Goal: Task Accomplishment & Management: Manage account settings

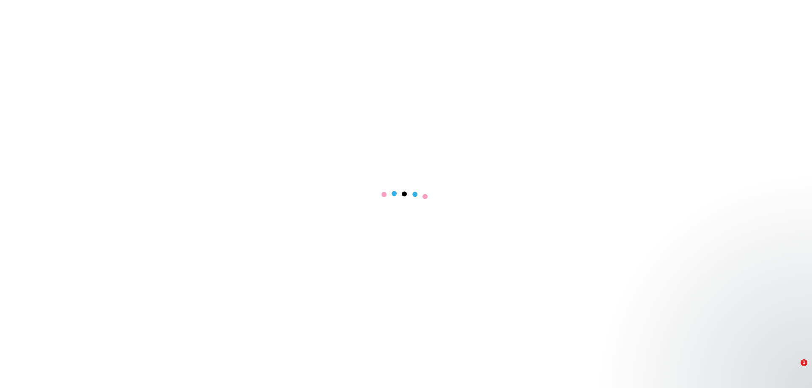
select select "****"
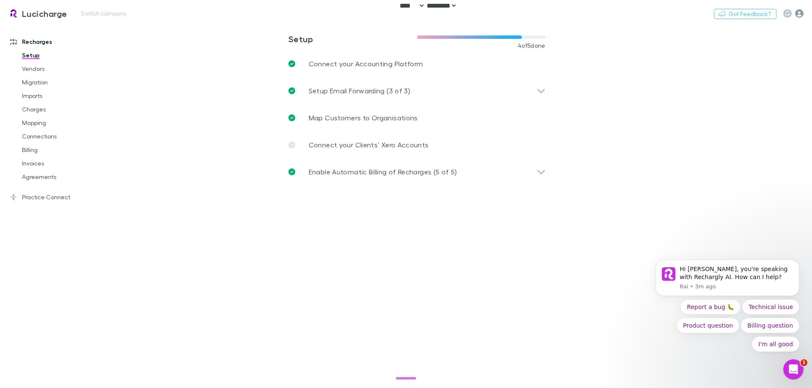
click at [544, 14] on icon "button" at bounding box center [799, 13] width 8 height 8
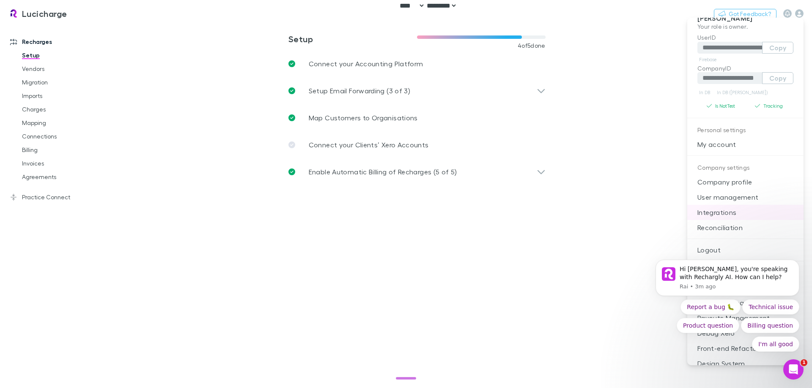
scroll to position [20, 0]
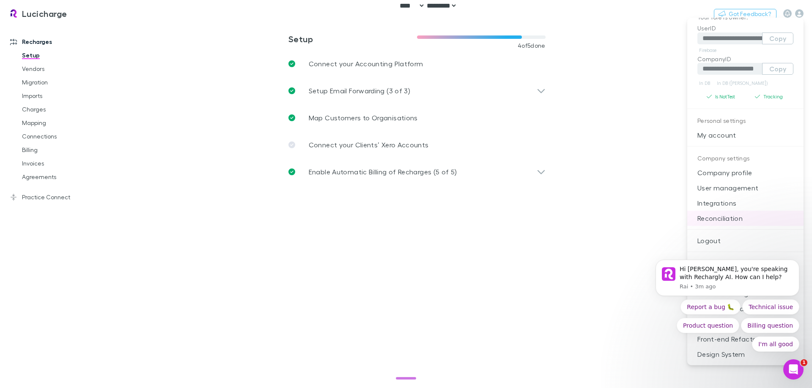
click at [544, 218] on p "Reconciliation" at bounding box center [745, 218] width 116 height 15
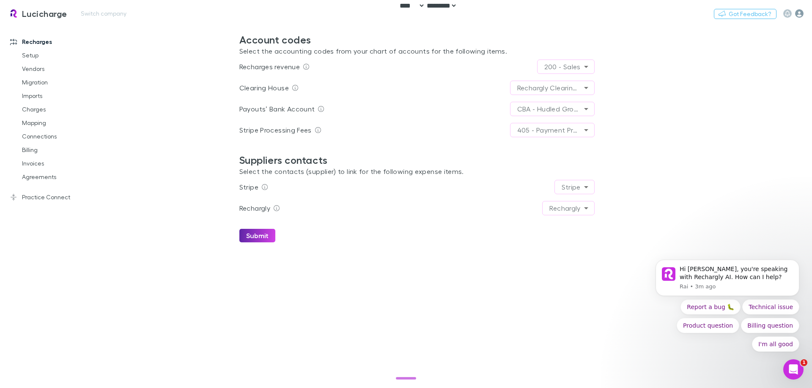
click at [544, 12] on icon "button" at bounding box center [799, 13] width 8 height 8
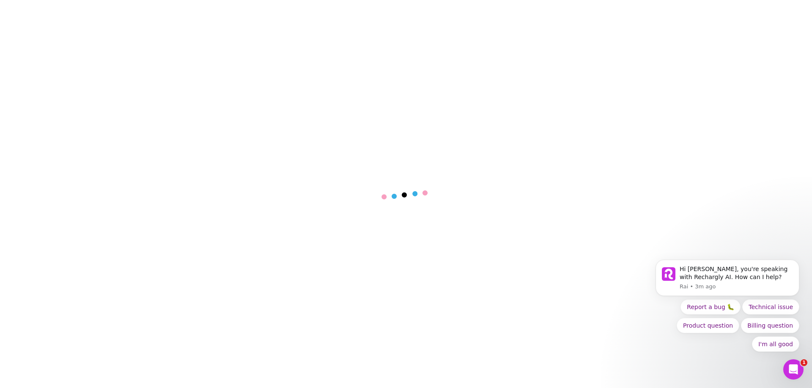
select select "****"
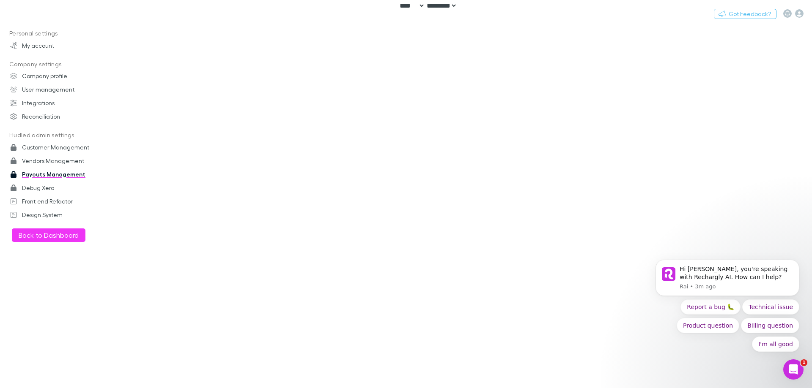
click at [239, 119] on main at bounding box center [460, 206] width 702 height 365
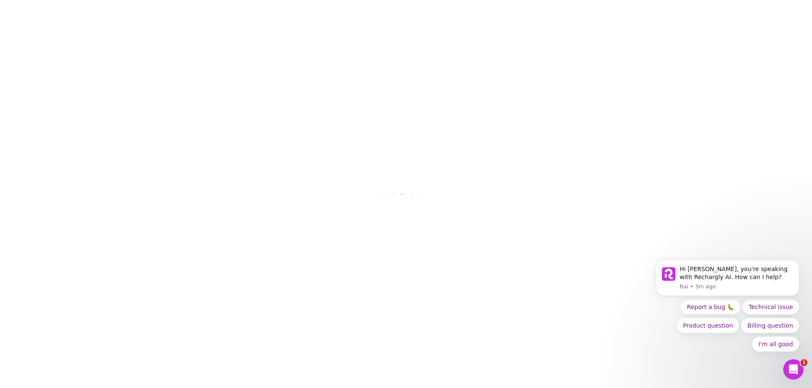
select select "****"
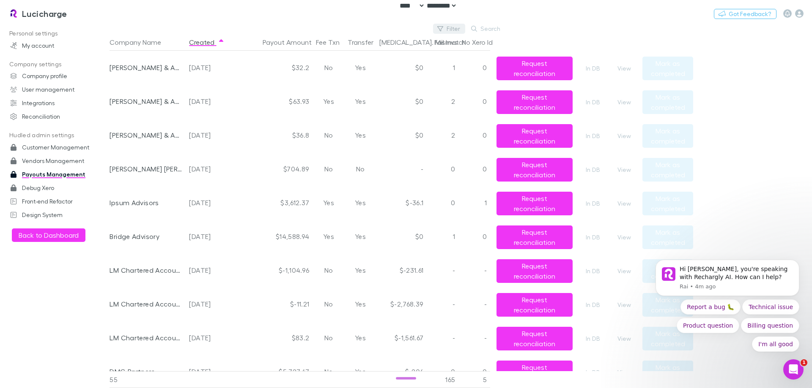
click at [452, 28] on button "Filter" at bounding box center [449, 29] width 32 height 10
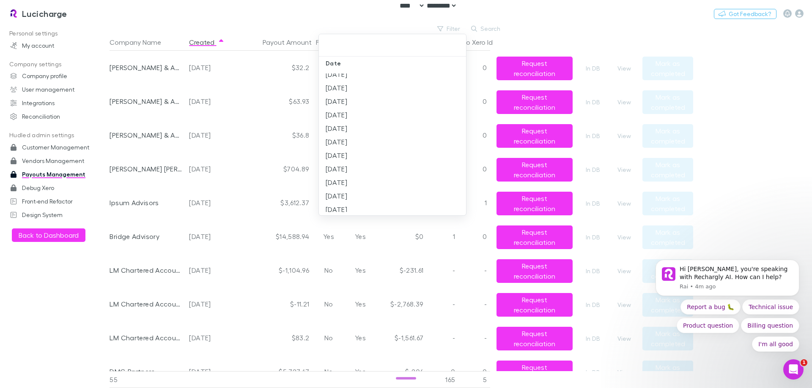
scroll to position [940, 0]
click at [385, 239] on li "2025-10-13" at bounding box center [392, 246] width 147 height 14
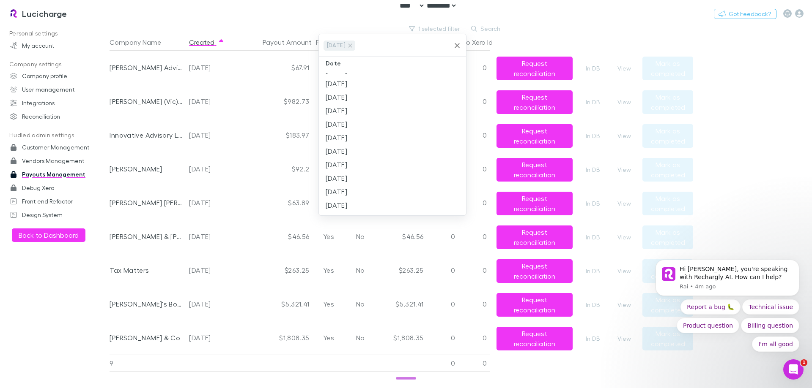
scroll to position [0, 0]
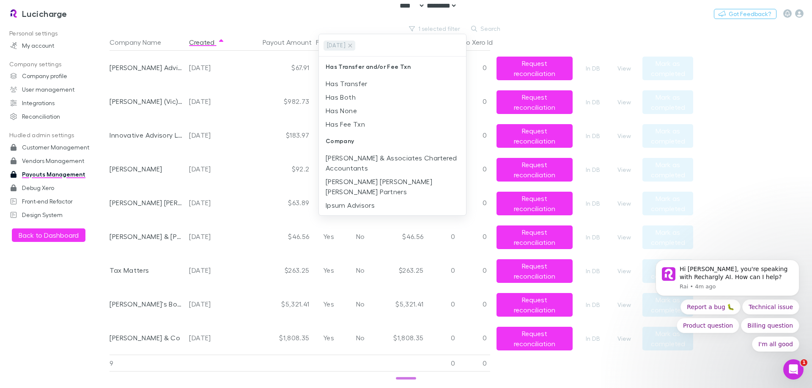
click at [255, 319] on div at bounding box center [406, 194] width 812 height 388
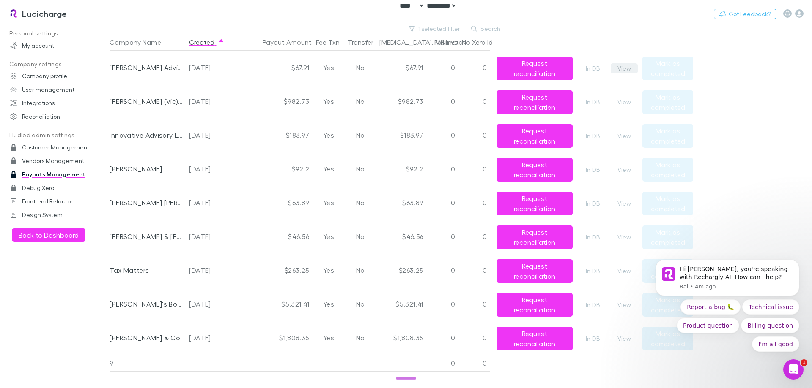
click at [616, 68] on button "View" at bounding box center [623, 68] width 27 height 10
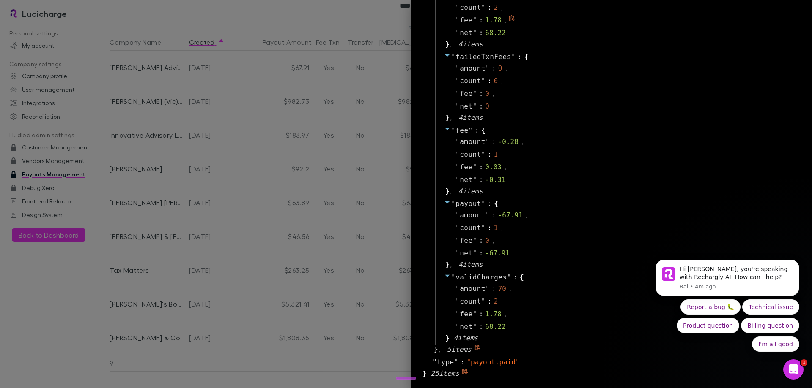
scroll to position [804, 0]
click at [265, 140] on div at bounding box center [406, 194] width 812 height 388
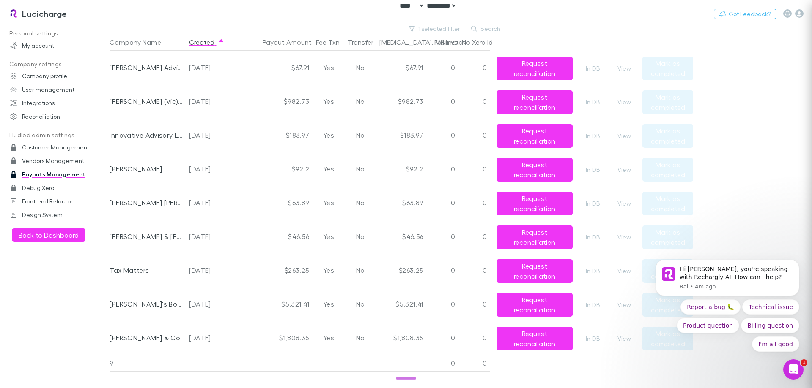
scroll to position [0, 0]
click at [31, 11] on h3 "Lucicharge" at bounding box center [44, 13] width 45 height 10
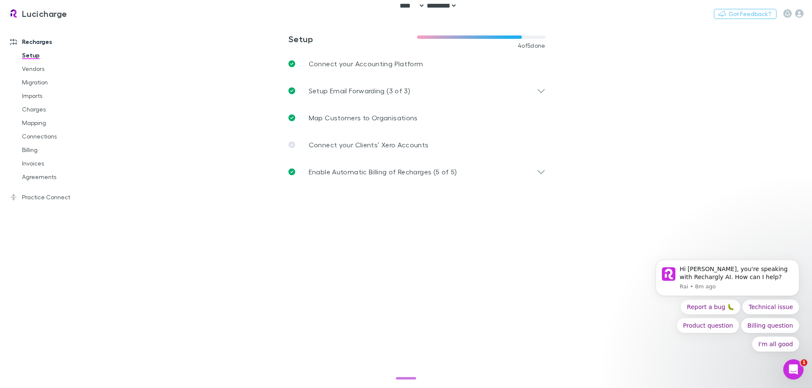
click at [232, 172] on main "**********" at bounding box center [460, 206] width 702 height 365
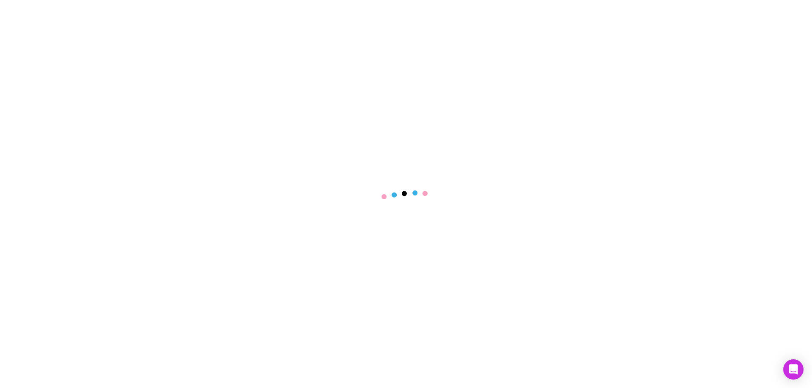
select select "****"
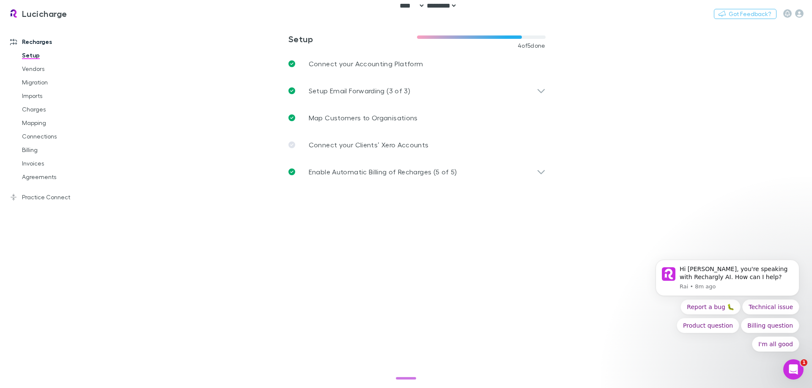
click at [185, 201] on main "**********" at bounding box center [460, 206] width 702 height 365
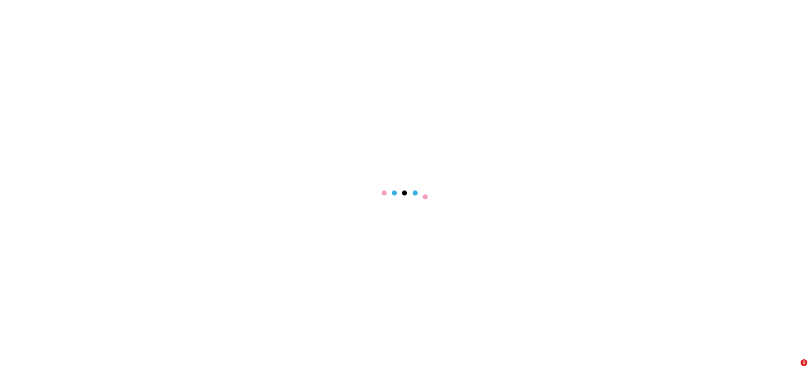
select select "****"
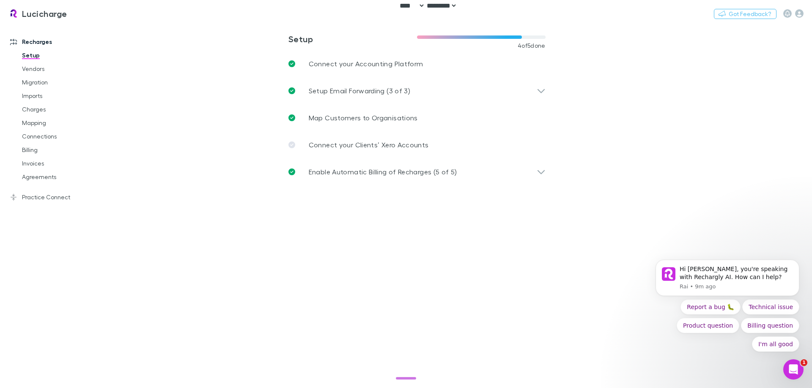
click at [195, 115] on main "**********" at bounding box center [460, 206] width 702 height 365
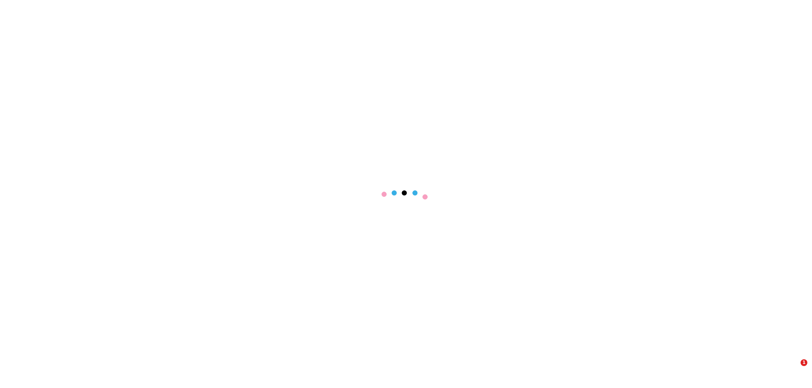
select select "****"
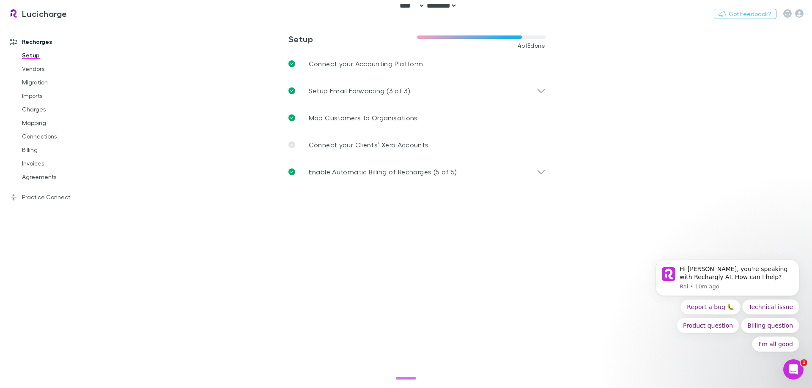
click at [201, 90] on main "**********" at bounding box center [460, 206] width 702 height 365
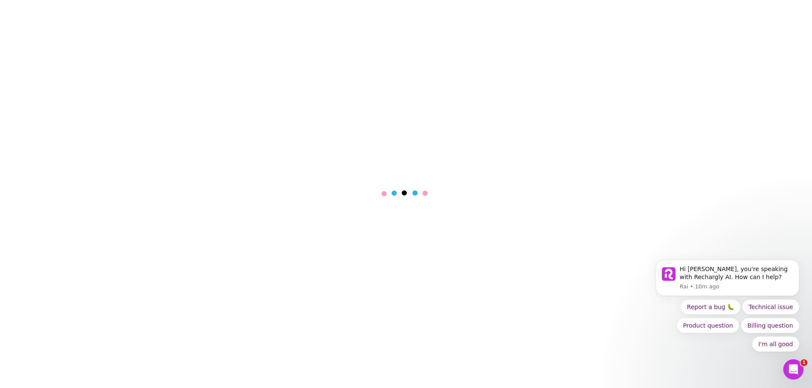
select select "****"
click at [206, 101] on main at bounding box center [460, 206] width 702 height 365
select select "****"
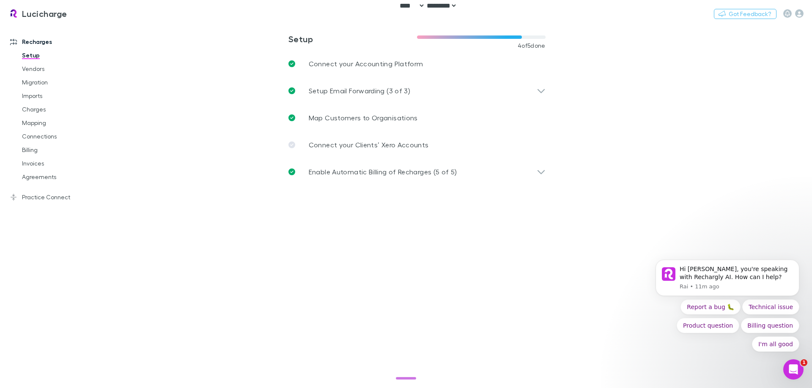
click at [186, 183] on main "**********" at bounding box center [460, 206] width 702 height 365
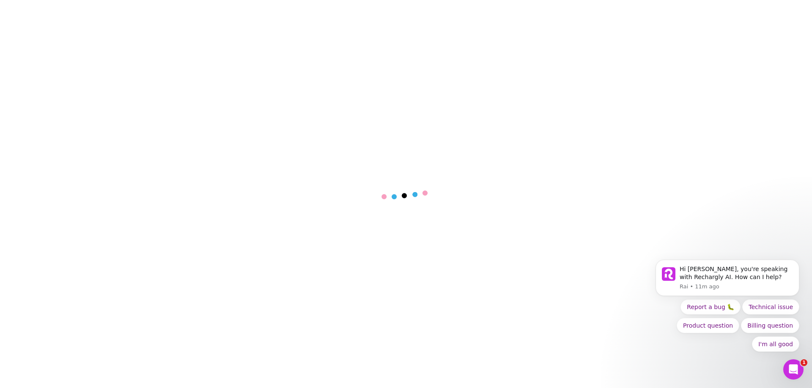
select select "****"
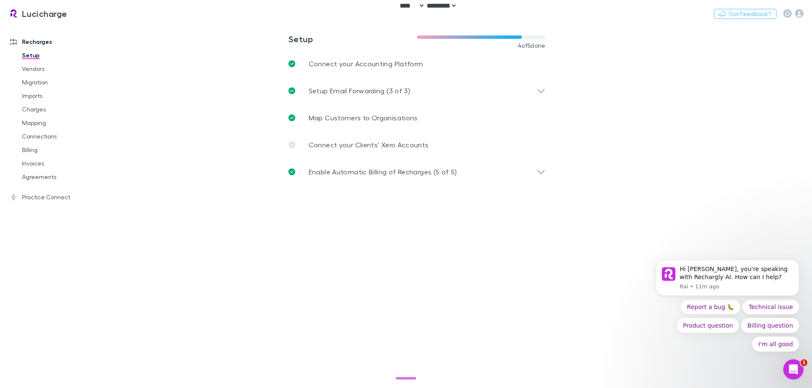
click at [216, 164] on main "**********" at bounding box center [460, 206] width 702 height 365
click at [43, 79] on link "Migration" at bounding box center [64, 83] width 101 height 14
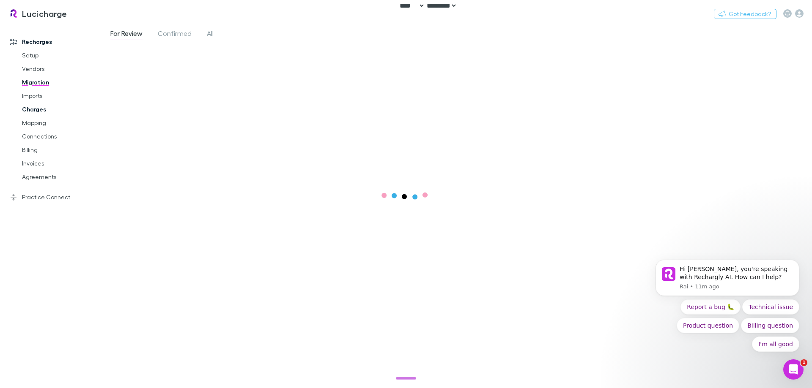
click at [34, 115] on link "Charges" at bounding box center [64, 110] width 101 height 14
click at [321, 167] on main at bounding box center [460, 206] width 702 height 365
click at [37, 97] on link "Imports" at bounding box center [64, 96] width 101 height 14
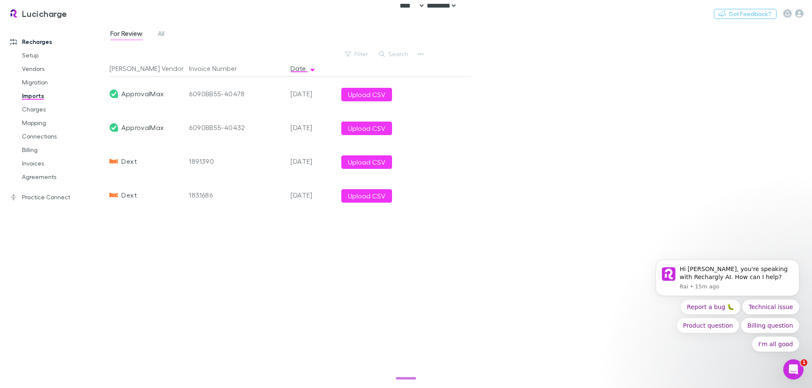
click at [532, 142] on div "For Review All Filter Search Rech Vendor Invoice Number Date ApprovalMax 6090BB…" at bounding box center [460, 206] width 702 height 365
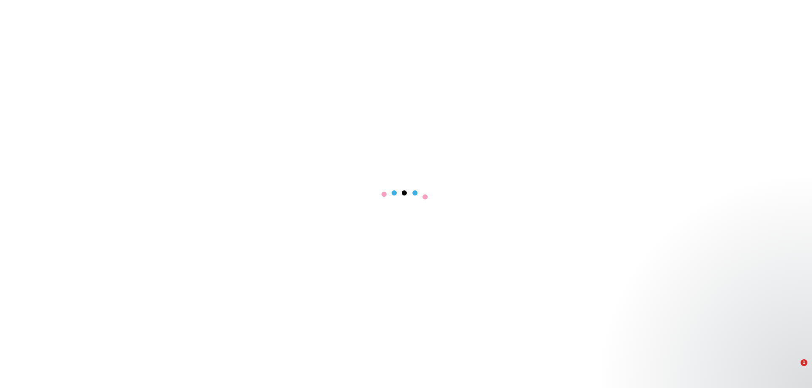
select select "****"
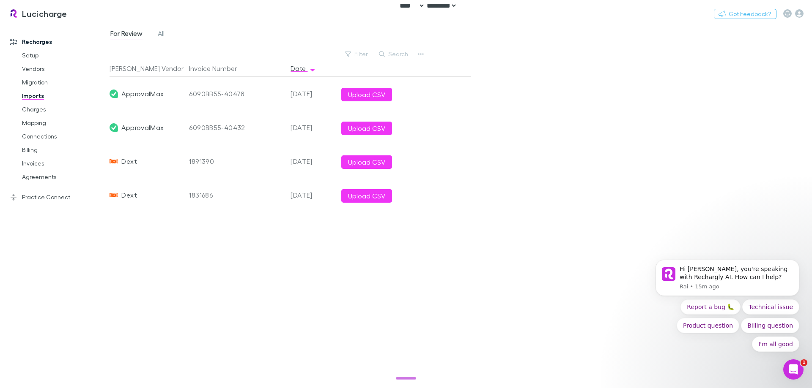
click at [566, 204] on div "For Review All Filter Search Rech Vendor Invoice Number Date ApprovalMax 6090BB…" at bounding box center [460, 206] width 702 height 365
click at [533, 159] on div "For Review All Filter Search Rech Vendor Invoice Number Date ApprovalMax 6090BB…" at bounding box center [460, 206] width 702 height 365
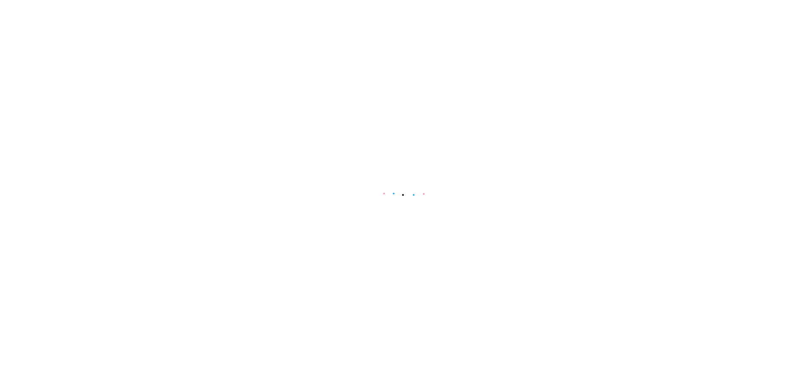
select select "****"
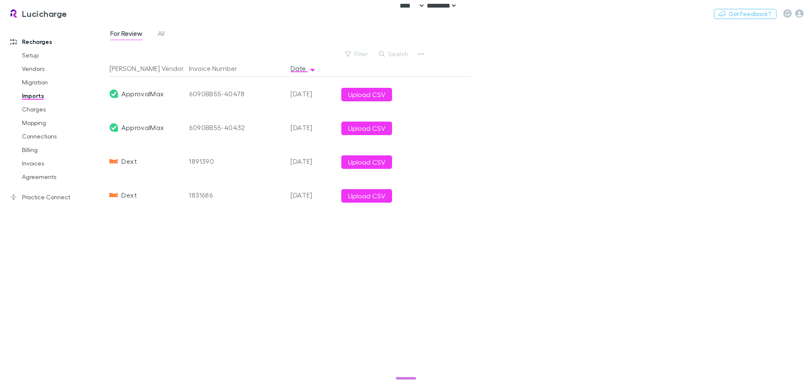
click at [493, 101] on div "For Review All Filter Search [PERSON_NAME] Vendor Invoice Number Date ApprovalM…" at bounding box center [460, 206] width 702 height 365
click at [38, 57] on link "Setup" at bounding box center [64, 56] width 101 height 14
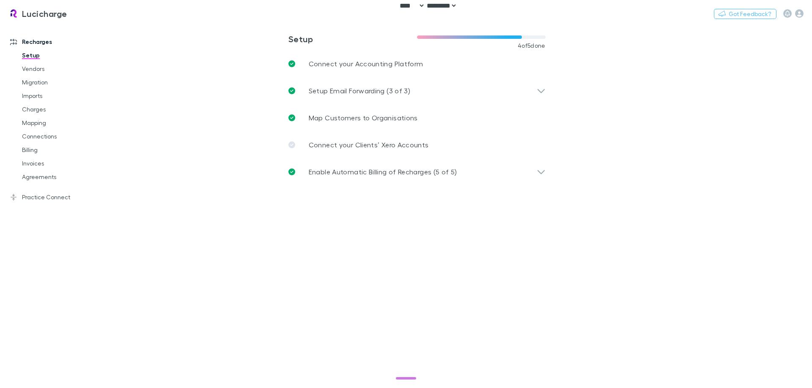
click at [155, 134] on main "**********" at bounding box center [460, 206] width 702 height 365
click at [160, 151] on main "**********" at bounding box center [460, 206] width 702 height 365
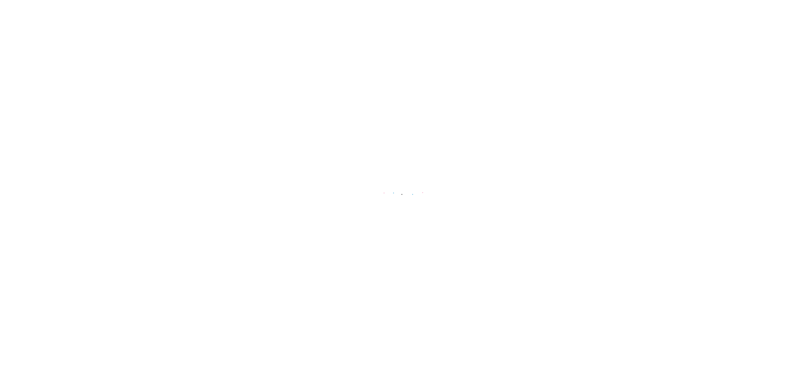
select select "****"
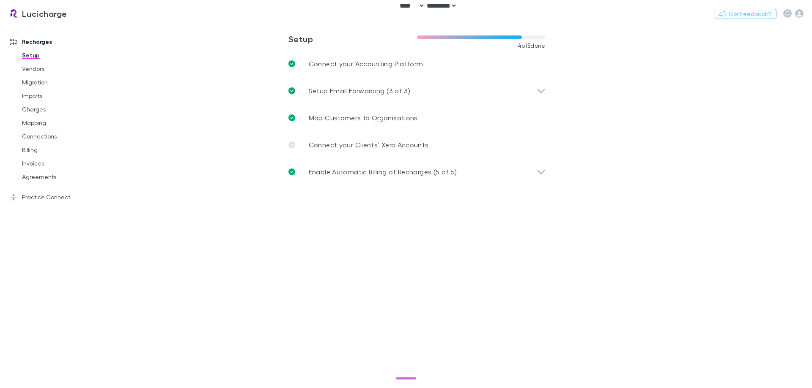
click at [331, 208] on main "**********" at bounding box center [460, 206] width 702 height 365
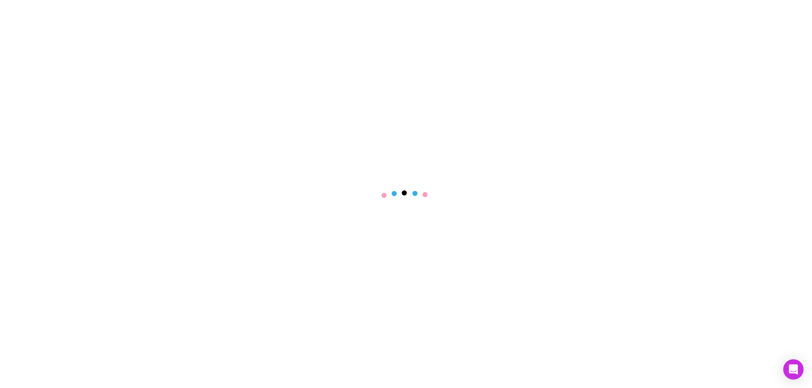
select select "****"
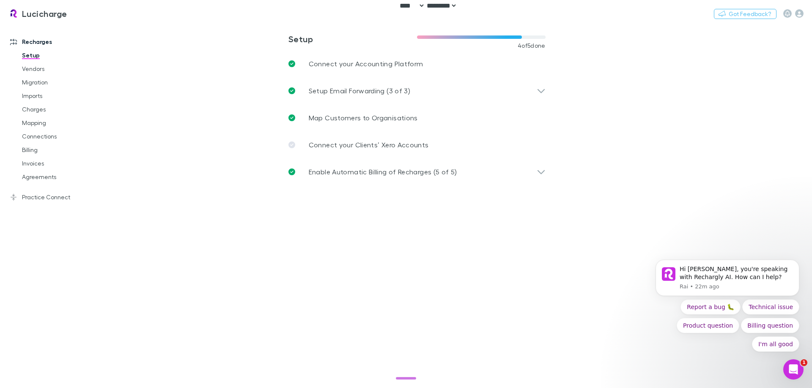
click at [161, 200] on main "**********" at bounding box center [460, 206] width 702 height 365
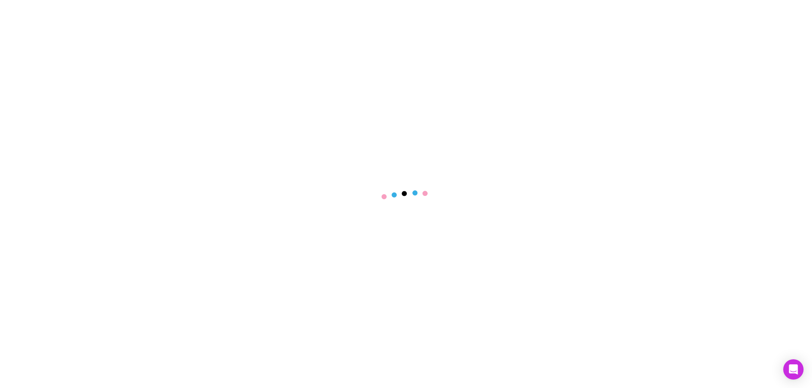
select select "****"
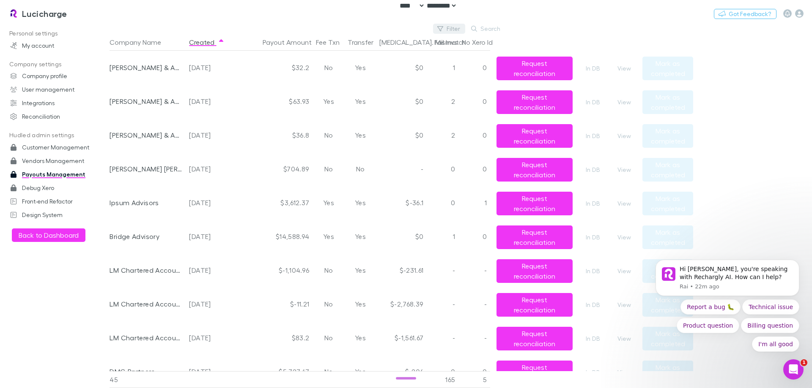
click at [443, 26] on icon "button" at bounding box center [440, 29] width 6 height 6
click at [413, 69] on div "No options" at bounding box center [392, 68] width 147 height 22
type input "*****"
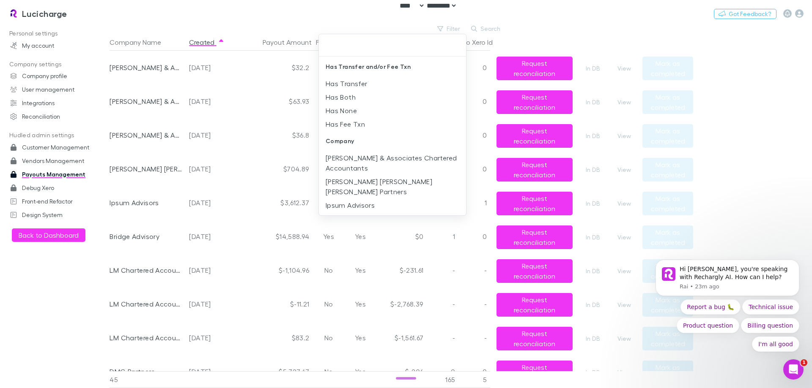
drag, startPoint x: 227, startPoint y: 27, endPoint x: 214, endPoint y: 35, distance: 15.6
click at [227, 27] on div at bounding box center [406, 194] width 812 height 388
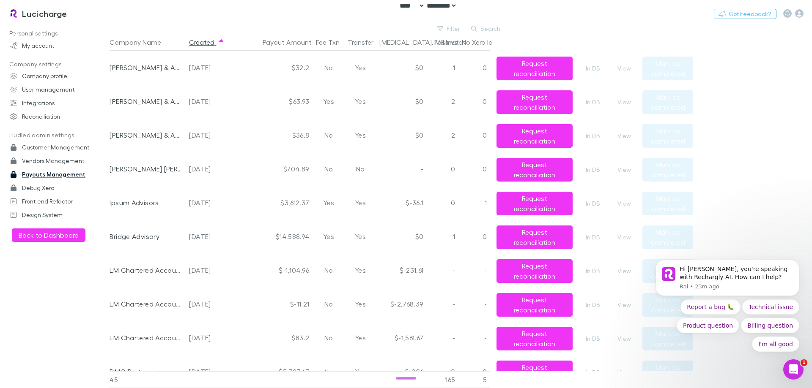
click at [205, 45] on div "Has Transfer and/or Fee Txn Has Transfer Has Both Has None Has Fee Txn Company …" at bounding box center [406, 194] width 812 height 388
click at [207, 40] on button "Created" at bounding box center [207, 42] width 36 height 17
click at [756, 131] on main "Filter Search Company Name Created Payout Amount Fee Txn Transfer Bal. Mismatch…" at bounding box center [460, 206] width 702 height 365
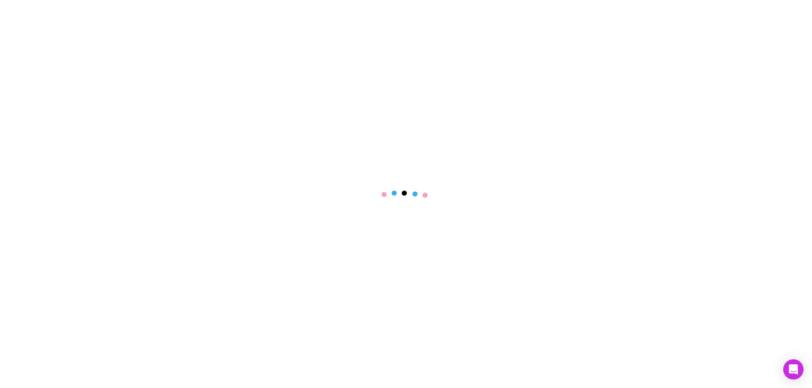
select select "****"
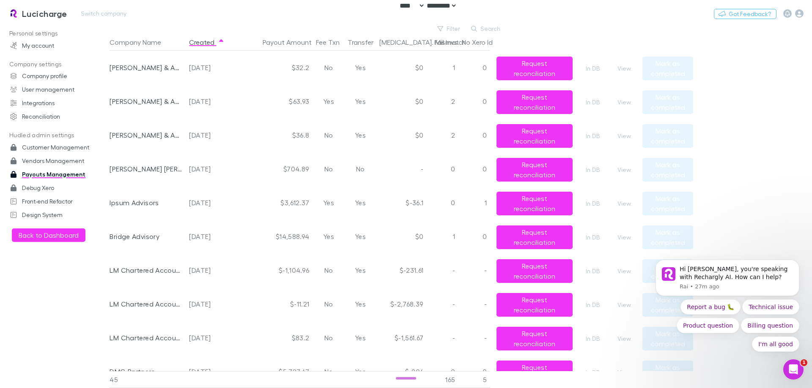
click at [60, 15] on h3 "Lucicharge" at bounding box center [44, 13] width 45 height 10
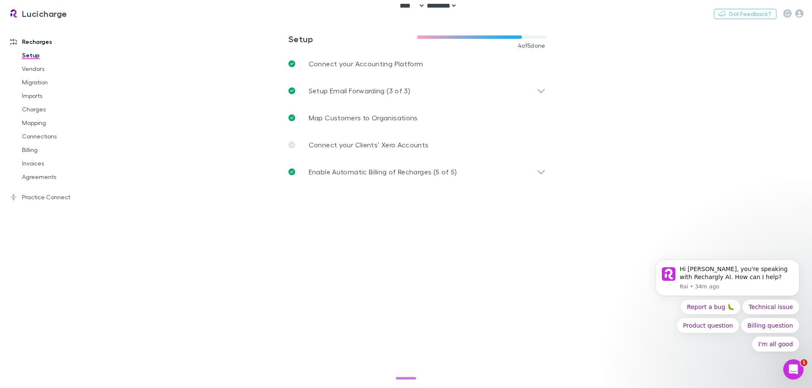
click at [193, 254] on main "**********" at bounding box center [460, 206] width 702 height 365
click at [198, 250] on main "**********" at bounding box center [460, 206] width 702 height 365
click at [197, 249] on main "**********" at bounding box center [460, 206] width 702 height 365
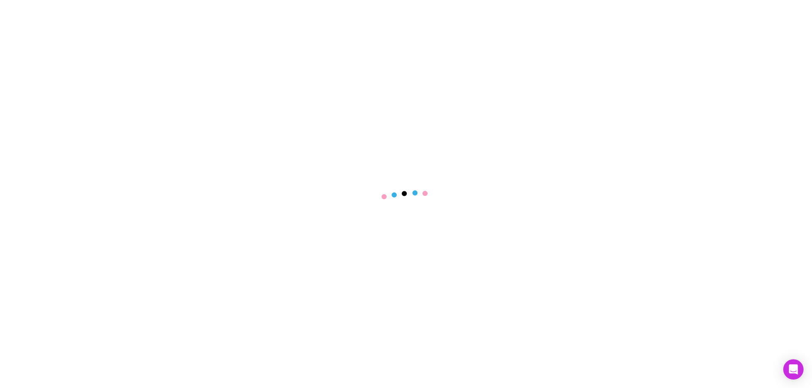
select select "****"
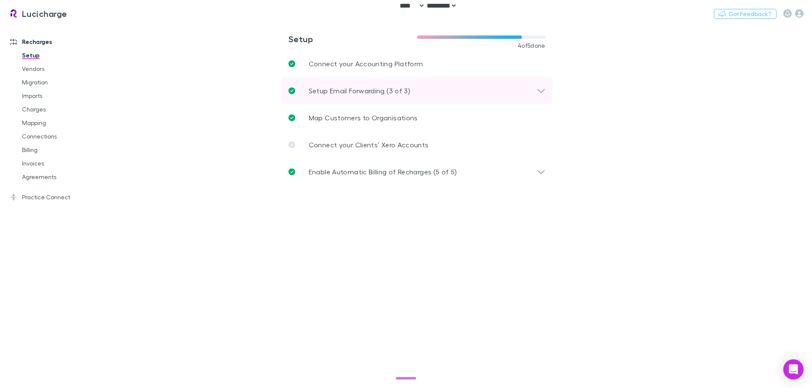
click at [547, 88] on div "Setup Email Forwarding (3 of 3)" at bounding box center [417, 90] width 271 height 27
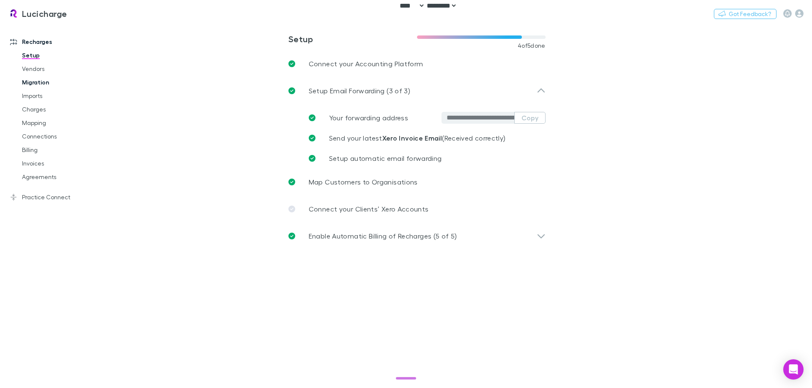
click at [36, 79] on link "Migration" at bounding box center [64, 83] width 101 height 14
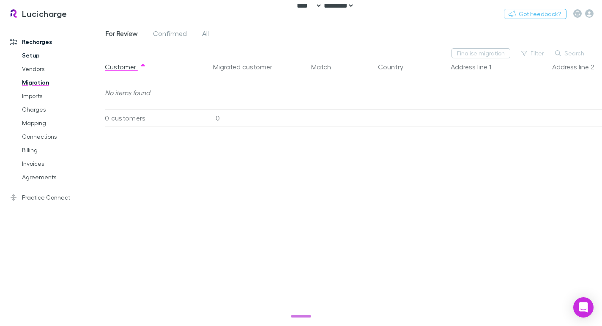
click at [39, 59] on link "Setup" at bounding box center [62, 56] width 96 height 14
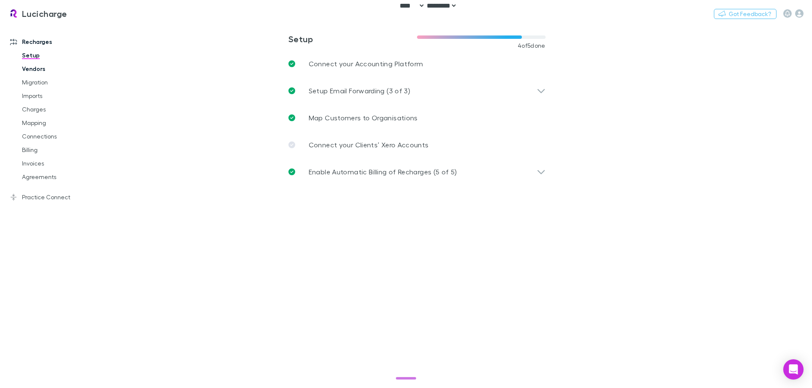
click at [40, 71] on link "Vendors" at bounding box center [64, 69] width 101 height 14
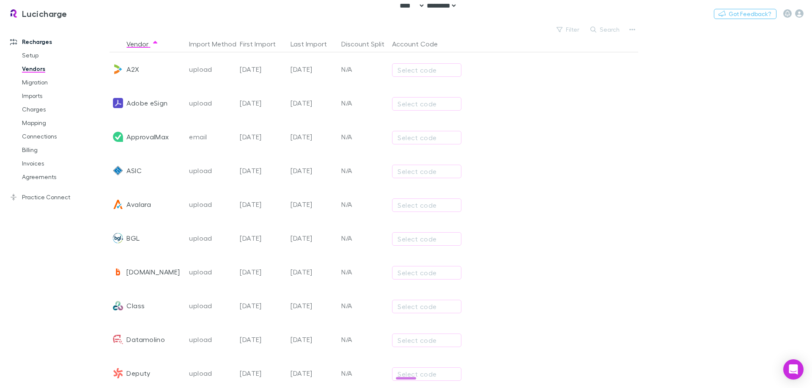
drag, startPoint x: 617, startPoint y: 185, endPoint x: 227, endPoint y: 135, distance: 393.4
click at [615, 183] on div "ASIC upload [DATE] [DATE] N/A Select code" at bounding box center [370, 171] width 522 height 34
click at [27, 53] on link "Setup" at bounding box center [64, 56] width 101 height 14
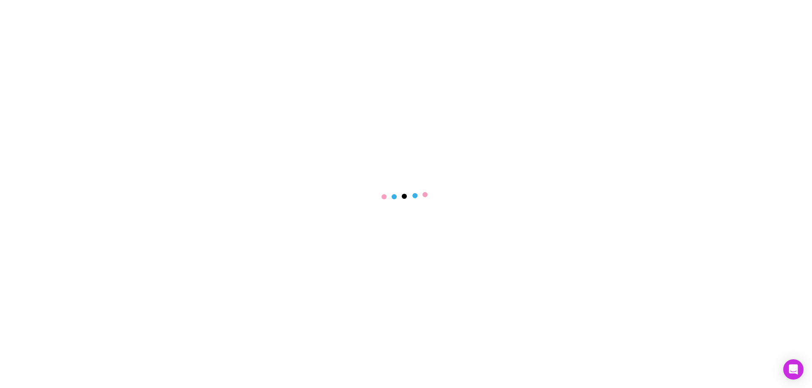
select select "****"
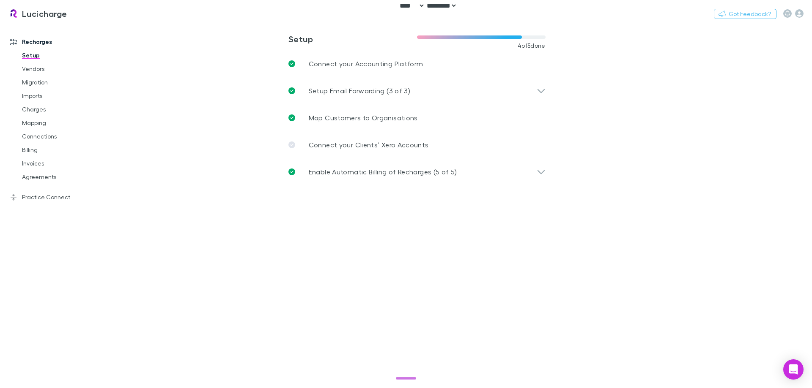
click at [811, 187] on main "**********" at bounding box center [460, 206] width 702 height 365
click at [168, 235] on main "**********" at bounding box center [460, 206] width 702 height 365
click at [118, 15] on button "Switch company" at bounding box center [104, 13] width 56 height 10
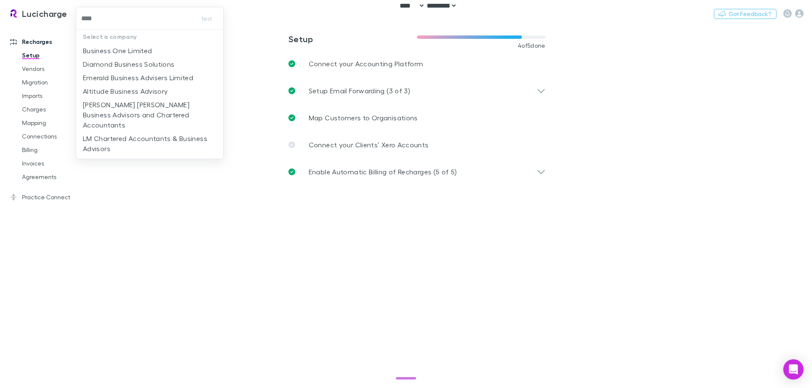
type input "*****"
click at [136, 49] on p "Business One Limited" at bounding box center [117, 51] width 69 height 10
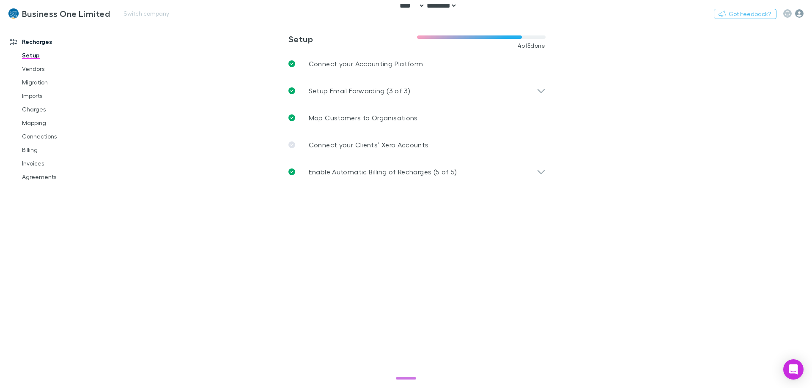
click at [796, 15] on icon "button" at bounding box center [799, 13] width 8 height 8
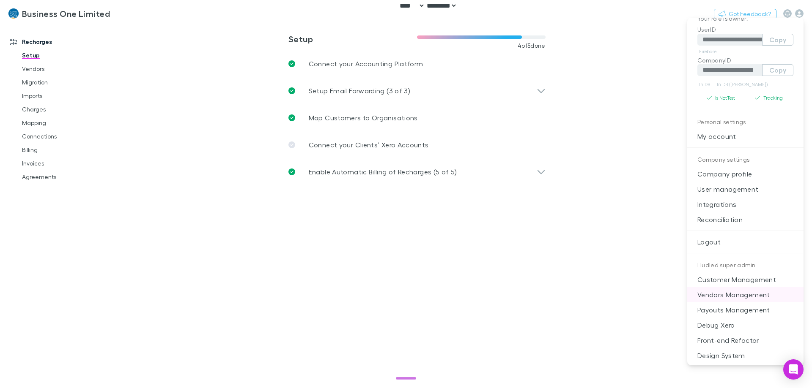
scroll to position [20, 0]
click at [744, 340] on p "Front-end Refactor" at bounding box center [745, 339] width 116 height 15
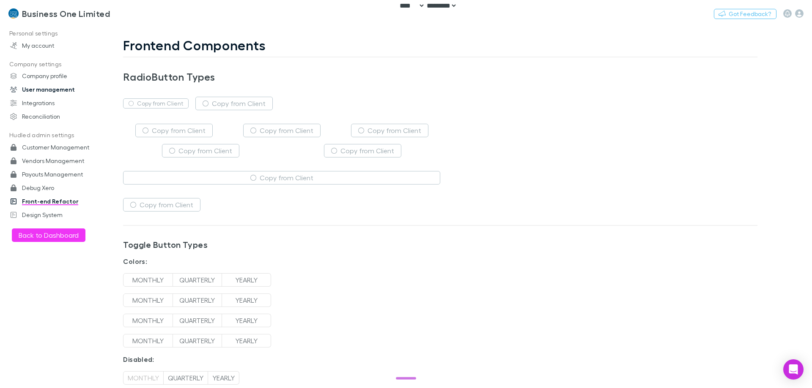
click at [30, 90] on link "User management" at bounding box center [58, 90] width 112 height 14
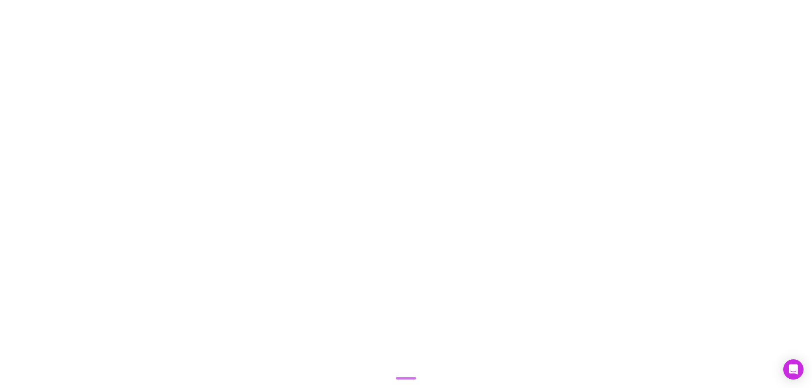
click at [53, 92] on div at bounding box center [406, 194] width 812 height 388
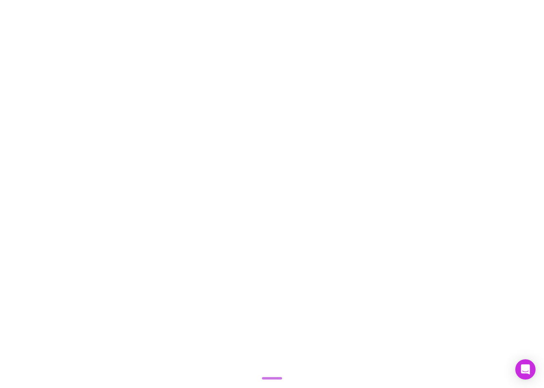
click at [299, 148] on div at bounding box center [272, 194] width 544 height 388
select select "****"
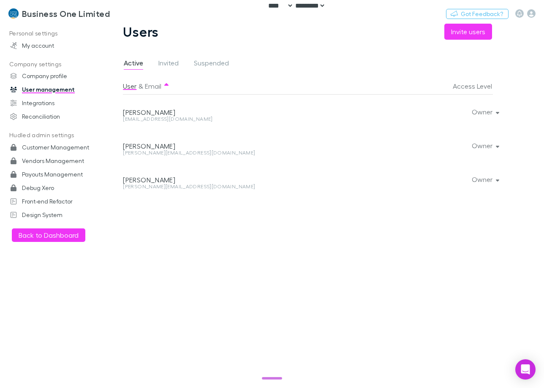
click at [161, 118] on div "xero@businessone.co.nz" at bounding box center [240, 119] width 234 height 5
copy div "xero@businessone.co.nz Owner"
click at [165, 154] on div "john@businessone.co.nz" at bounding box center [240, 152] width 234 height 5
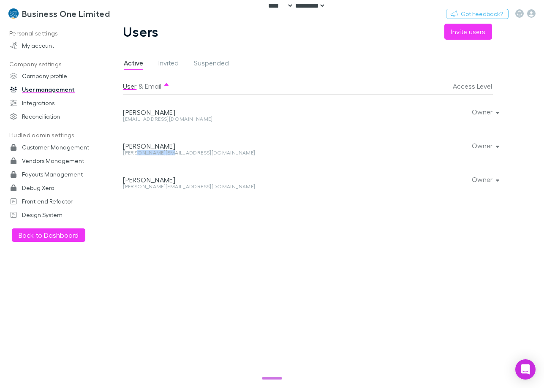
click at [165, 154] on div "john@businessone.co.nz" at bounding box center [240, 152] width 234 height 5
copy div "john@businessone.co.nz Owner"
click at [138, 186] on div "sam@businessone.co.nz" at bounding box center [240, 186] width 234 height 5
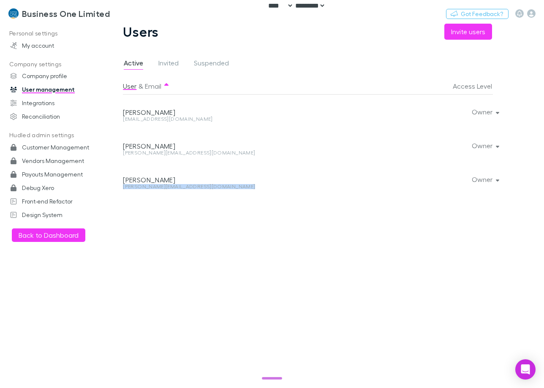
click at [138, 186] on div "sam@businessone.co.nz" at bounding box center [240, 186] width 234 height 5
copy div "sam@businessone.co.nz Owner"
click at [55, 168] on link "Payouts Management" at bounding box center [55, 175] width 106 height 14
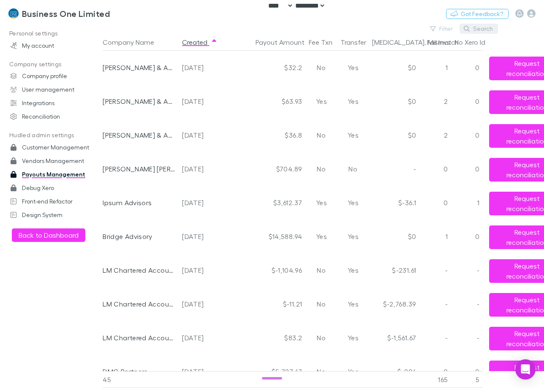
click at [487, 27] on button "Search" at bounding box center [479, 29] width 38 height 10
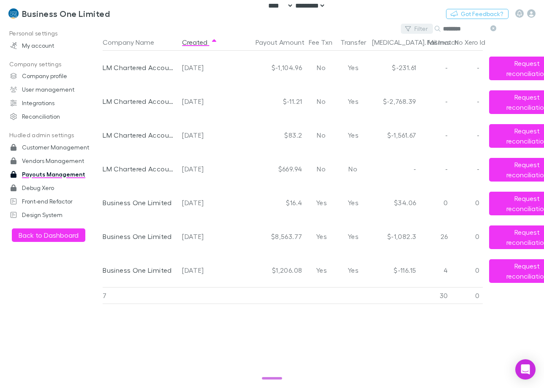
type input "********"
click at [423, 28] on button "Filter" at bounding box center [417, 29] width 32 height 10
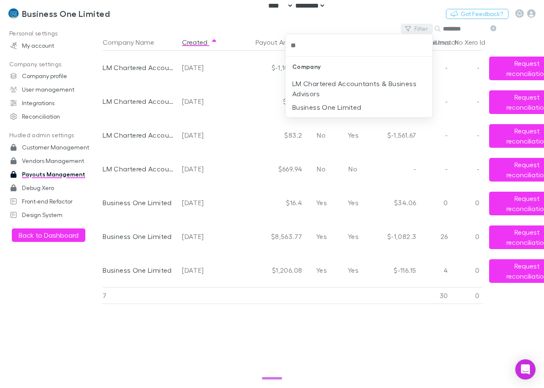
type input "***"
click at [361, 112] on li "Business One Limited" at bounding box center [359, 108] width 147 height 14
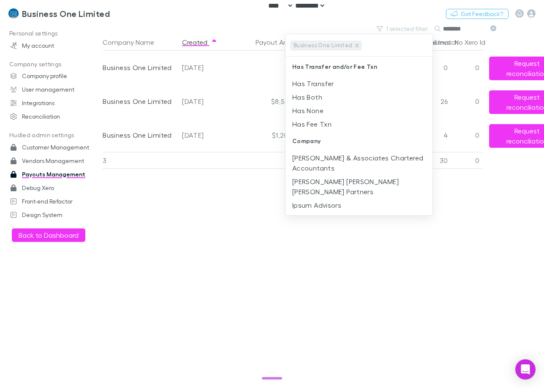
click at [493, 27] on div at bounding box center [272, 194] width 544 height 388
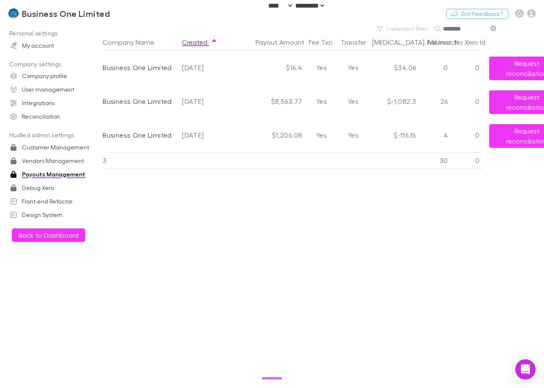
click at [496, 28] on icon at bounding box center [494, 28] width 6 height 6
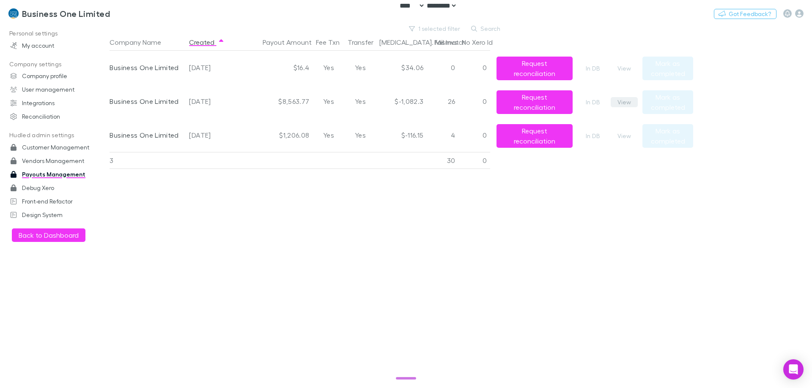
click at [544, 101] on button "View" at bounding box center [623, 102] width 27 height 10
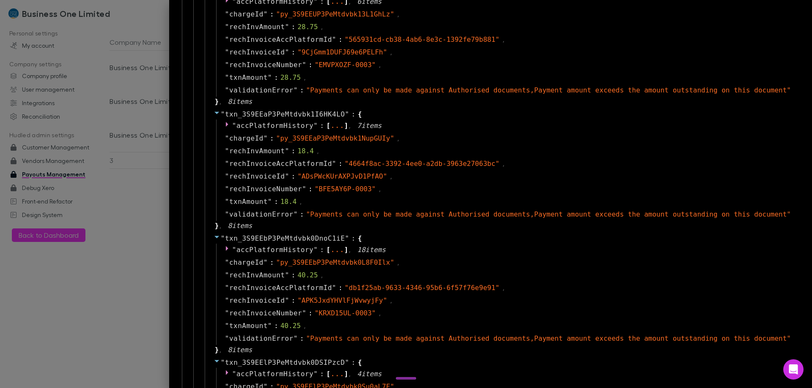
scroll to position [761, 0]
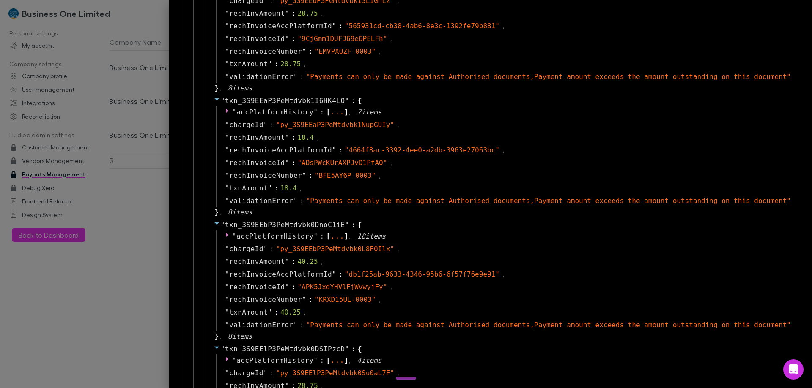
click at [152, 211] on div at bounding box center [406, 194] width 812 height 388
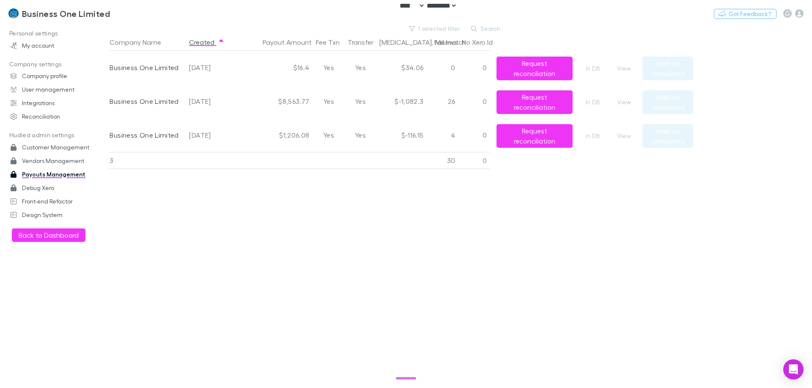
click at [157, 227] on div "Company Name Created Payout Amount Fee Txn Transfer Bal. Mismatch Fail Invs No …" at bounding box center [400, 211] width 583 height 355
click at [544, 98] on button "View" at bounding box center [623, 102] width 27 height 10
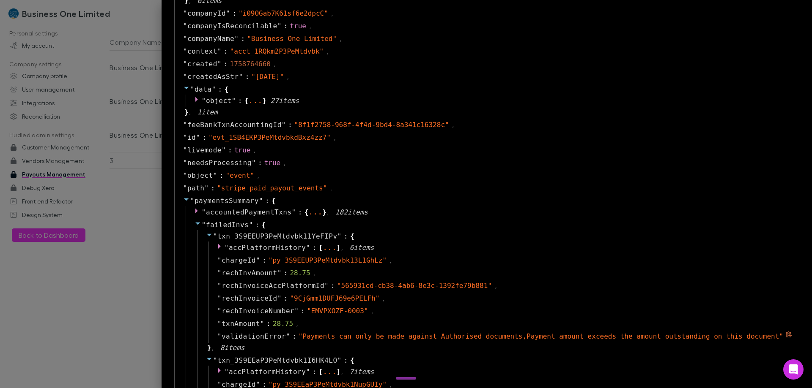
scroll to position [634, 0]
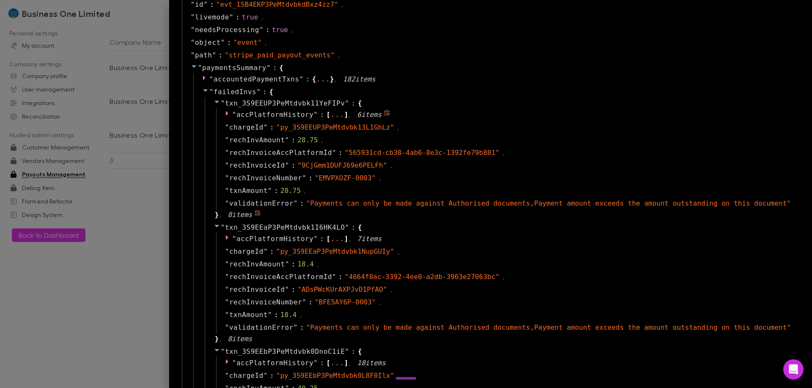
click at [313, 114] on span "accPlatformHistory" at bounding box center [274, 115] width 77 height 8
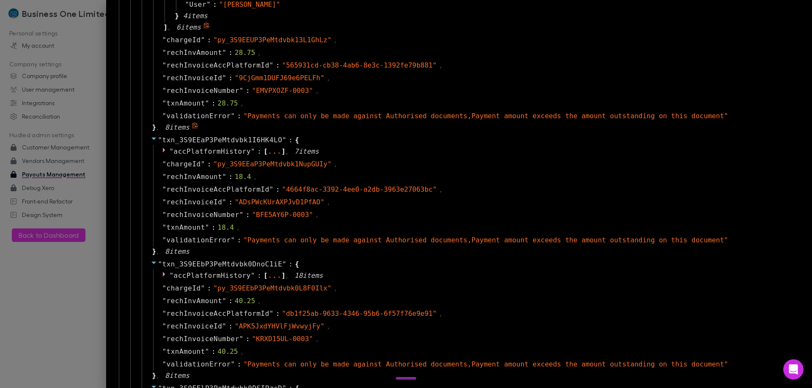
scroll to position [1184, 0]
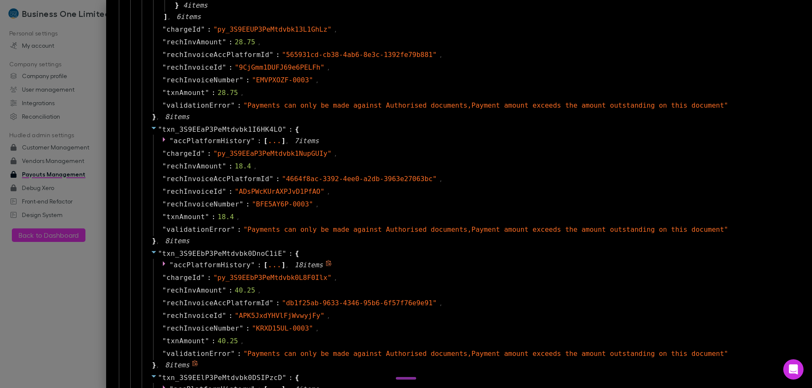
click at [225, 263] on span "accPlatformHistory" at bounding box center [212, 265] width 77 height 8
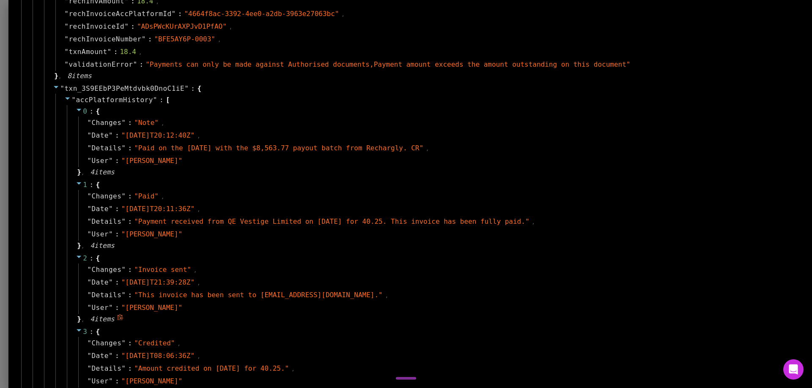
scroll to position [1353, 0]
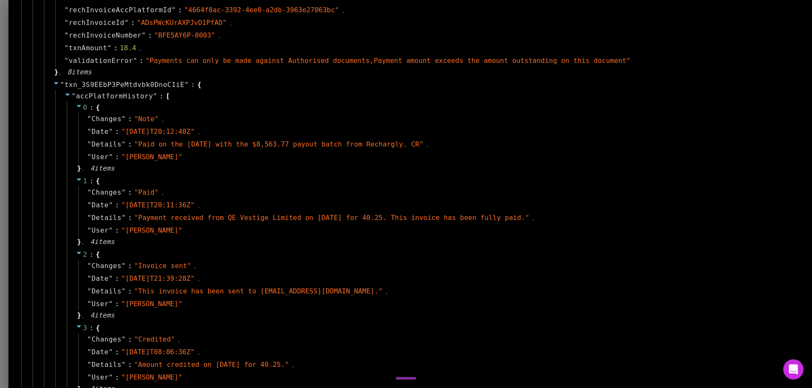
click at [36, 293] on div at bounding box center [406, 194] width 812 height 388
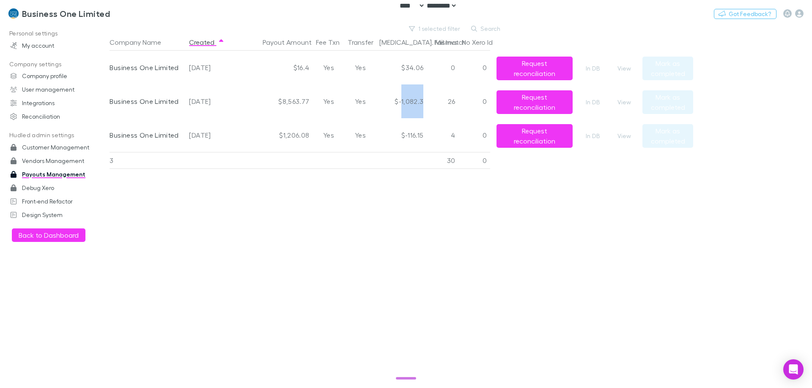
drag, startPoint x: 403, startPoint y: 103, endPoint x: 426, endPoint y: 105, distance: 23.3
click at [426, 105] on div "$-1,082.3" at bounding box center [401, 102] width 51 height 34
copy div "1,082.3"
click at [544, 128] on div "View" at bounding box center [626, 135] width 32 height 34
click at [544, 133] on button "View" at bounding box center [623, 136] width 27 height 10
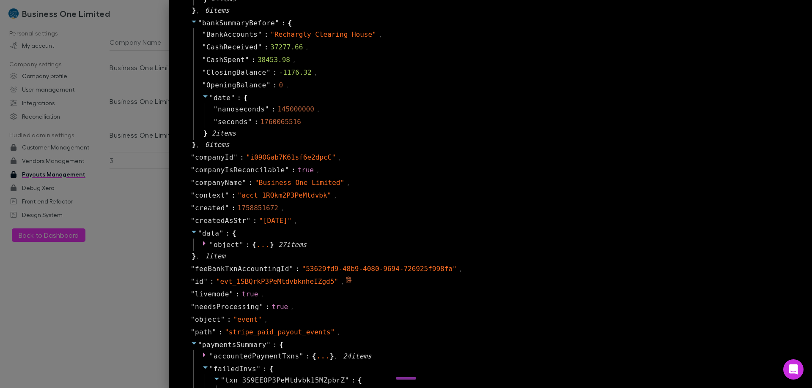
scroll to position [465, 0]
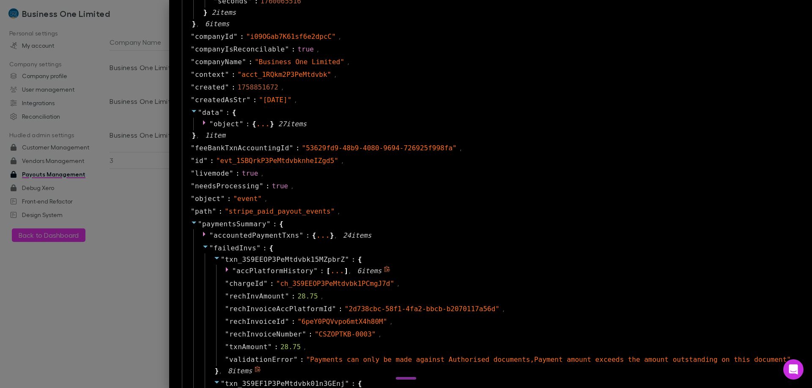
click at [300, 271] on span "accPlatformHistory" at bounding box center [274, 271] width 77 height 8
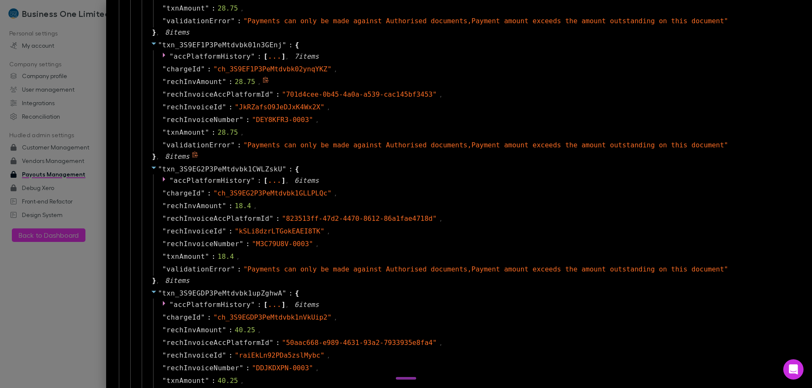
scroll to position [1226, 0]
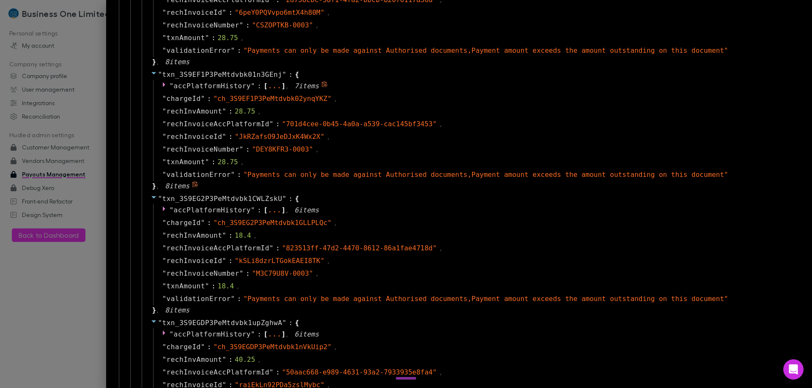
click at [246, 81] on div "" accPlatformHistory " : [ ... ] , 7 item s" at bounding box center [474, 86] width 642 height 13
click at [245, 85] on span "accPlatformHistory" at bounding box center [212, 86] width 77 height 8
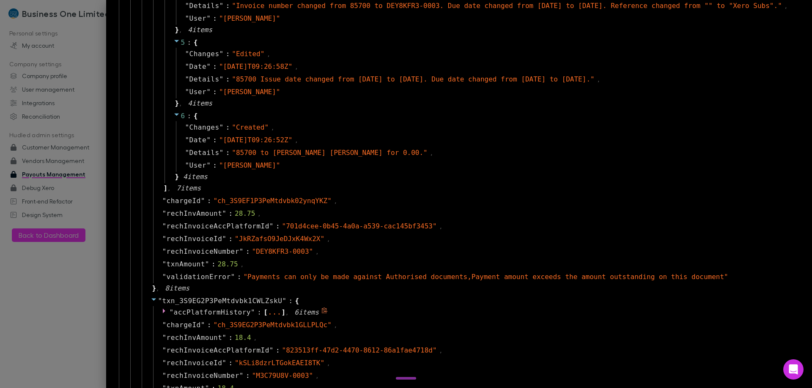
click at [236, 311] on span "accPlatformHistory" at bounding box center [212, 313] width 77 height 8
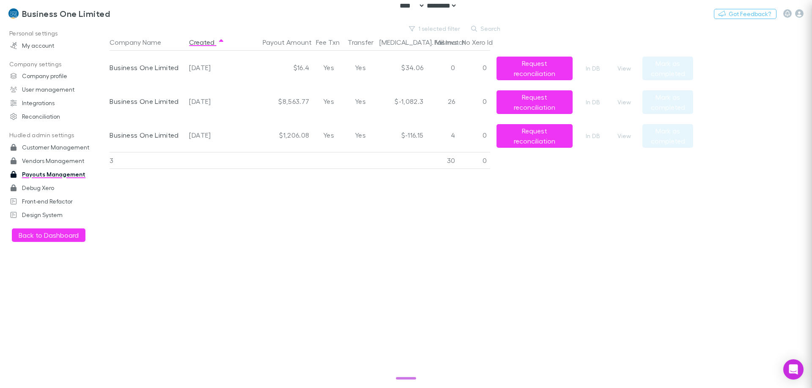
scroll to position [0, 0]
click at [544, 103] on button "View" at bounding box center [623, 102] width 27 height 10
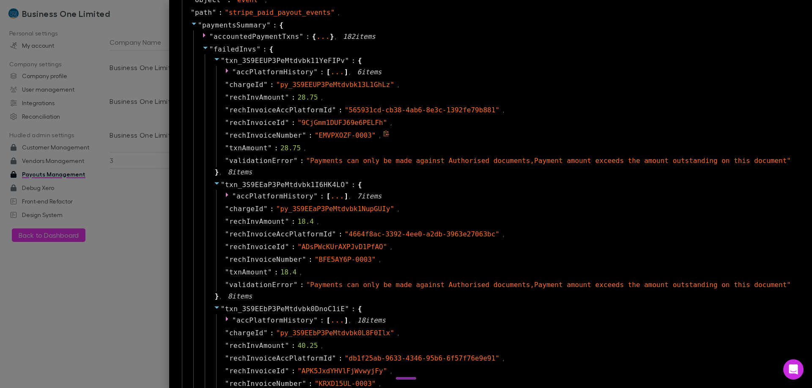
scroll to position [761, 0]
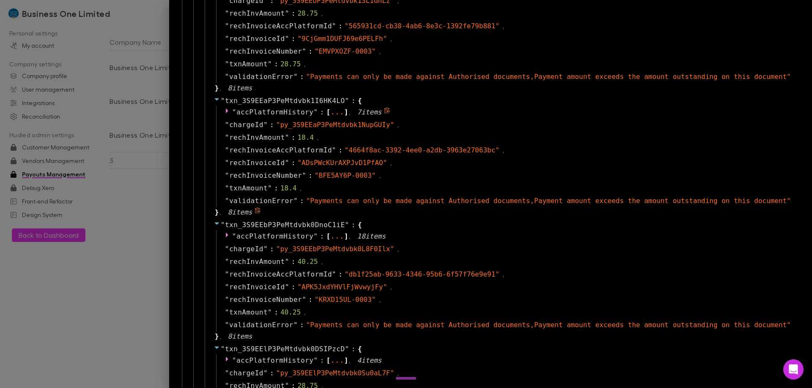
click at [344, 112] on div "..." at bounding box center [337, 112] width 14 height 4
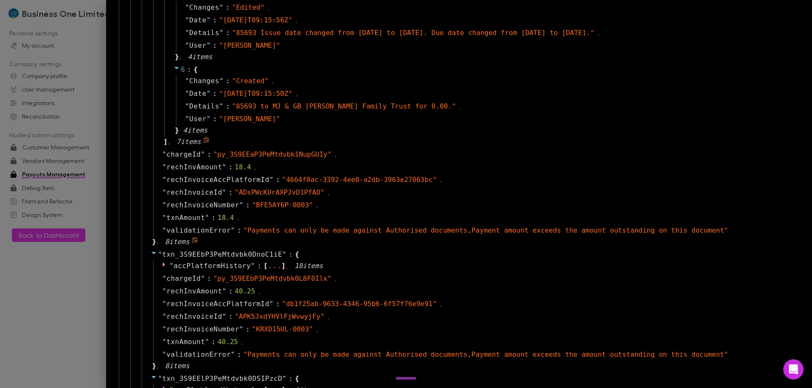
scroll to position [1310, 0]
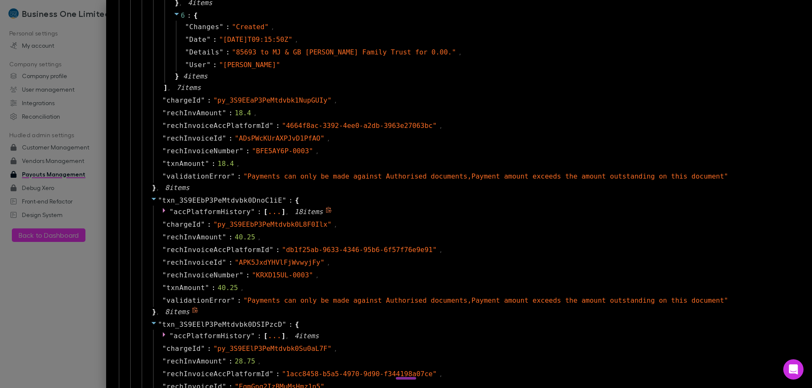
click at [278, 211] on div "..." at bounding box center [275, 212] width 14 height 4
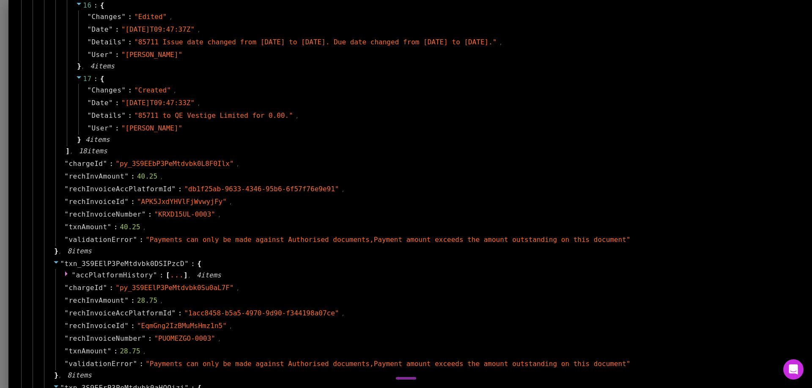
scroll to position [2959, 0]
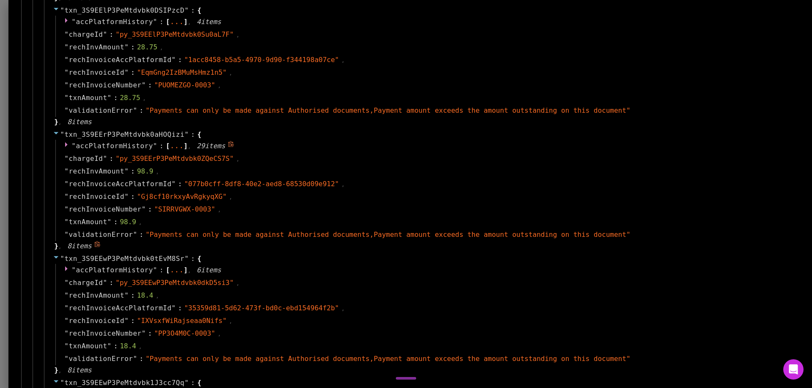
click at [132, 143] on span "accPlatformHistory" at bounding box center [114, 146] width 77 height 8
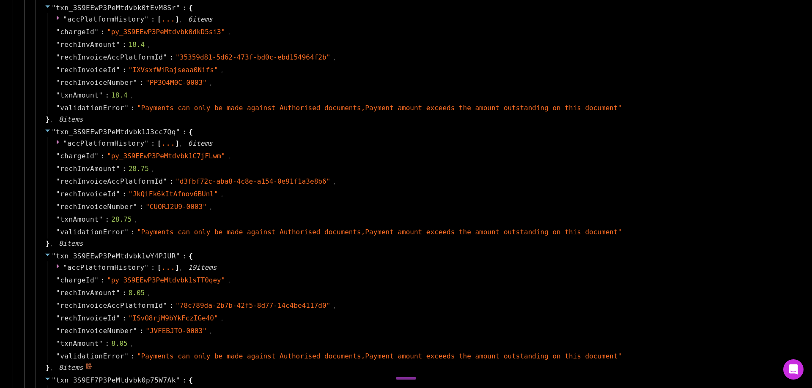
scroll to position [5200, 0]
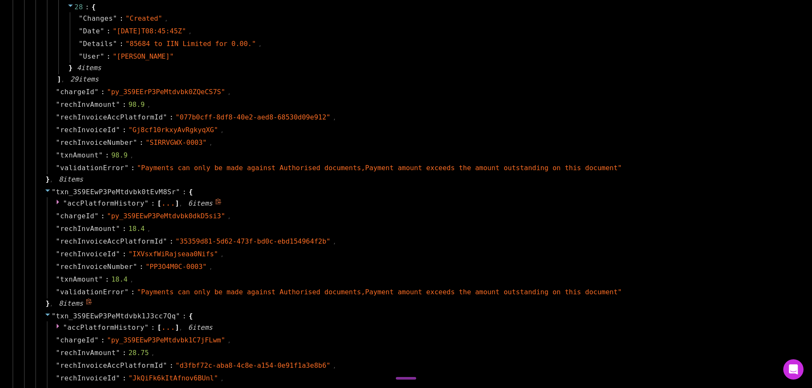
click at [175, 203] on span "]" at bounding box center [177, 204] width 4 height 10
click at [100, 203] on span "accPlatformHistory" at bounding box center [105, 204] width 77 height 8
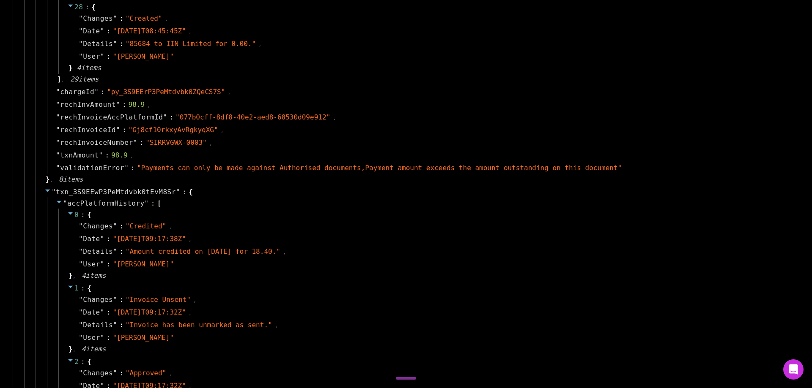
click at [101, 204] on span "accPlatformHistory" at bounding box center [105, 204] width 77 height 8
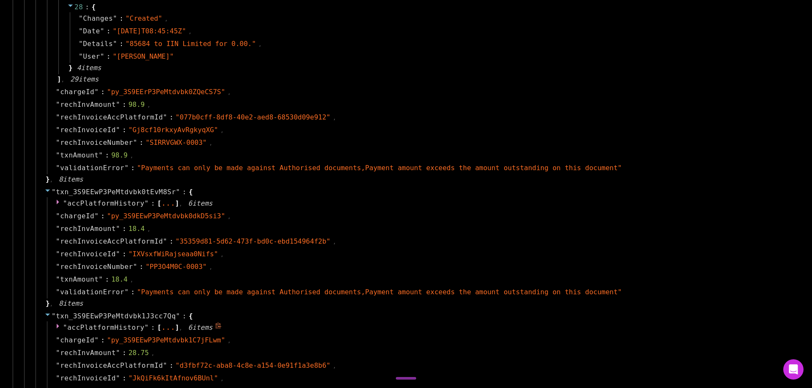
click at [125, 327] on span "accPlatformHistory" at bounding box center [105, 328] width 77 height 8
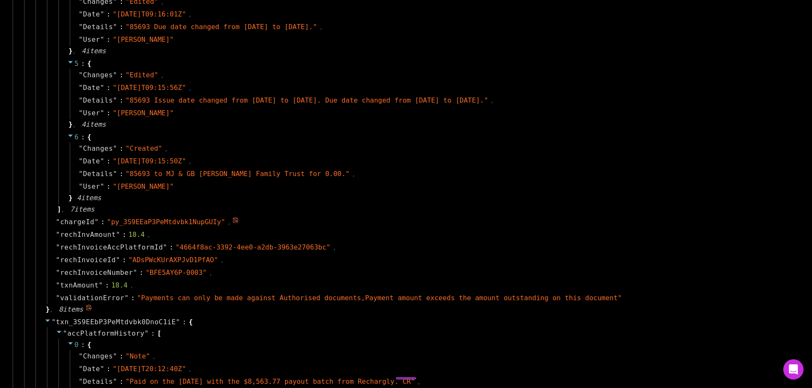
scroll to position [1310, 0]
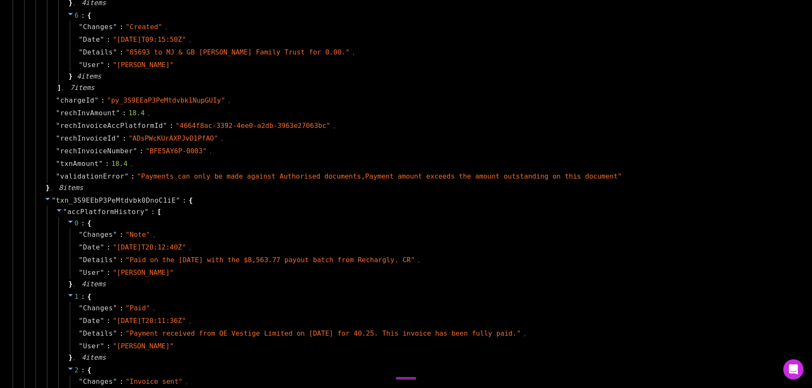
click at [59, 210] on icon at bounding box center [59, 211] width 5 height 3
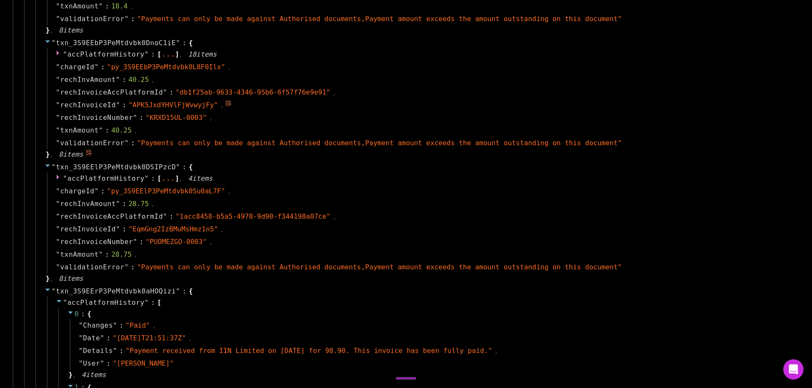
scroll to position [1564, 0]
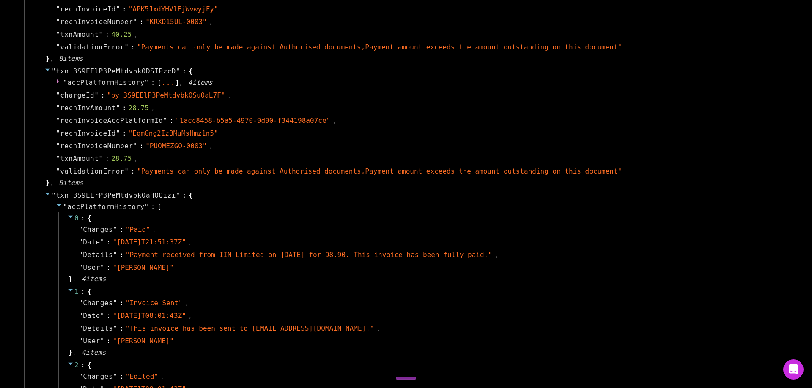
click at [48, 192] on icon at bounding box center [47, 194] width 7 height 7
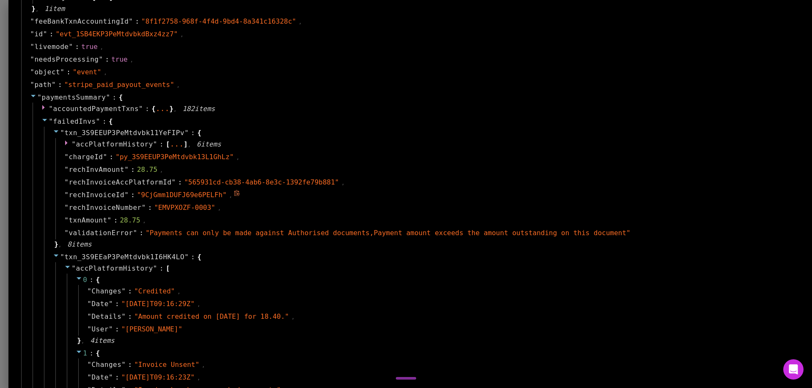
scroll to position [676, 0]
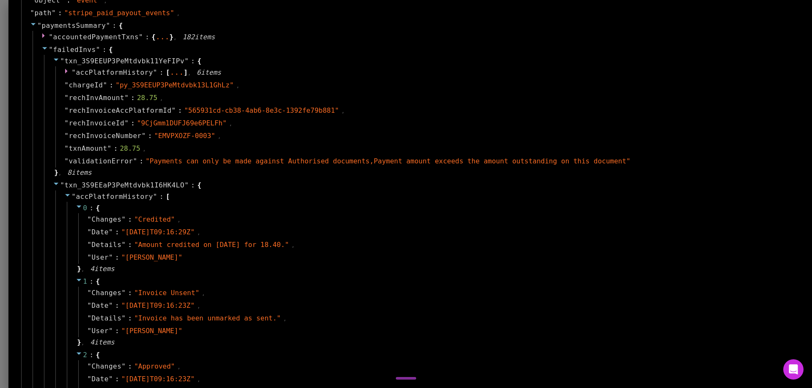
click at [25, 36] on div at bounding box center [406, 194] width 812 height 388
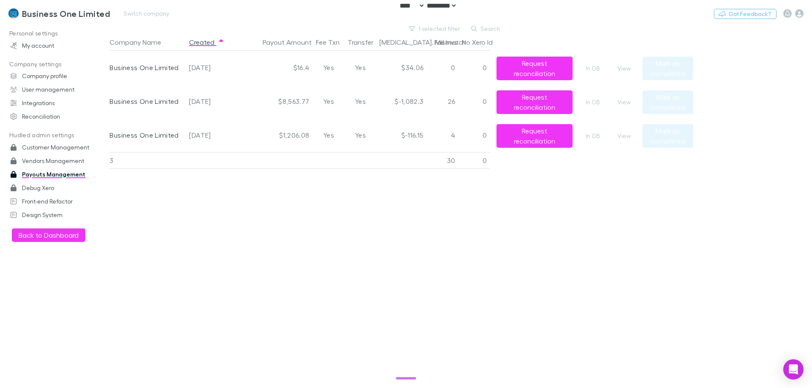
click at [35, 16] on h3 "Business One Limited" at bounding box center [66, 13] width 88 height 10
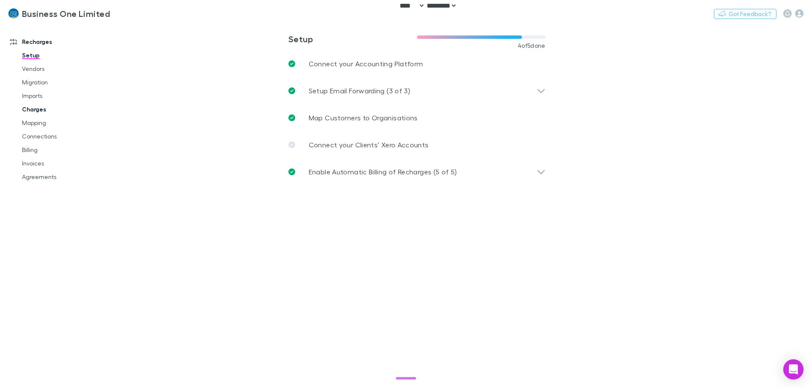
click at [35, 112] on link "Charges" at bounding box center [64, 110] width 101 height 14
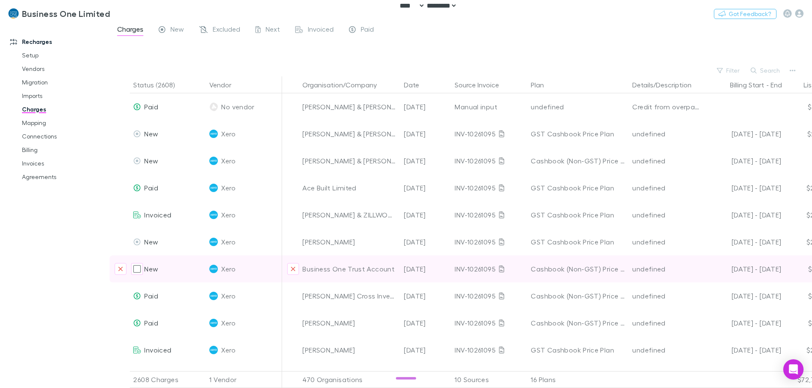
click at [544, 269] on div "25 Jul - 24 Aug 25" at bounding box center [744, 269] width 73 height 27
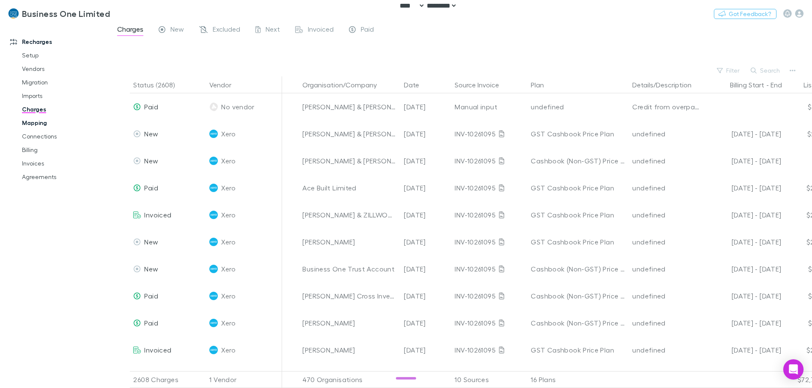
click at [40, 123] on link "Mapping" at bounding box center [64, 123] width 101 height 14
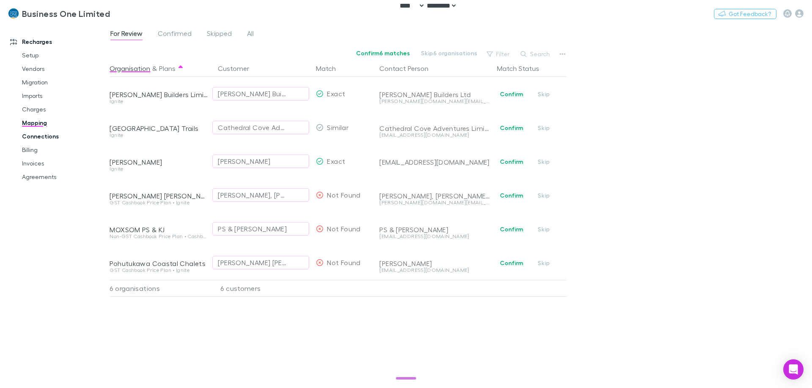
click at [41, 137] on link "Connections" at bounding box center [64, 137] width 101 height 14
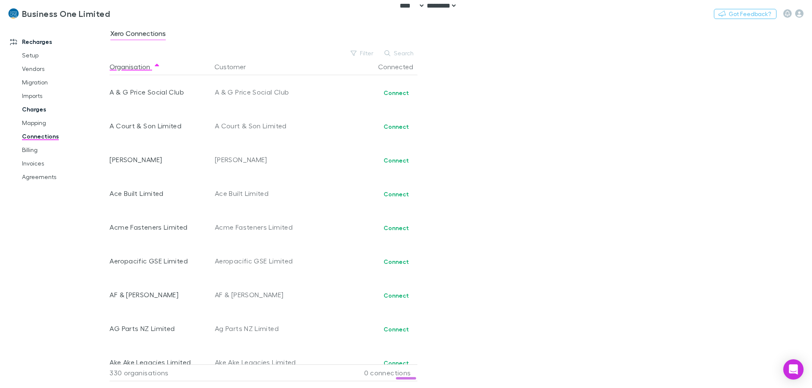
click at [28, 115] on link "Charges" at bounding box center [64, 110] width 101 height 14
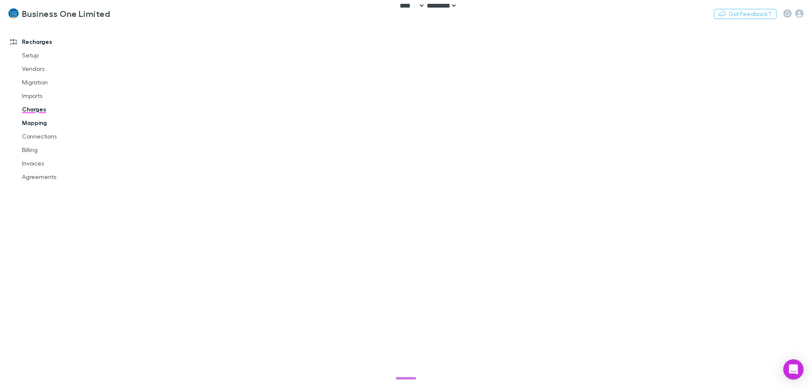
click at [28, 122] on link "Mapping" at bounding box center [64, 123] width 101 height 14
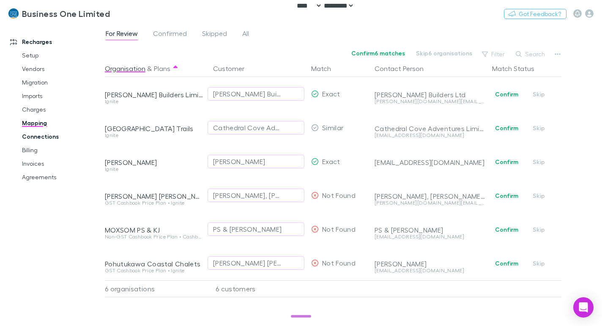
click at [49, 140] on link "Connections" at bounding box center [62, 137] width 96 height 14
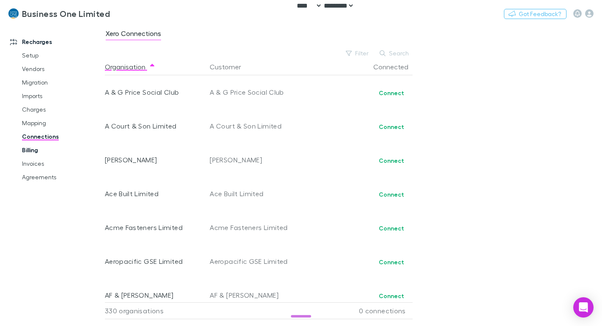
click at [39, 146] on link "Billing" at bounding box center [62, 150] width 96 height 14
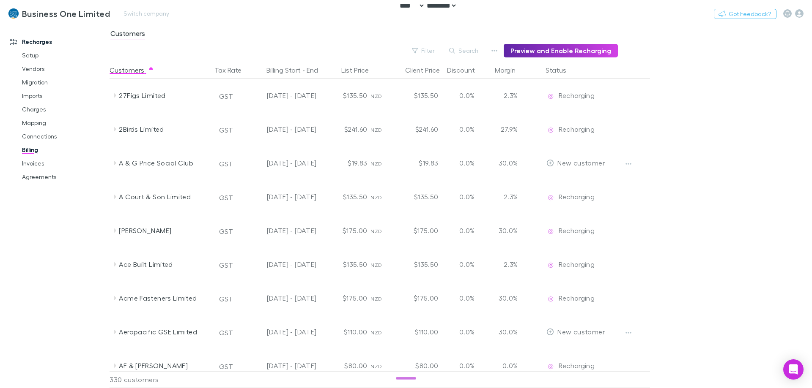
click at [247, 25] on div "Business One Limited Switch company Nothing Got Feedback?" at bounding box center [406, 13] width 812 height 27
click at [544, 15] on icon "button" at bounding box center [799, 13] width 8 height 8
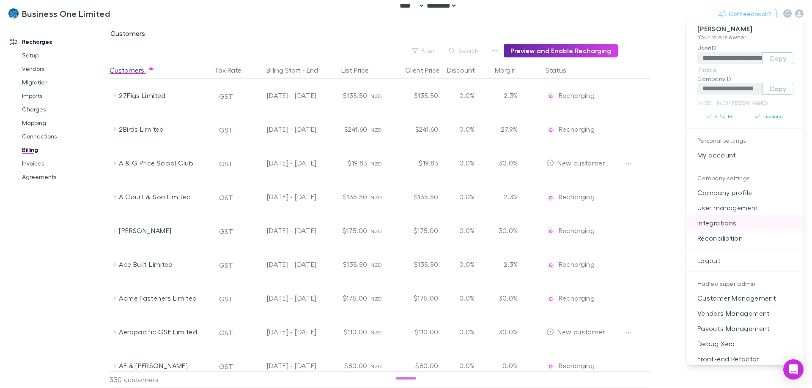
click at [544, 222] on p "Integrations" at bounding box center [745, 223] width 116 height 15
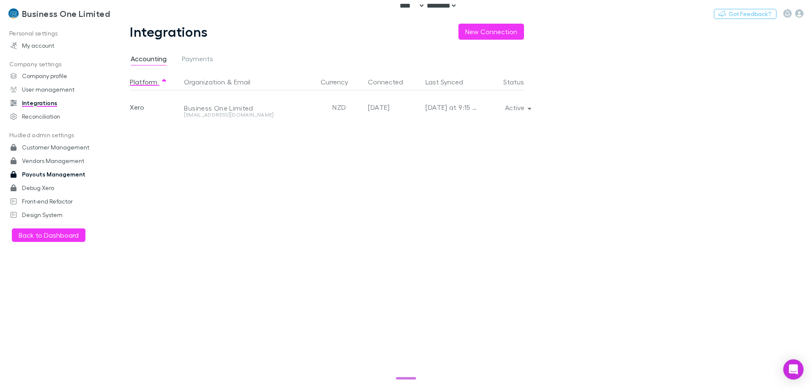
click at [47, 173] on link "Payouts Management" at bounding box center [58, 175] width 112 height 14
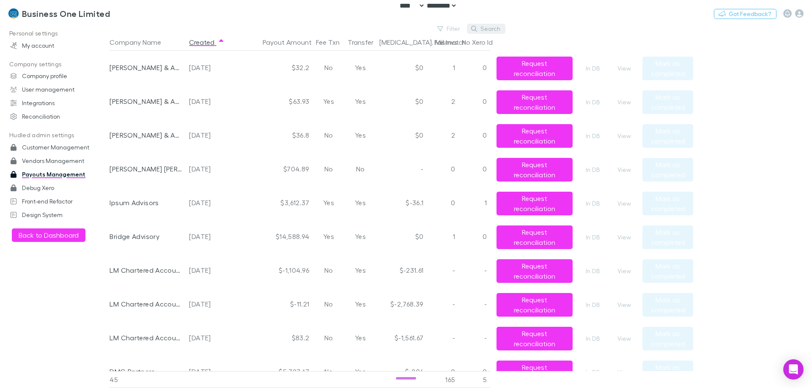
click at [492, 30] on button "Search" at bounding box center [486, 29] width 38 height 10
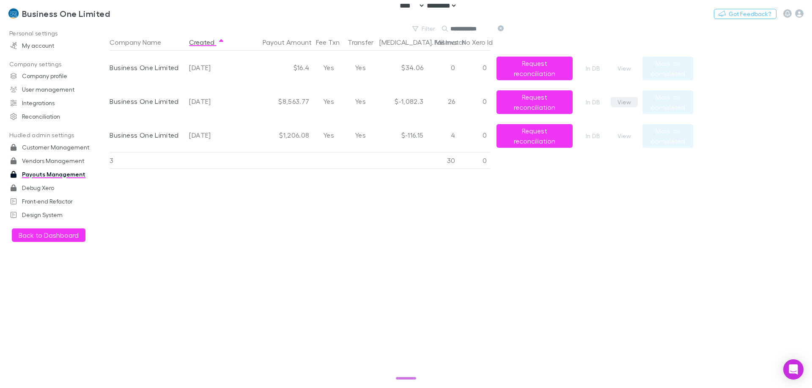
type input "**********"
click at [544, 103] on button "View" at bounding box center [623, 102] width 27 height 10
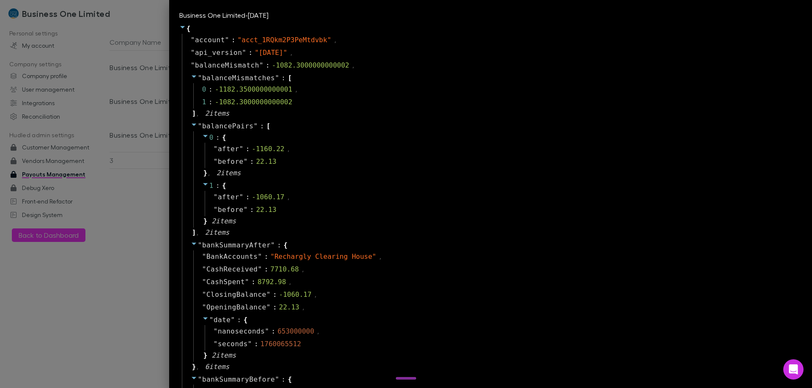
scroll to position [254, 0]
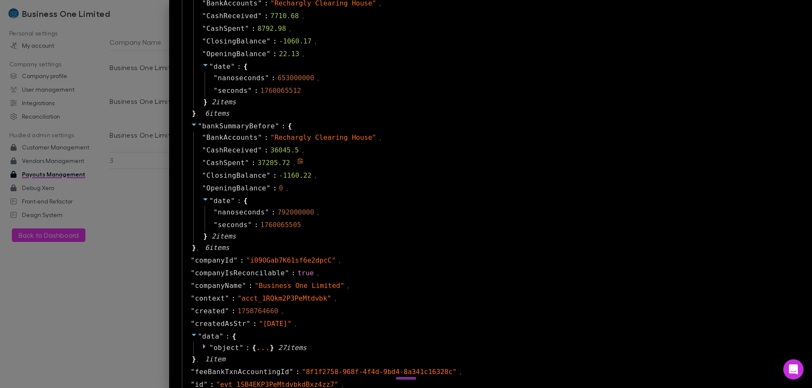
drag, startPoint x: 765, startPoint y: 164, endPoint x: 760, endPoint y: 169, distance: 6.9
click at [544, 164] on div "" CashSpent " : 37205.72 ," at bounding box center [496, 163] width 606 height 13
drag, startPoint x: 116, startPoint y: 205, endPoint x: 189, endPoint y: 202, distance: 72.8
click at [120, 205] on div at bounding box center [406, 194] width 812 height 388
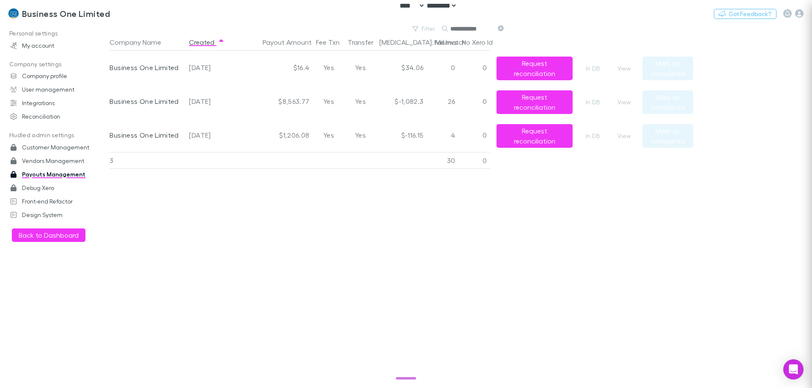
scroll to position [0, 0]
drag, startPoint x: 810, startPoint y: 230, endPoint x: 754, endPoint y: 189, distance: 69.9
click at [544, 230] on main "**********" at bounding box center [460, 206] width 702 height 365
click at [544, 102] on button "View" at bounding box center [623, 102] width 27 height 10
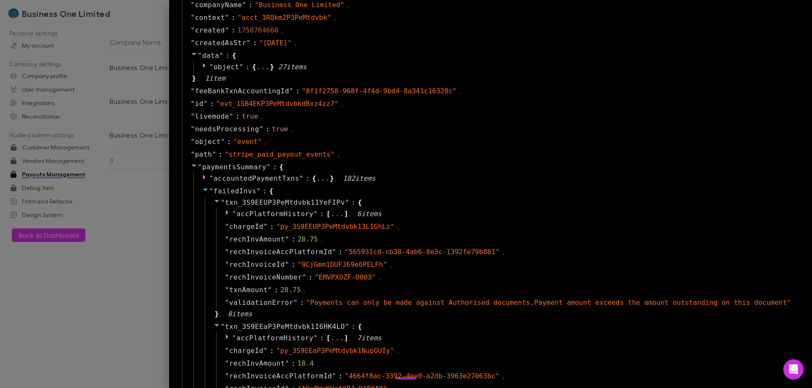
scroll to position [550, 0]
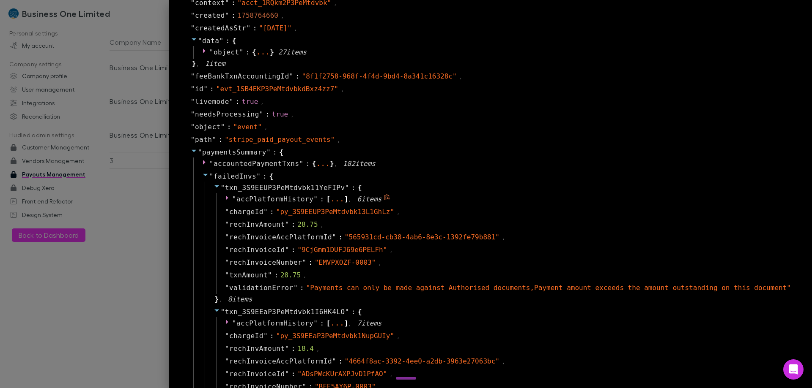
click at [313, 200] on span "accPlatformHistory" at bounding box center [274, 199] width 77 height 8
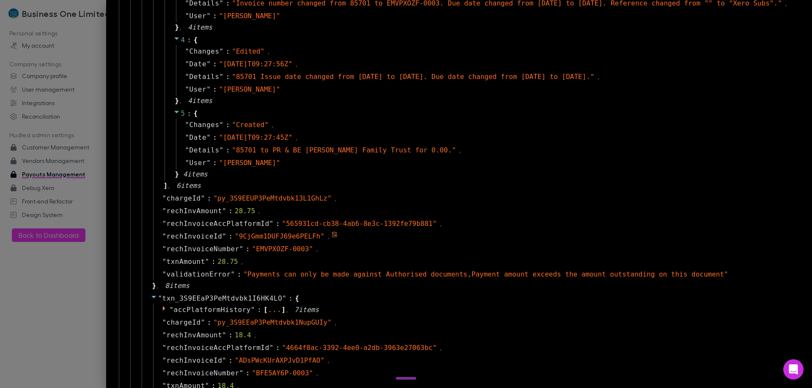
scroll to position [1268, 0]
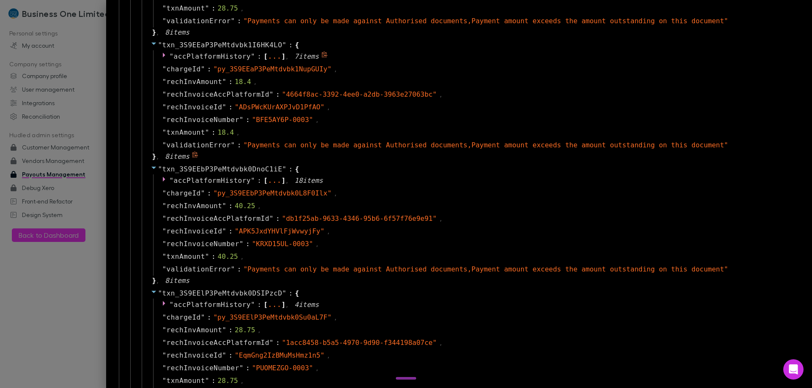
click at [209, 57] on span "accPlatformHistory" at bounding box center [212, 56] width 77 height 8
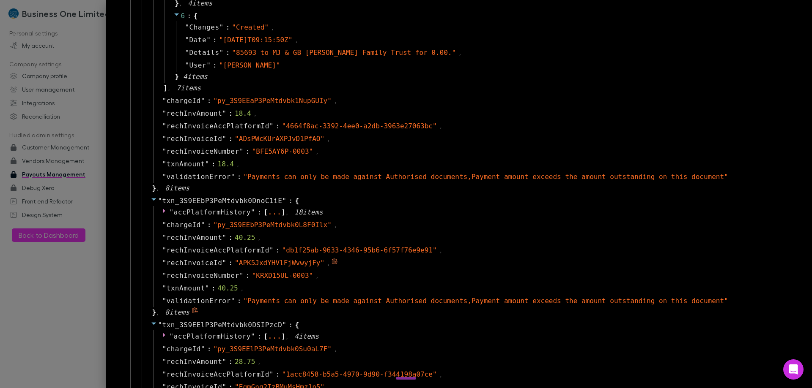
scroll to position [1775, 0]
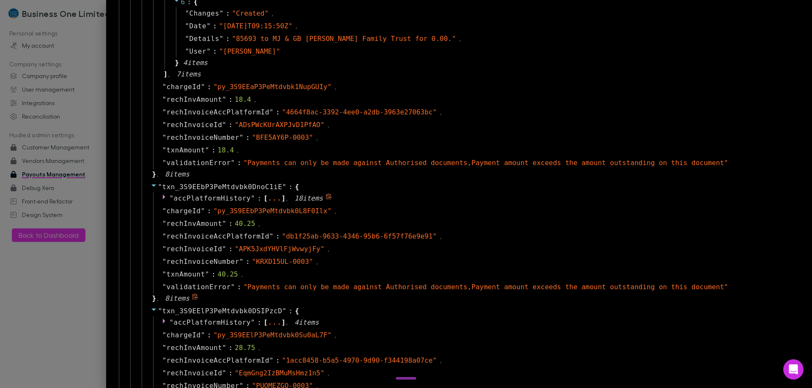
click at [246, 200] on span "accPlatformHistory" at bounding box center [212, 198] width 77 height 8
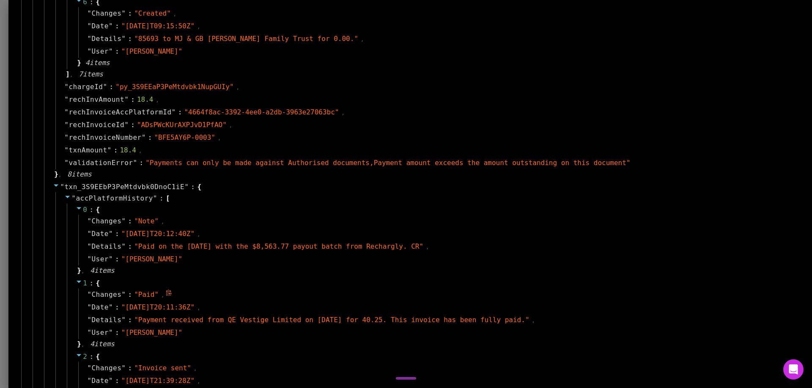
scroll to position [2071, 0]
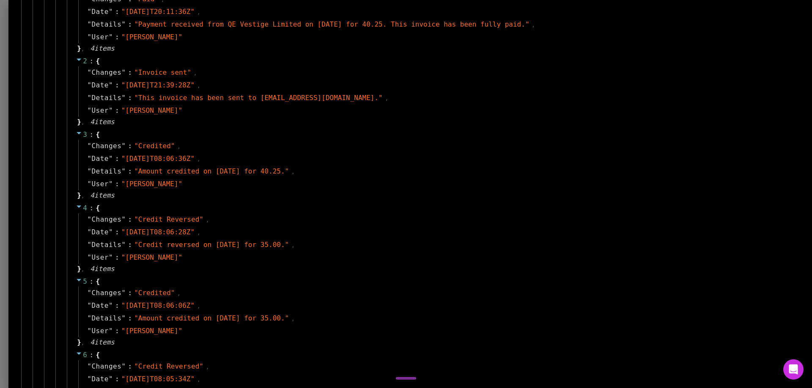
click at [49, 295] on div at bounding box center [406, 194] width 812 height 388
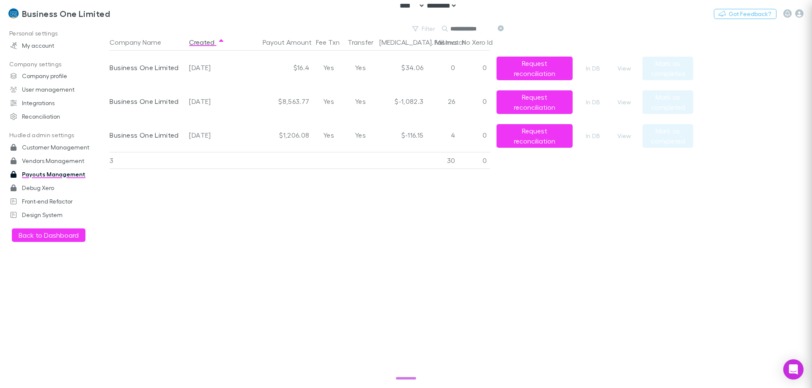
scroll to position [0, 0]
click at [544, 104] on button "View" at bounding box center [623, 102] width 27 height 10
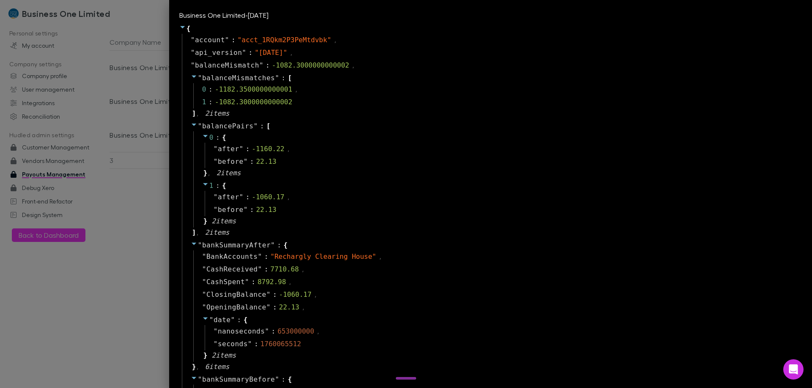
click at [191, 190] on div at bounding box center [406, 194] width 812 height 388
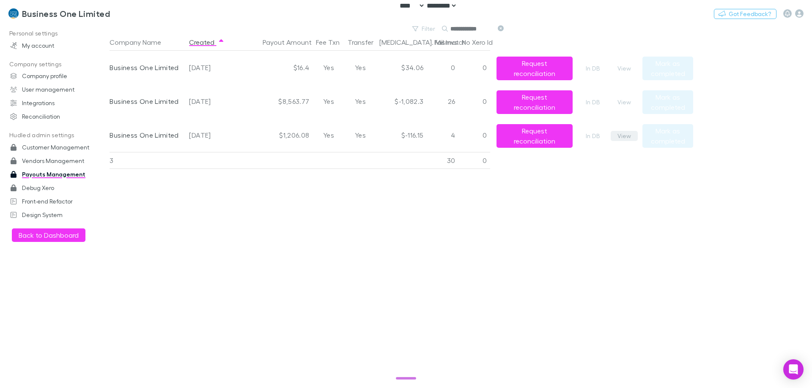
click at [544, 132] on button "View" at bounding box center [623, 136] width 27 height 10
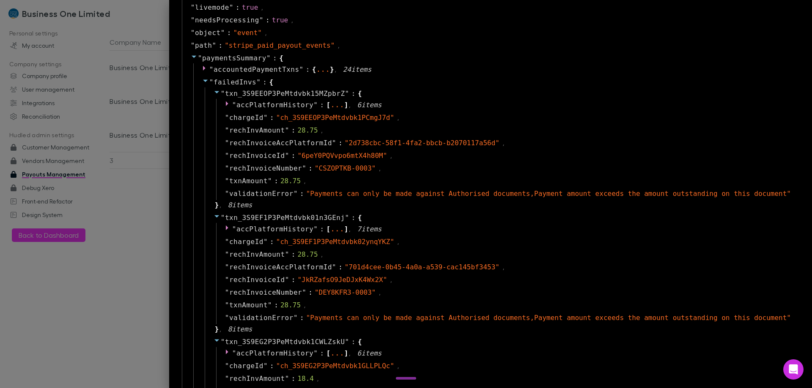
scroll to position [634, 0]
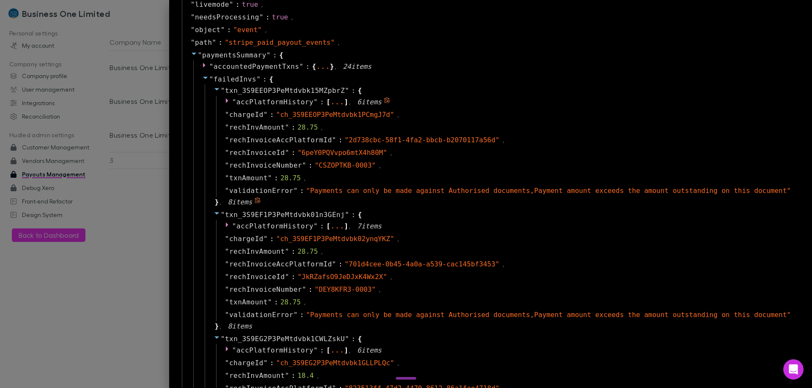
click at [236, 101] on span """ at bounding box center [234, 102] width 4 height 8
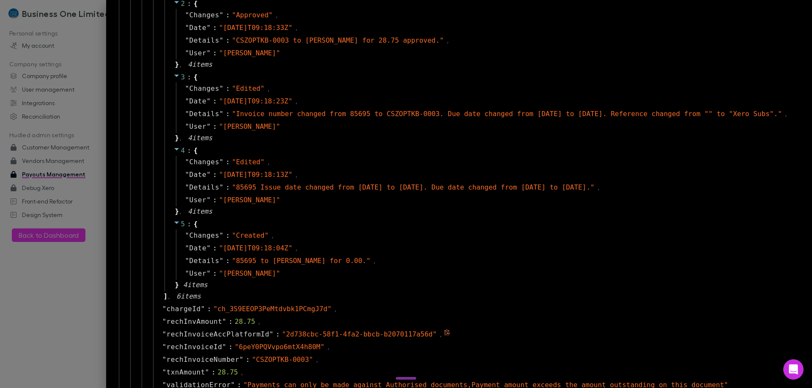
scroll to position [1099, 0]
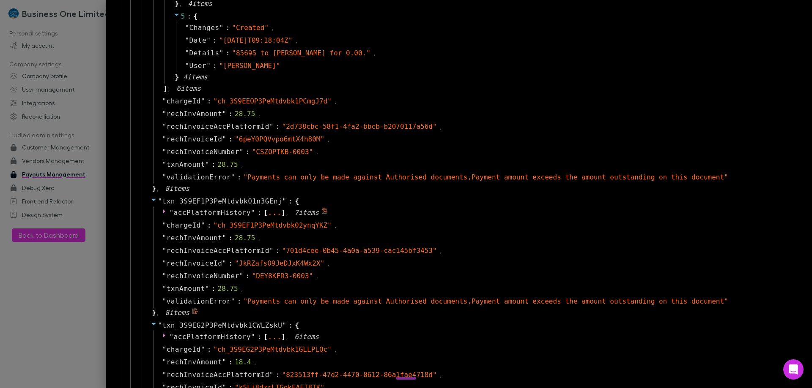
click at [211, 214] on span "accPlatformHistory" at bounding box center [212, 213] width 77 height 8
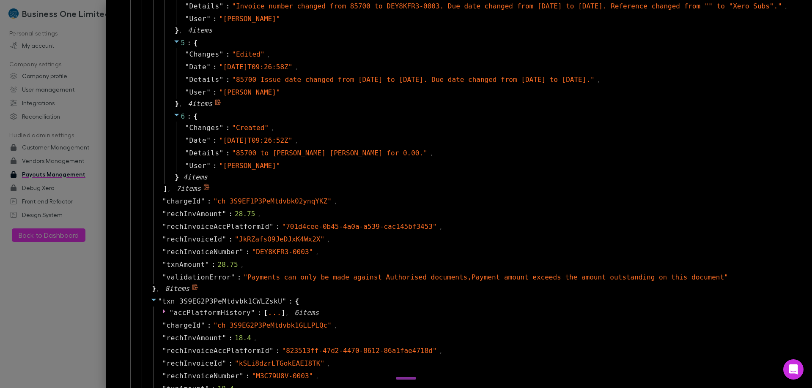
scroll to position [1691, 0]
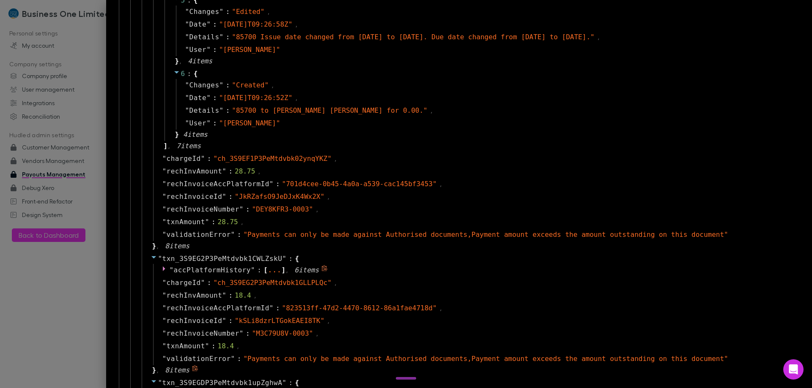
click at [239, 268] on span "accPlatformHistory" at bounding box center [212, 270] width 77 height 8
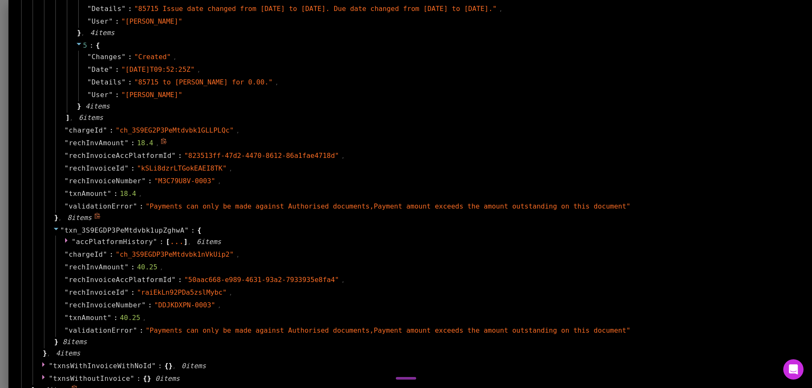
scroll to position [2325, 0]
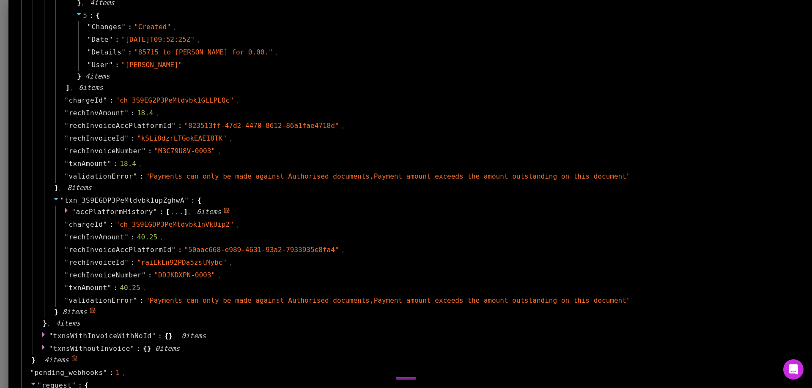
click at [151, 211] on span "accPlatformHistory" at bounding box center [114, 212] width 77 height 8
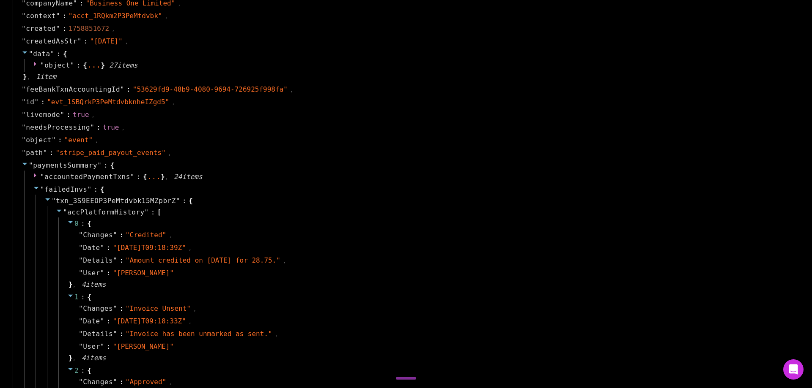
scroll to position [507, 0]
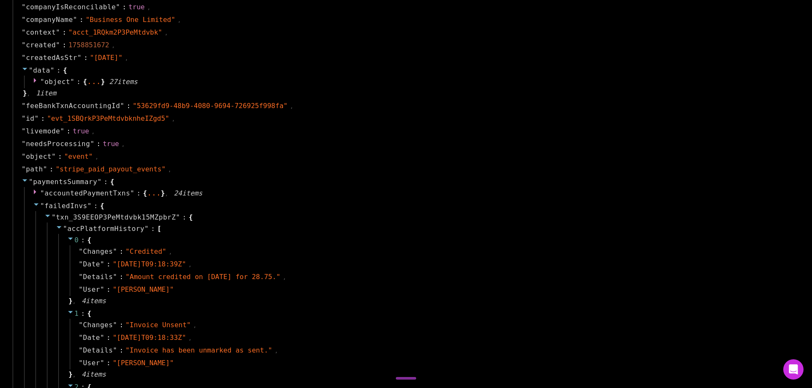
click at [60, 228] on icon at bounding box center [59, 227] width 7 height 7
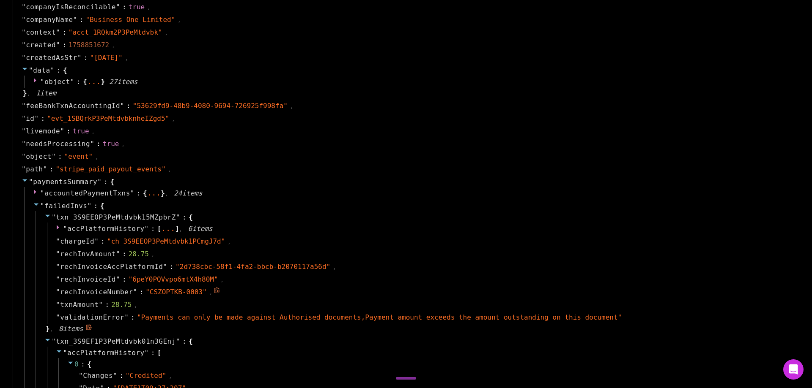
click at [111, 294] on span "rechInvoiceNumber" at bounding box center [96, 292] width 73 height 10
copy span "rechInvoiceNumber"
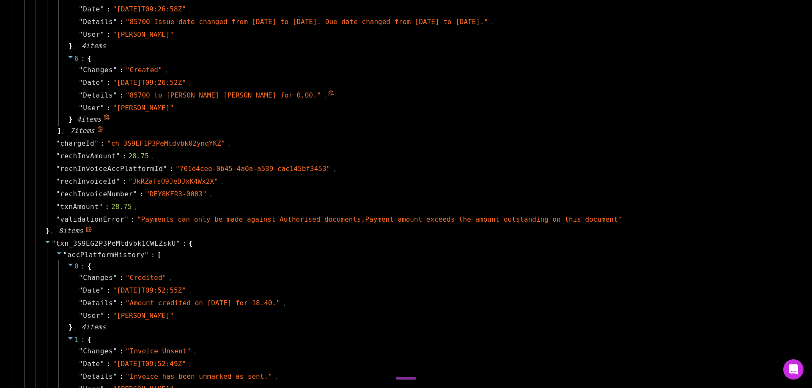
click at [447, 94] on div "" Details " : " 85700 to Keanu Tutamure Manuel for 0.00. " ," at bounding box center [430, 95] width 721 height 13
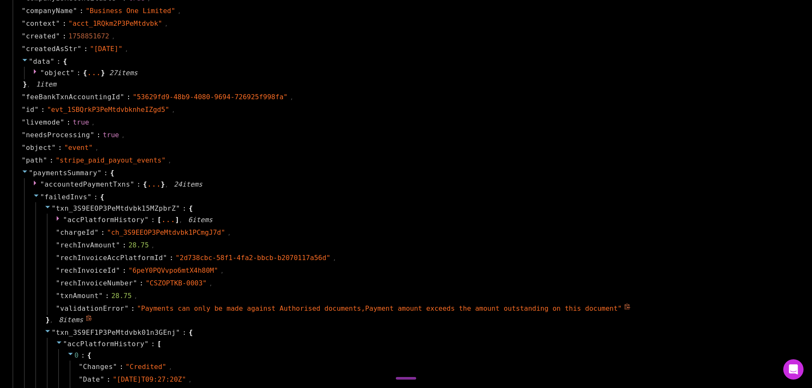
scroll to position [451, 0]
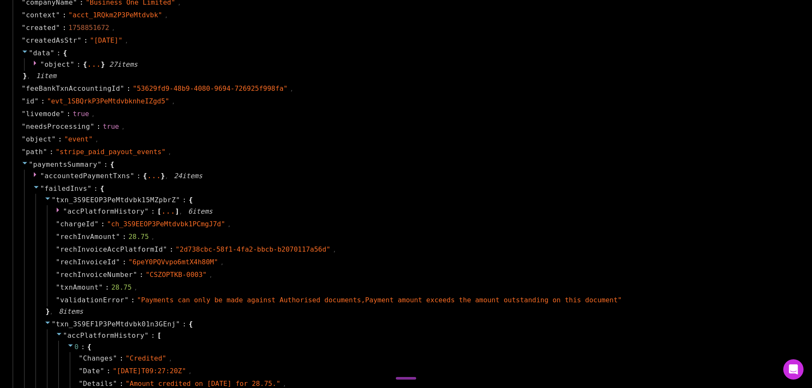
scroll to position [536, 0]
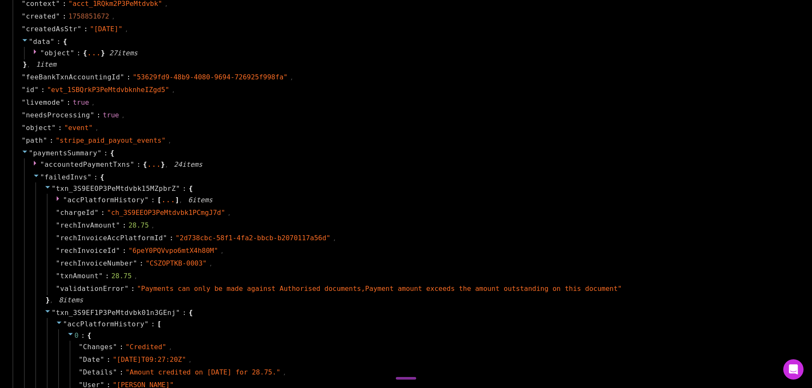
click at [54, 175] on span "failedInvs" at bounding box center [65, 177] width 43 height 8
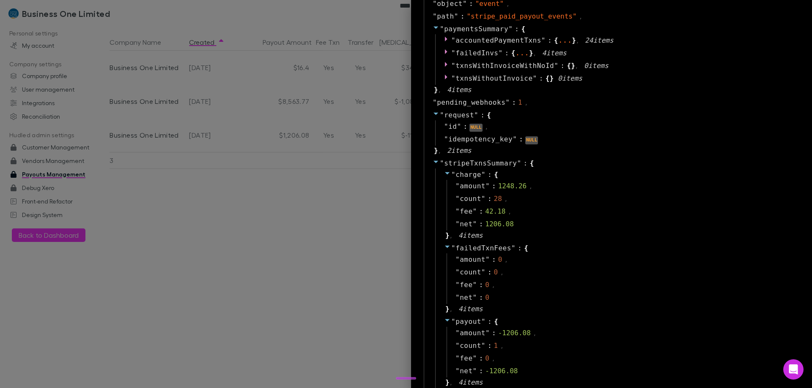
scroll to position [586, 0]
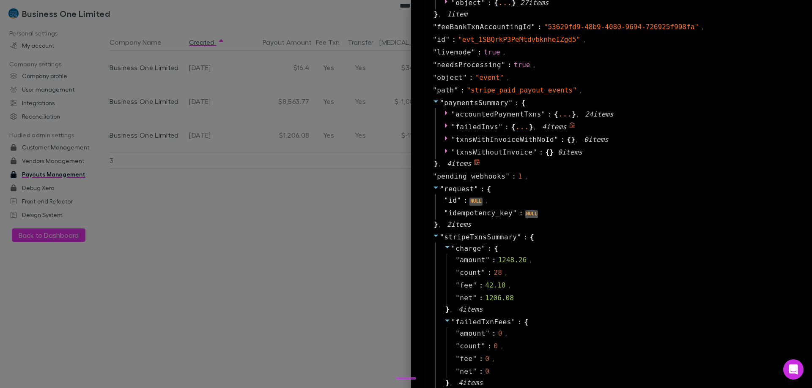
click at [544, 124] on icon at bounding box center [572, 125] width 6 height 6
click at [369, 178] on div at bounding box center [406, 194] width 812 height 388
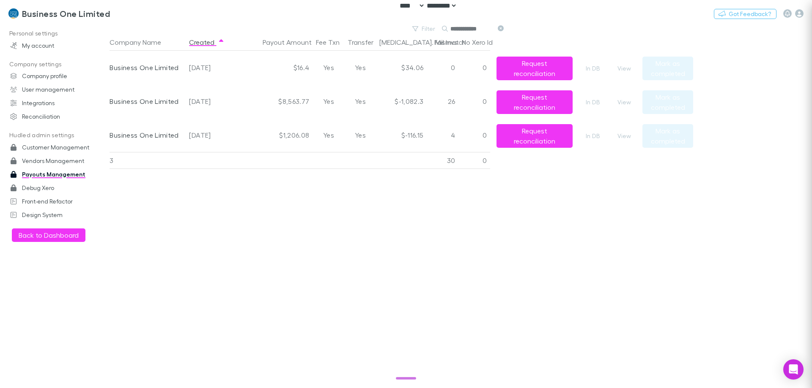
scroll to position [0, 0]
click at [544, 101] on button "View" at bounding box center [623, 102] width 27 height 10
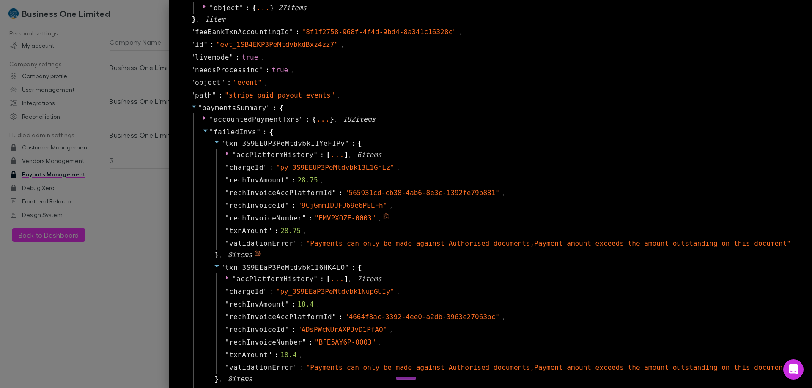
scroll to position [592, 0]
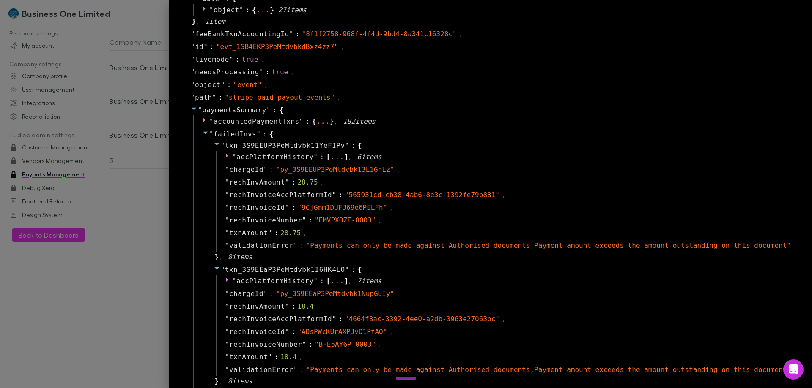
click at [254, 137] on span "" failedInvs "" at bounding box center [235, 134] width 52 height 8
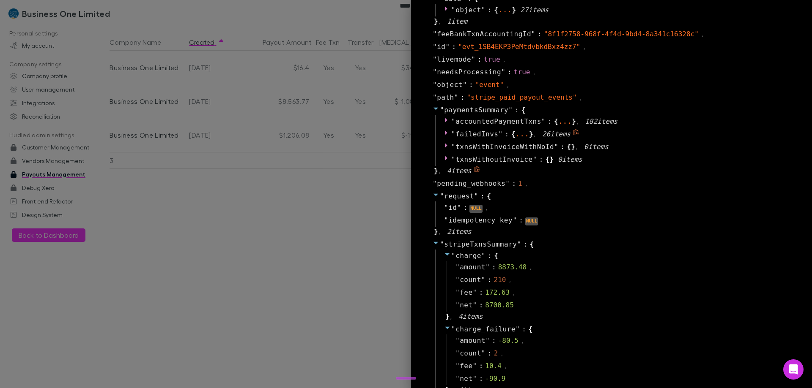
click at [544, 132] on icon at bounding box center [576, 132] width 6 height 6
click at [498, 133] on span """ at bounding box center [500, 134] width 4 height 8
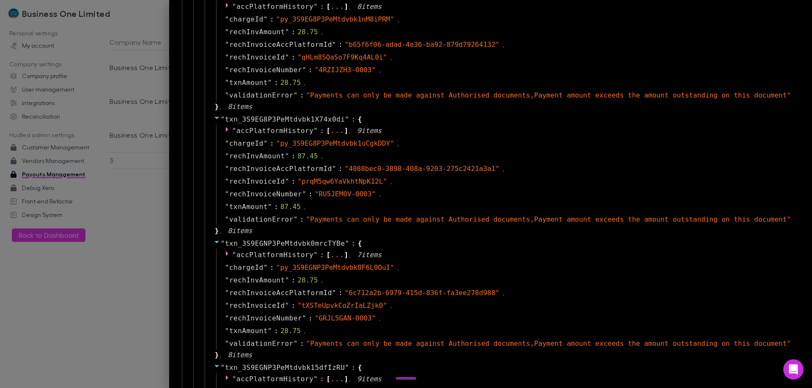
scroll to position [2358, 0]
click at [169, 140] on div at bounding box center [406, 194] width 812 height 388
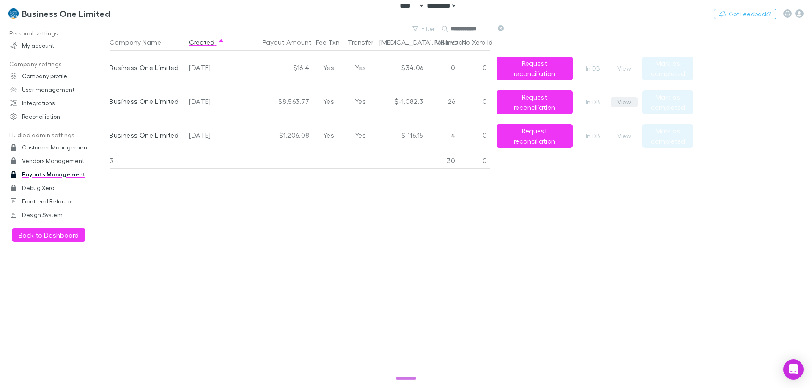
click at [544, 101] on button "View" at bounding box center [623, 102] width 27 height 10
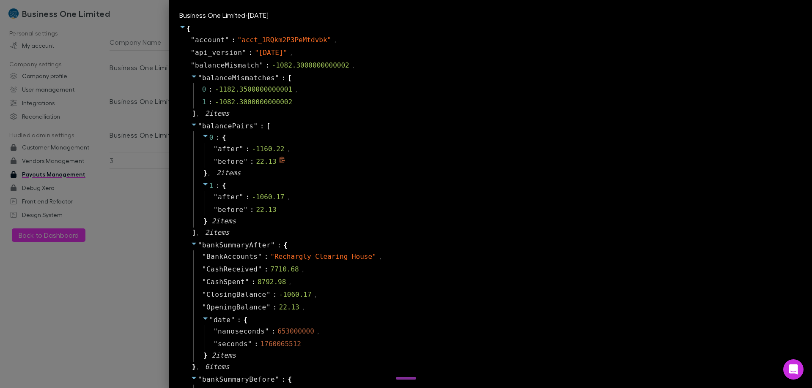
scroll to position [2109, 0]
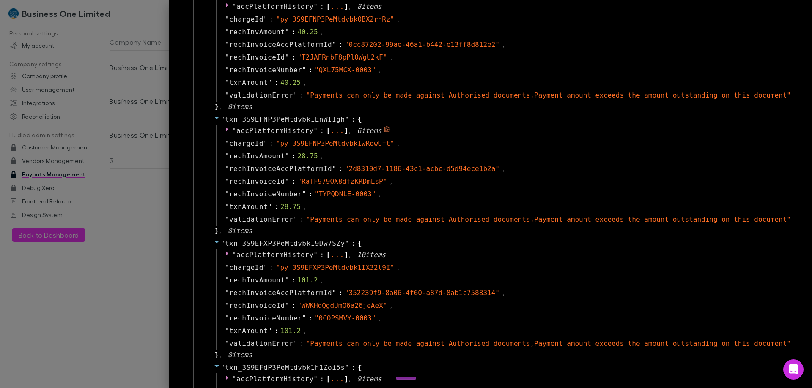
click at [313, 132] on span "accPlatformHistory" at bounding box center [274, 131] width 77 height 8
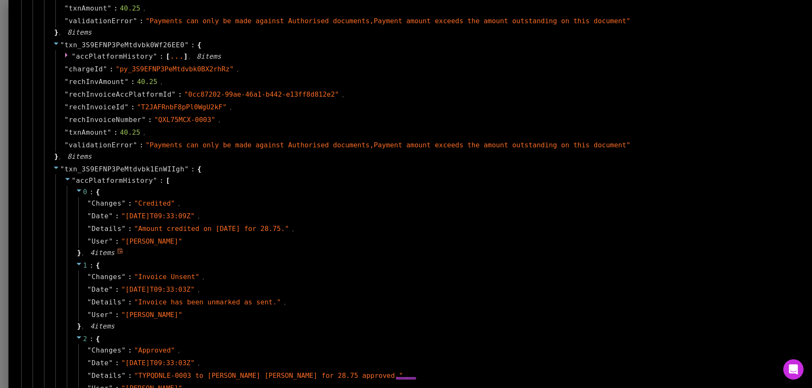
scroll to position [2054, 0]
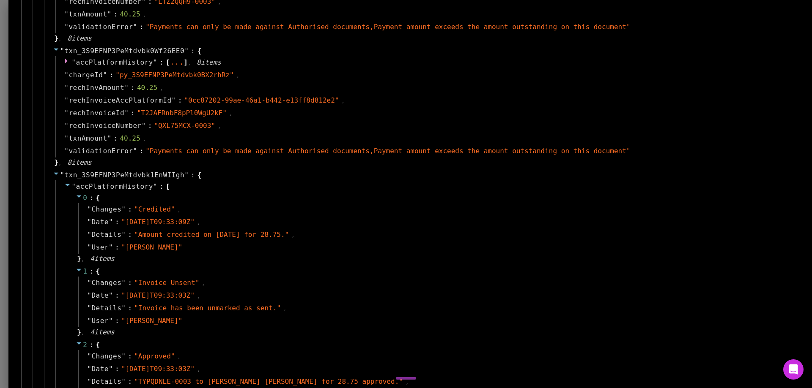
click at [544, 190] on div "Business One Limited - 2025-09-25 { " account " : " acct_1RQkm2P3PeMtdvbk " , "…" at bounding box center [409, 194] width 803 height 388
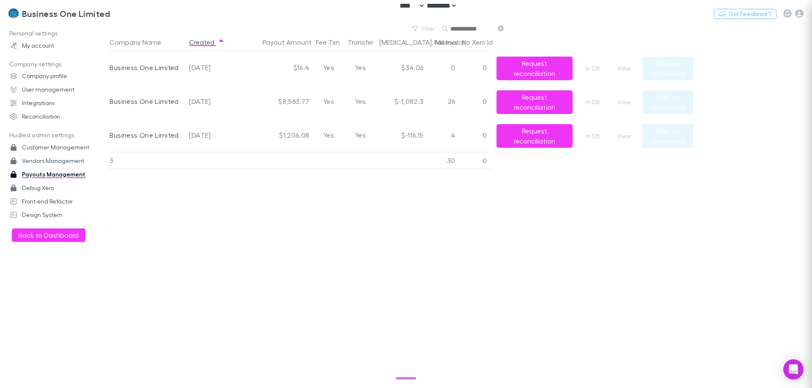
scroll to position [0, 0]
click at [319, 202] on div "Company Name Created Payout Amount Fee Txn Transfer Bal. Mismatch Fail Invs No …" at bounding box center [400, 211] width 583 height 355
click at [65, 17] on h3 "Business One Limited" at bounding box center [66, 13] width 88 height 10
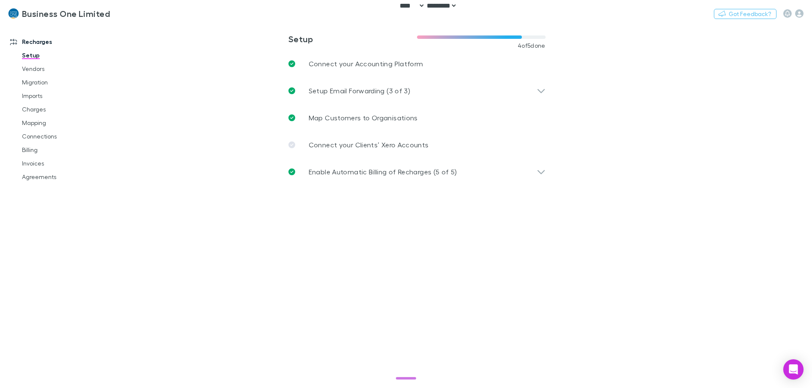
click at [544, 243] on main "**********" at bounding box center [460, 206] width 702 height 365
click at [544, 188] on main "**********" at bounding box center [460, 206] width 702 height 365
drag, startPoint x: 283, startPoint y: 215, endPoint x: 204, endPoint y: 159, distance: 96.7
click at [282, 214] on main "**********" at bounding box center [460, 206] width 702 height 365
click at [123, 10] on button "Switch company" at bounding box center [146, 13] width 56 height 10
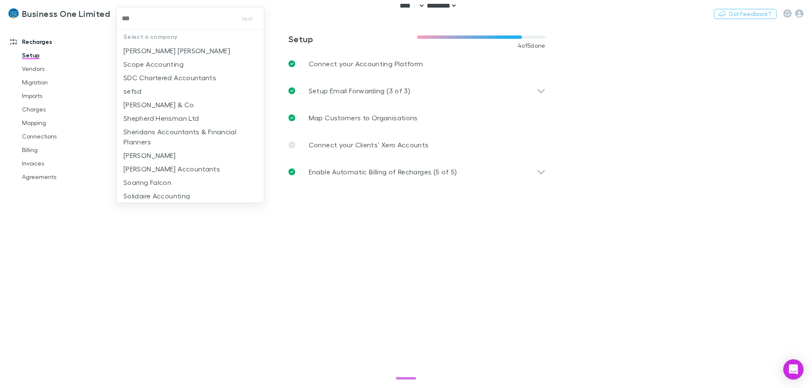
type input "****"
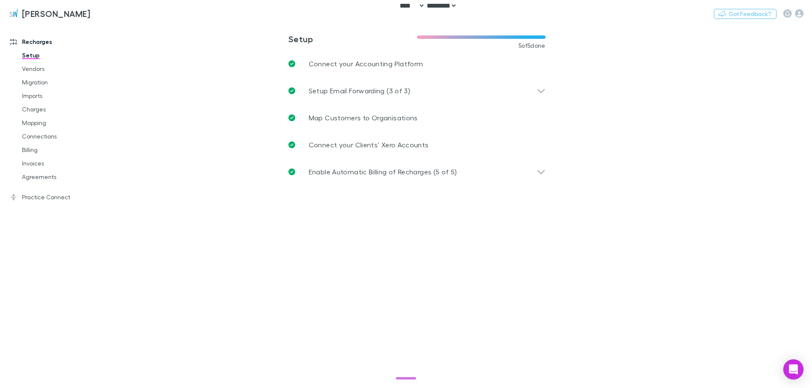
drag, startPoint x: 796, startPoint y: 203, endPoint x: 771, endPoint y: 203, distance: 24.5
click at [544, 203] on main "**********" at bounding box center [460, 206] width 702 height 365
click at [32, 145] on link "Billing" at bounding box center [64, 150] width 101 height 14
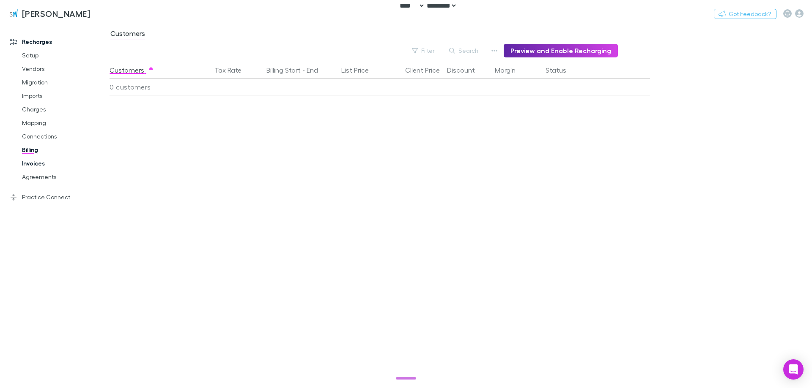
click at [45, 162] on link "Invoices" at bounding box center [64, 164] width 101 height 14
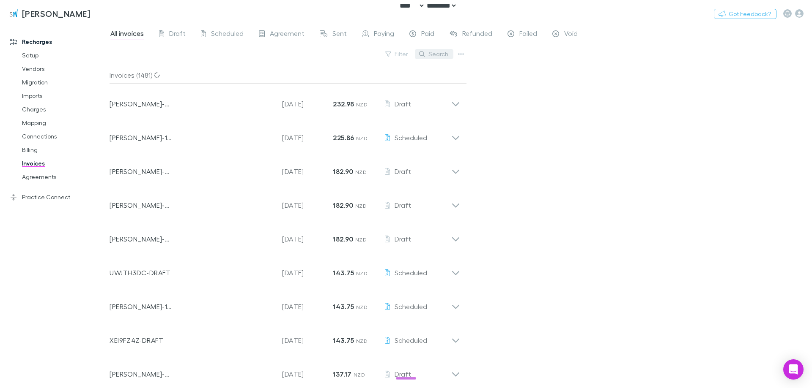
click at [434, 54] on button "Search" at bounding box center [434, 54] width 38 height 10
paste input "**********"
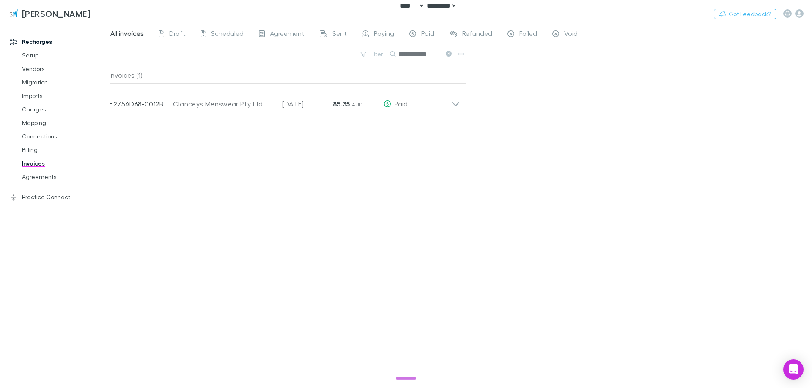
type input "**********"
click at [544, 208] on div "**********" at bounding box center [460, 206] width 702 height 365
click at [100, 14] on button "Switch company" at bounding box center [126, 13] width 56 height 10
type input "****"
click at [111, 53] on p "Shaddock & Co" at bounding box center [132, 51] width 71 height 10
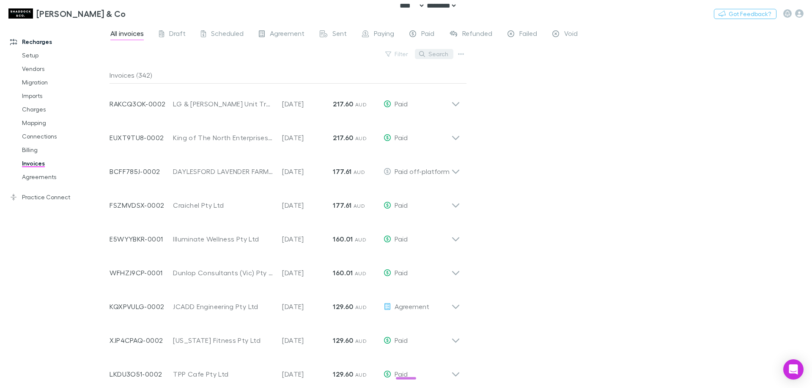
click at [429, 53] on button "Search" at bounding box center [434, 54] width 38 height 10
paste input "**********"
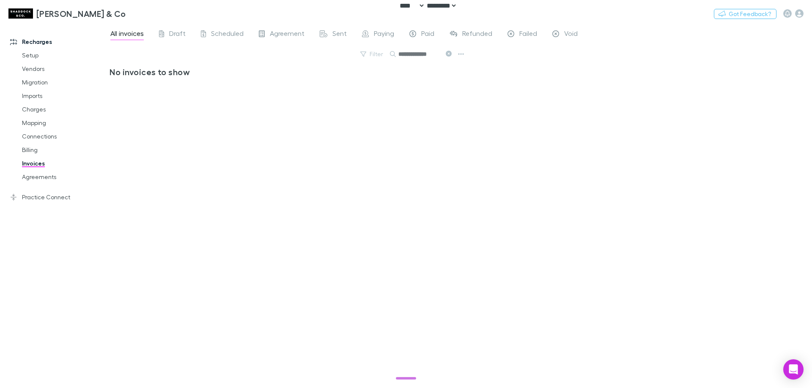
type input "**********"
click at [134, 14] on button "Switch company" at bounding box center [162, 13] width 56 height 10
type input "***"
click at [135, 48] on p "542 Partners" at bounding box center [134, 51] width 41 height 10
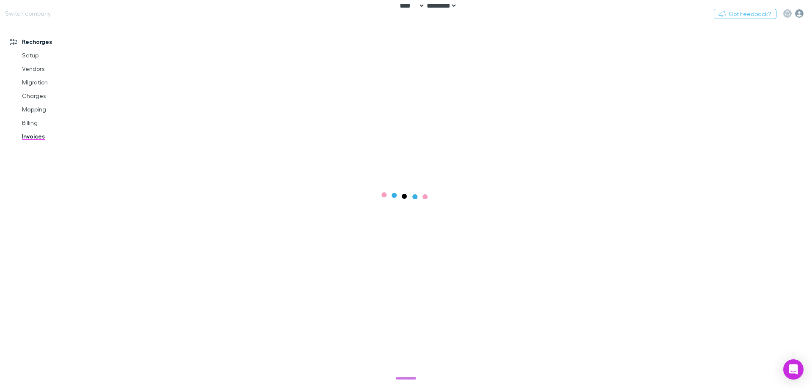
click at [544, 15] on icon "button" at bounding box center [799, 13] width 8 height 8
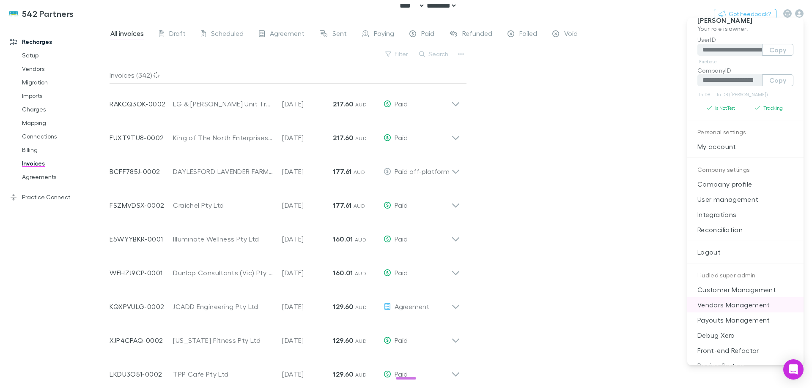
scroll to position [20, 0]
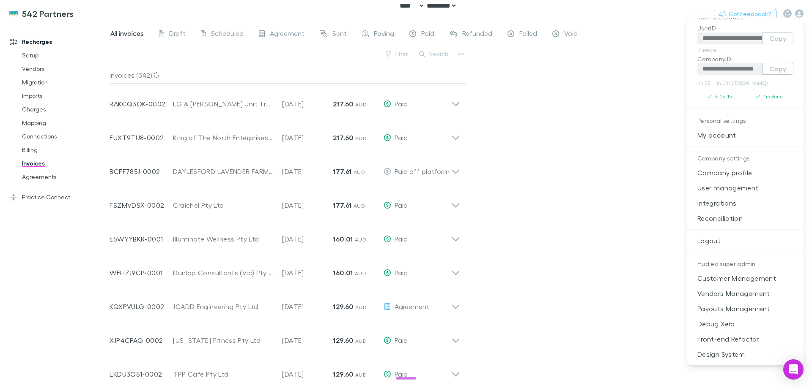
drag, startPoint x: 523, startPoint y: 153, endPoint x: 504, endPoint y: 142, distance: 21.2
click at [523, 153] on div at bounding box center [406, 194] width 812 height 388
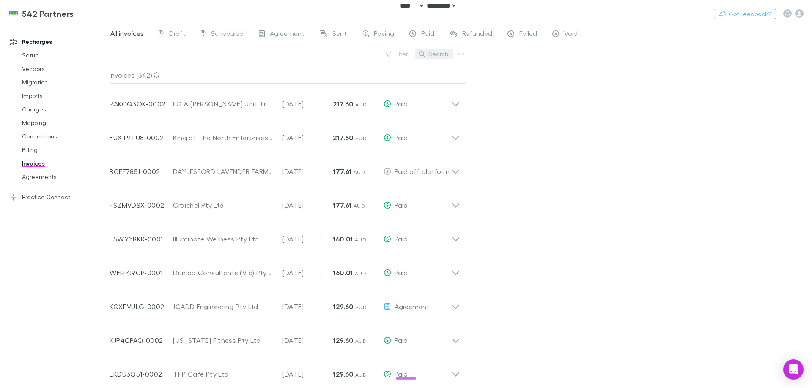
click at [436, 53] on button "Search" at bounding box center [434, 54] width 38 height 10
paste input "**********"
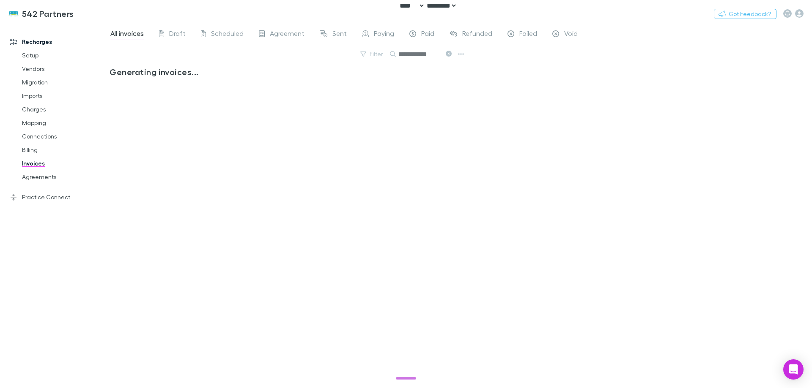
click at [505, 90] on div "**********" at bounding box center [460, 206] width 702 height 365
type input "**********"
click at [544, 373] on body "**********" at bounding box center [406, 194] width 812 height 388
click at [95, 14] on button "Switch company" at bounding box center [110, 13] width 56 height 10
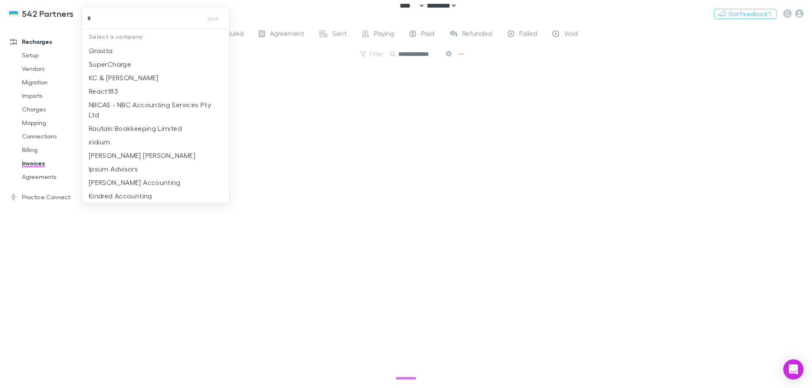
type input "**"
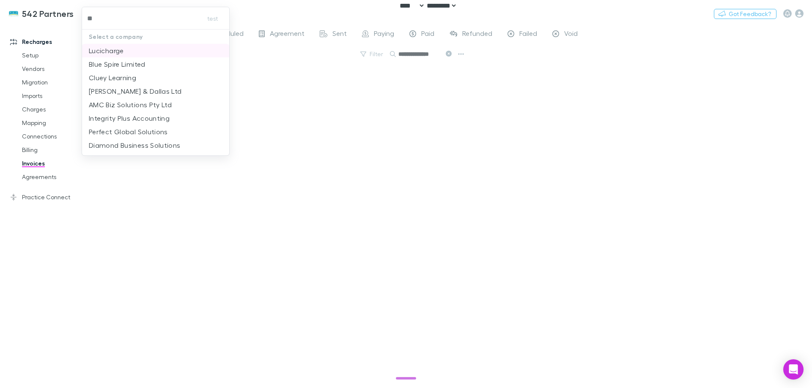
click at [114, 51] on p "Lucicharge" at bounding box center [106, 51] width 35 height 10
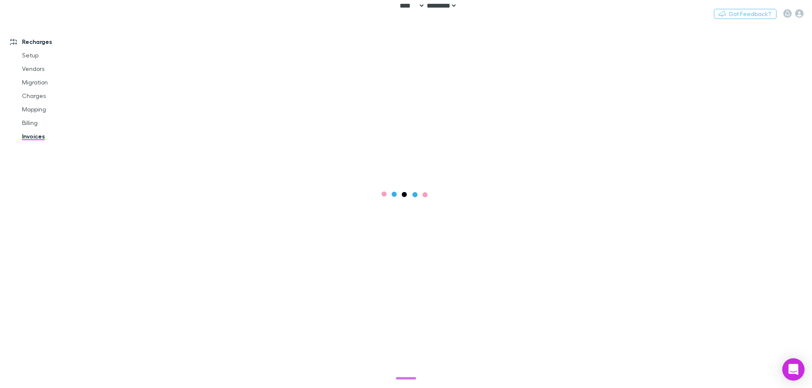
click at [544, 369] on div "Open Intercom Messenger" at bounding box center [793, 370] width 22 height 22
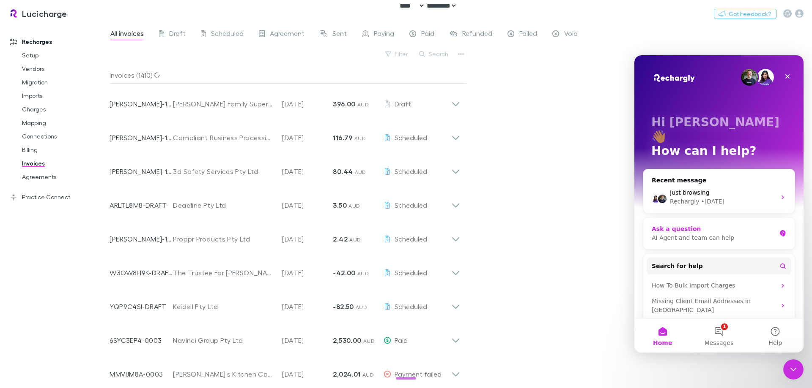
click at [544, 234] on div "AI Agent and team can help" at bounding box center [713, 238] width 124 height 9
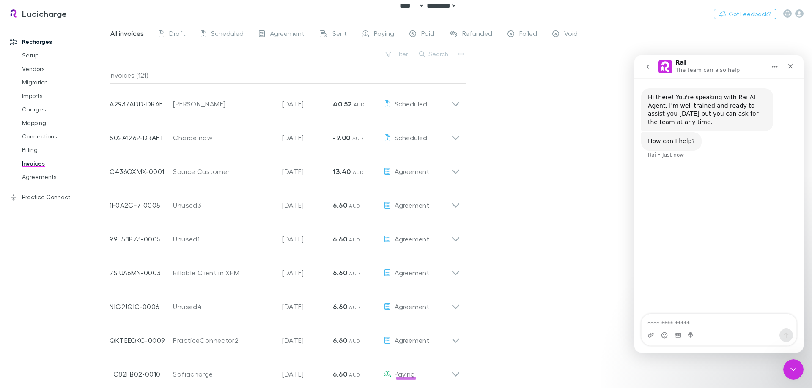
click at [544, 69] on button "go back" at bounding box center [648, 67] width 16 height 16
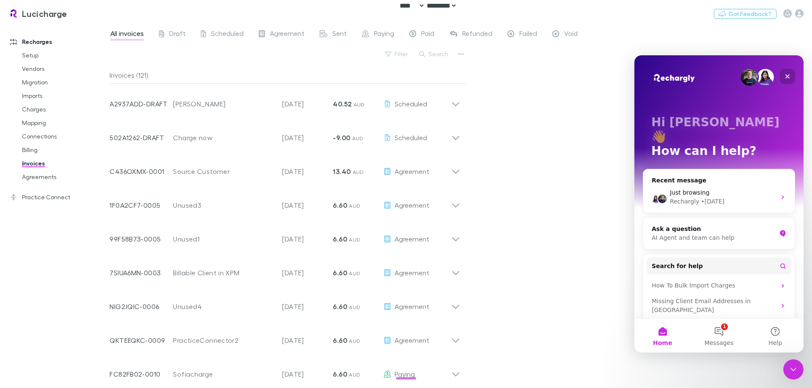
click at [544, 76] on icon "Close" at bounding box center [787, 76] width 7 height 7
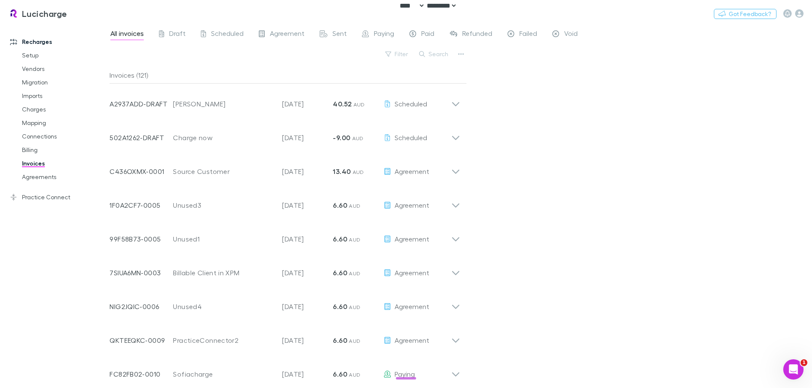
click at [544, 131] on div "All invoices Draft Scheduled Agreement Sent Paying Paid Refunded Failed Void Fi…" at bounding box center [460, 206] width 702 height 365
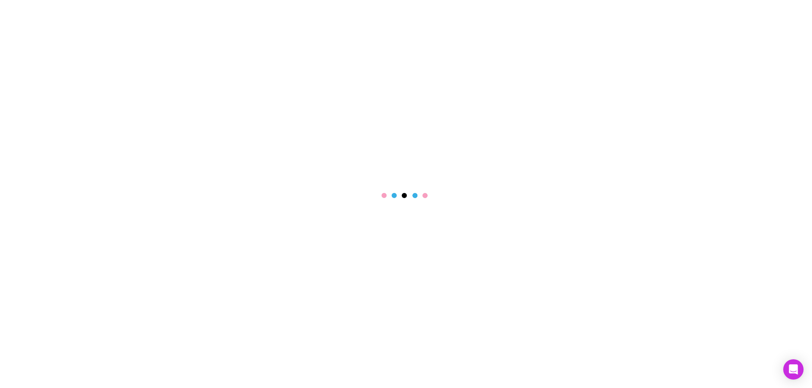
select select "****"
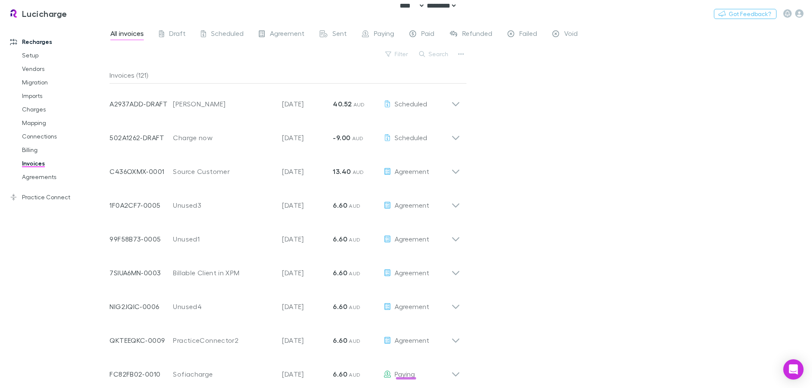
click at [543, 137] on div "All invoices Draft Scheduled Agreement Sent Paying Paid Refunded Failed Void Fi…" at bounding box center [460, 206] width 702 height 365
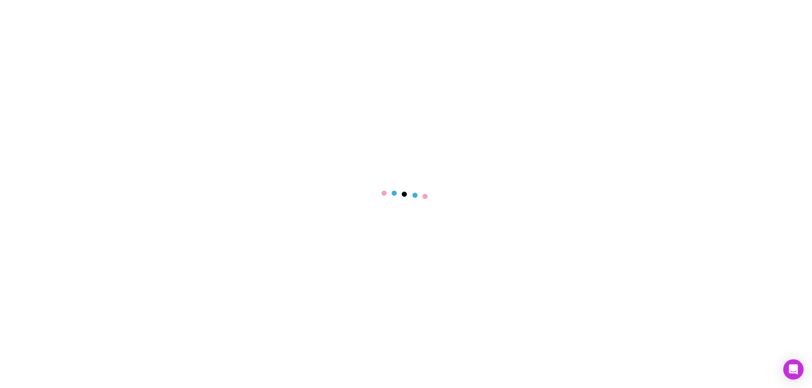
select select "****"
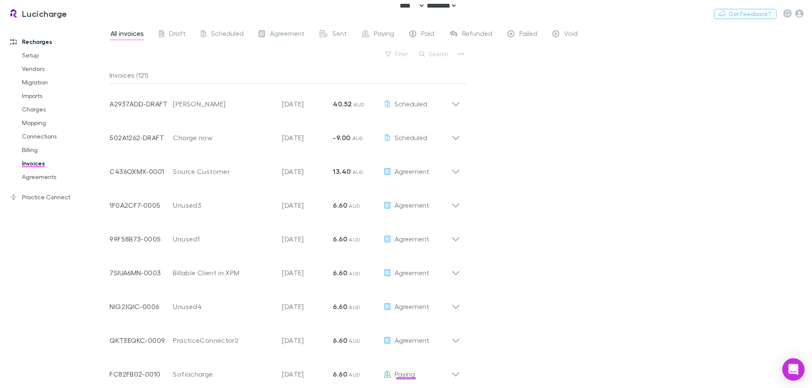
click at [799, 369] on div "Open Intercom Messenger" at bounding box center [793, 370] width 22 height 22
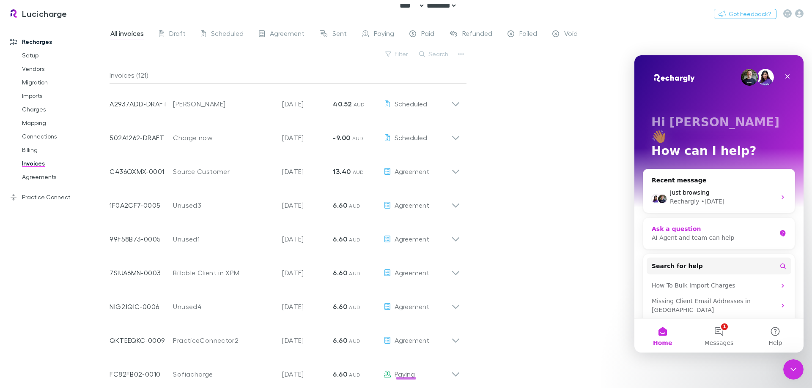
click at [750, 234] on div "AI Agent and team can help" at bounding box center [713, 238] width 124 height 9
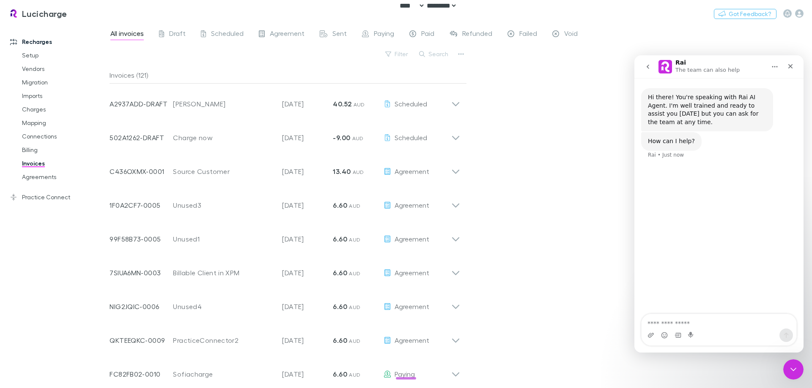
click at [650, 65] on icon "go back" at bounding box center [647, 66] width 7 height 7
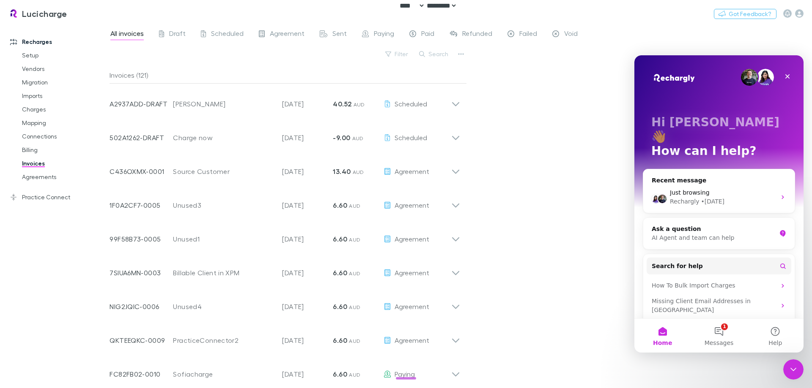
click at [555, 178] on div "All invoices Draft Scheduled Agreement Sent Paying Paid Refunded Failed Void Fi…" at bounding box center [460, 206] width 702 height 365
click at [555, 177] on div "All invoices Draft Scheduled Agreement Sent Paying Paid Refunded Failed Void Fi…" at bounding box center [460, 206] width 702 height 365
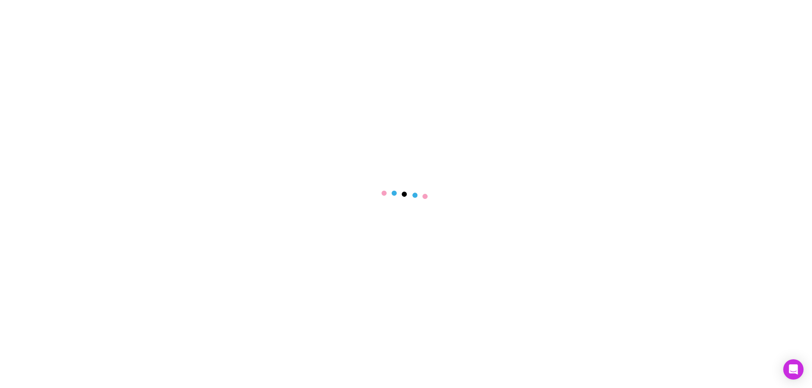
select select "****"
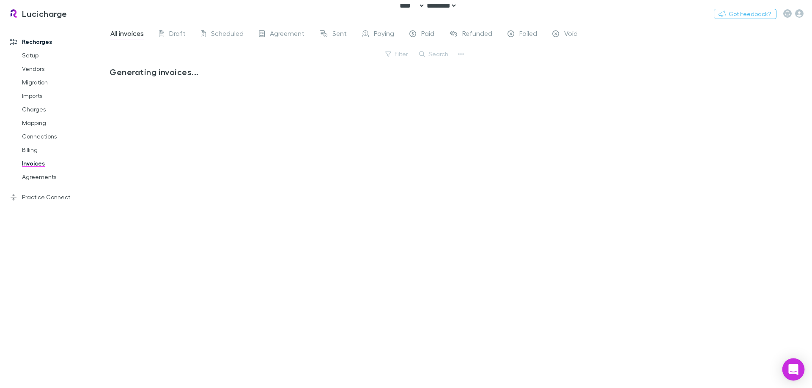
click at [790, 364] on div "Open Intercom Messenger" at bounding box center [793, 370] width 22 height 22
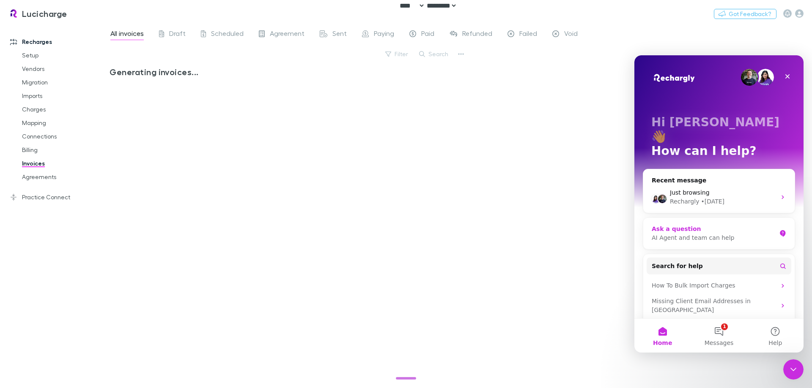
click at [695, 225] on div "Ask a question" at bounding box center [713, 229] width 124 height 9
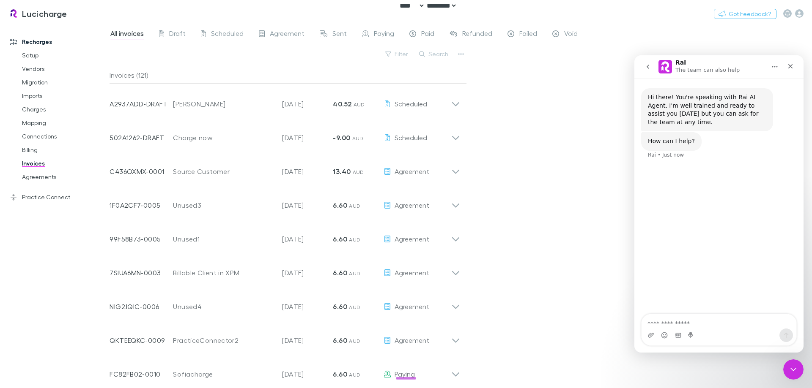
click at [493, 148] on div "All invoices Draft Scheduled Agreement Sent Paying Paid Refunded Failed Void Fi…" at bounding box center [460, 206] width 702 height 365
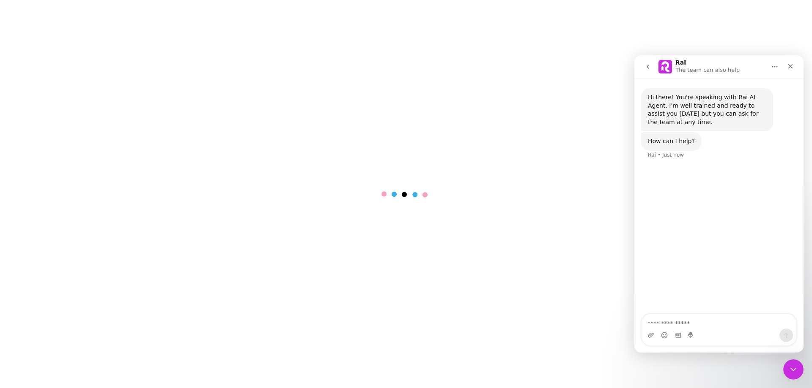
select select "****"
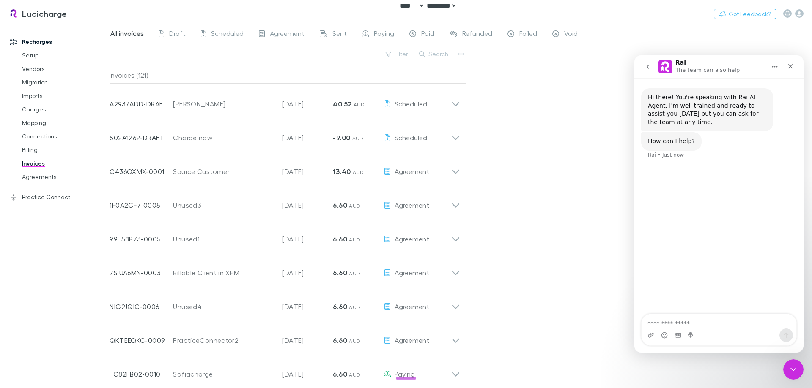
click at [510, 160] on div "All invoices Draft Scheduled Agreement Sent Paying Paid Refunded Failed Void Fi…" at bounding box center [460, 206] width 702 height 365
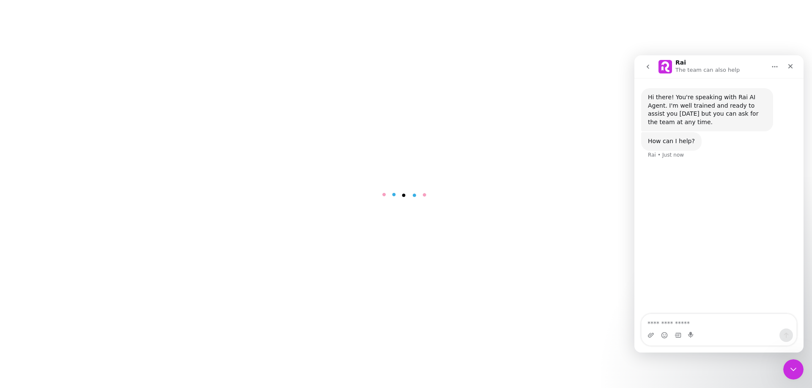
select select "****"
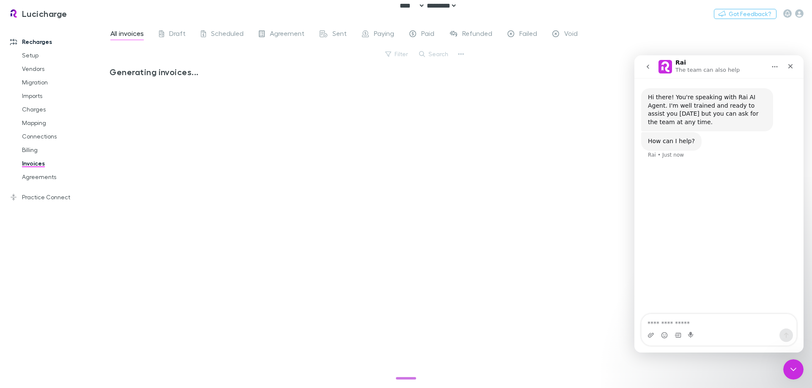
click at [314, 224] on div "Generating invoices..." at bounding box center [287, 224] width 357 height 315
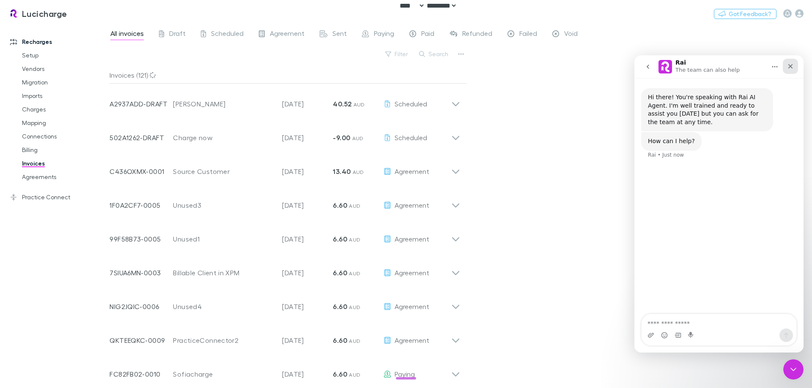
click at [790, 65] on icon "Close" at bounding box center [790, 66] width 7 height 7
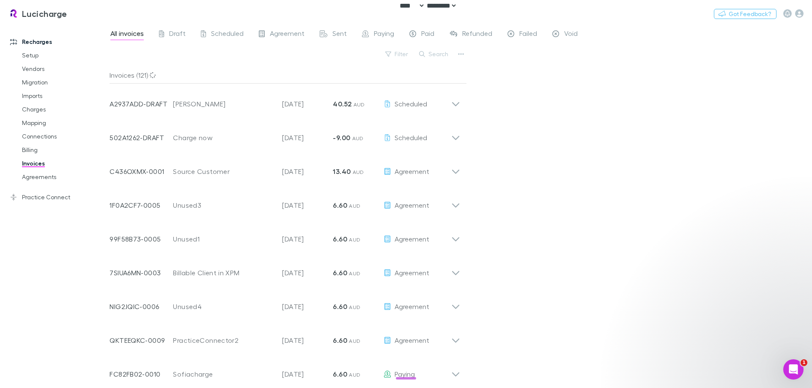
click at [569, 189] on div "All invoices Draft Scheduled Agreement Sent Paying Paid Refunded Failed Void Fi…" at bounding box center [460, 206] width 702 height 365
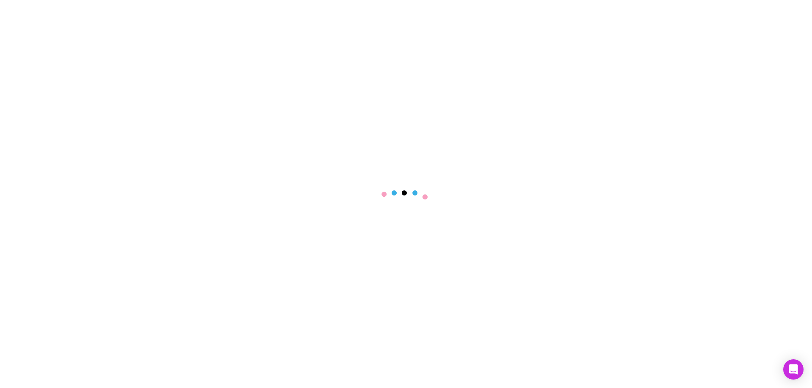
select select "****"
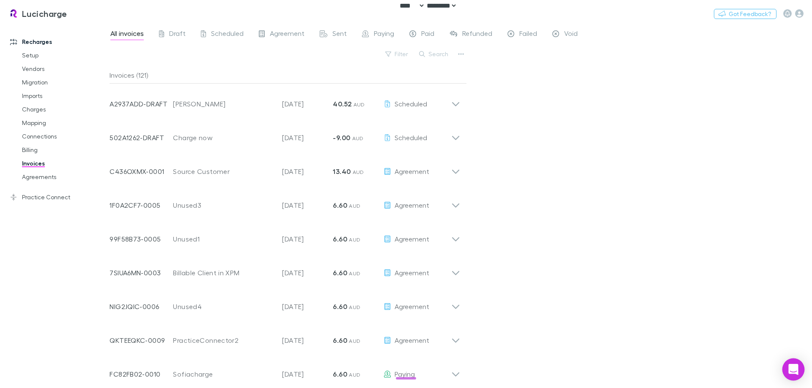
click at [793, 373] on icon "Open Intercom Messenger" at bounding box center [793, 369] width 11 height 11
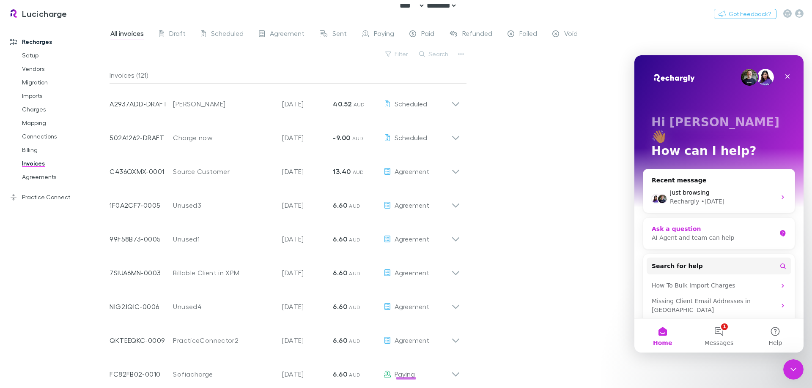
click at [710, 234] on div "AI Agent and team can help" at bounding box center [713, 238] width 124 height 9
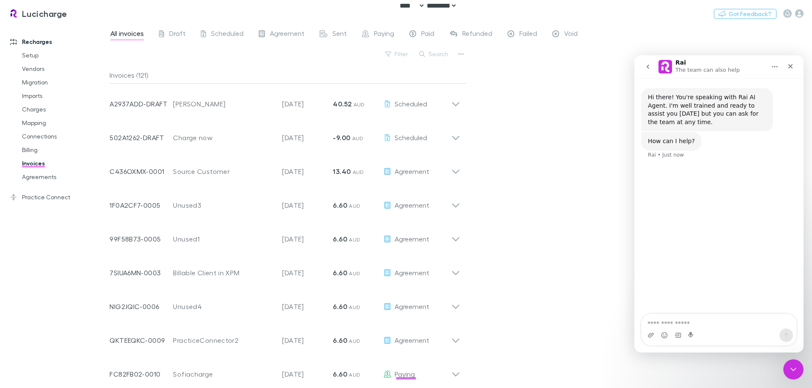
click at [527, 240] on div "All invoices Draft Scheduled Agreement Sent Paying Paid Refunded Failed Void Fi…" at bounding box center [460, 206] width 702 height 365
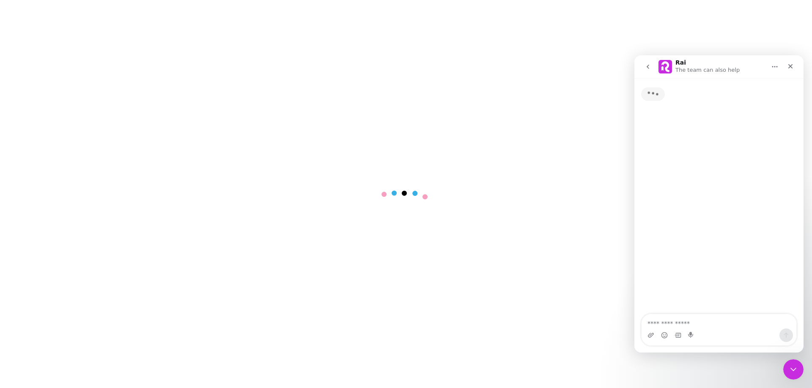
select select "****"
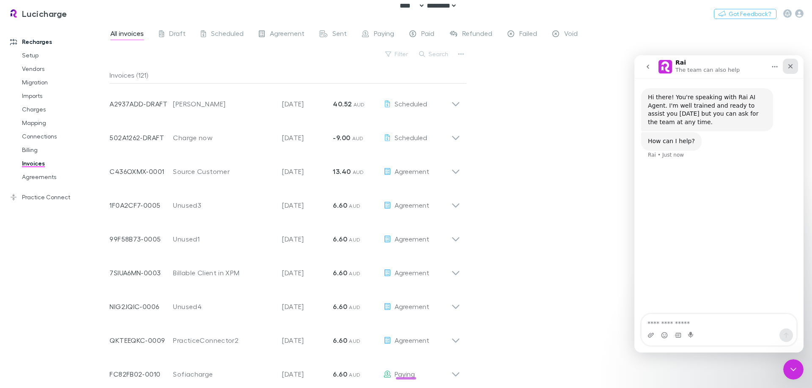
click at [792, 65] on icon "Close" at bounding box center [790, 66] width 7 height 7
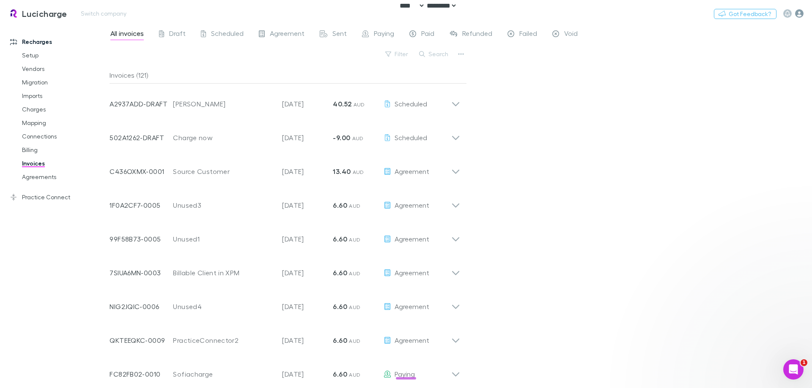
click at [797, 13] on icon "button" at bounding box center [799, 13] width 8 height 8
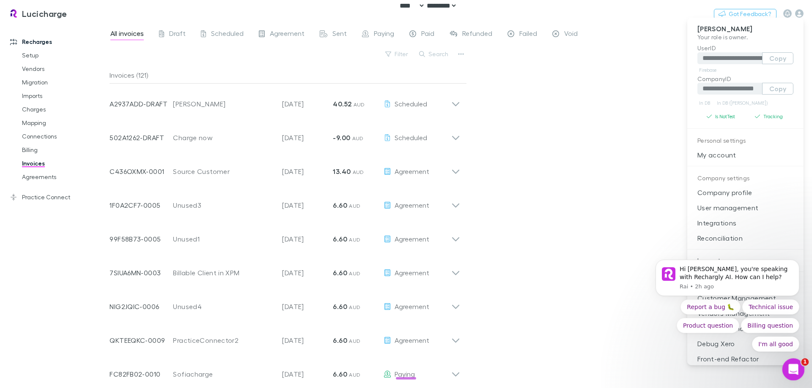
click at [796, 374] on div "Open Intercom Messenger" at bounding box center [792, 369] width 28 height 28
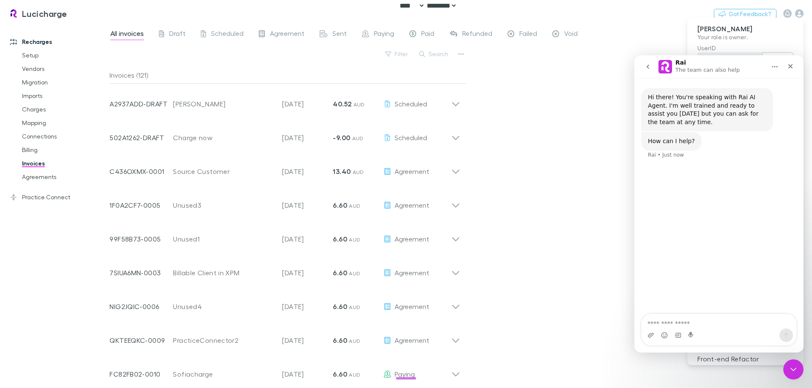
click at [648, 67] on icon "go back" at bounding box center [647, 66] width 7 height 7
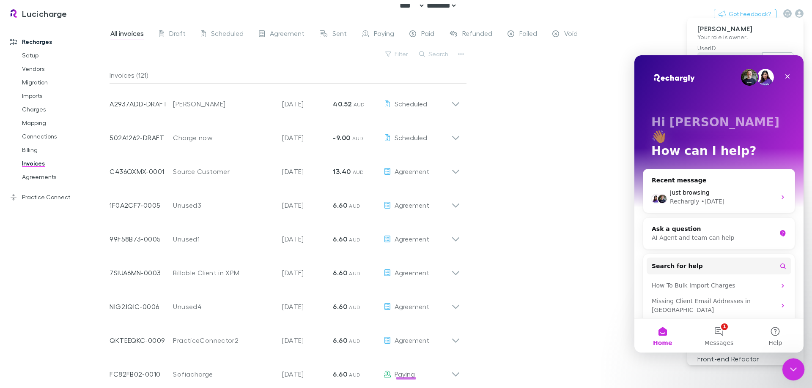
click at [799, 372] on div "Close Intercom Messenger" at bounding box center [792, 368] width 20 height 20
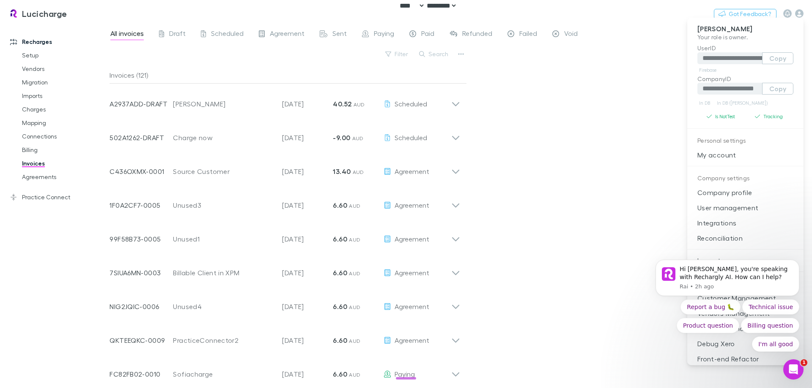
click at [584, 154] on div at bounding box center [406, 194] width 812 height 388
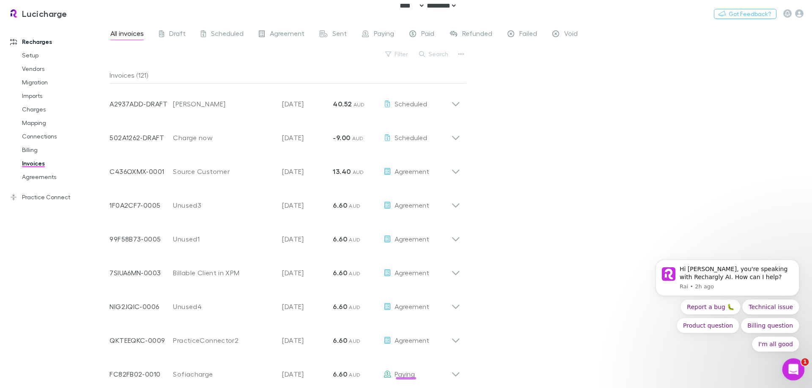
click at [794, 371] on icon "Open Intercom Messenger" at bounding box center [792, 369] width 14 height 14
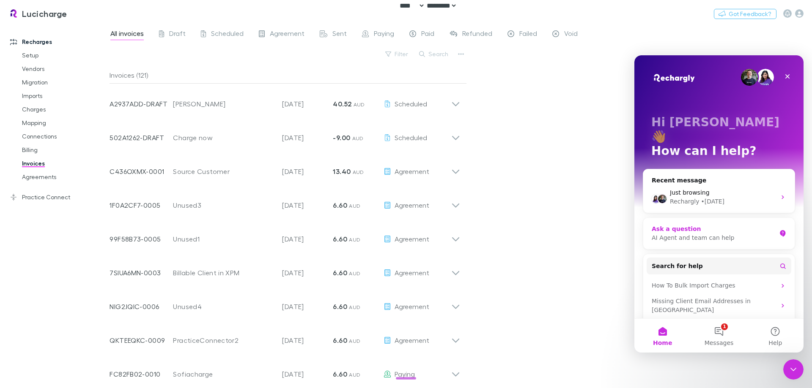
click at [692, 234] on div "AI Agent and team can help" at bounding box center [713, 238] width 124 height 9
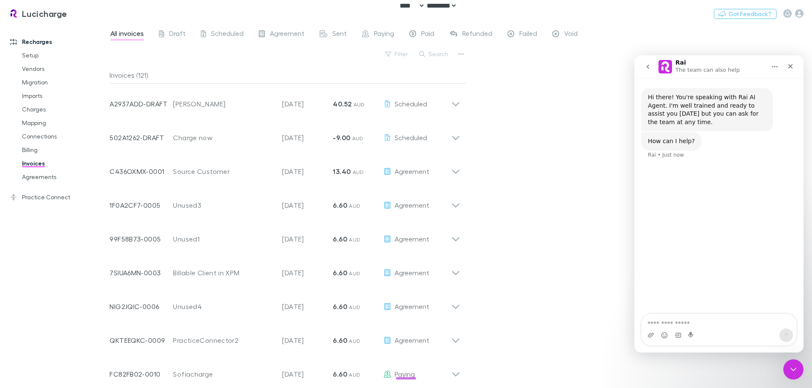
click at [605, 201] on div "All invoices Draft Scheduled Agreement Sent Paying Paid Refunded Failed Void Fi…" at bounding box center [460, 206] width 702 height 365
click at [646, 62] on button "go back" at bounding box center [648, 67] width 16 height 16
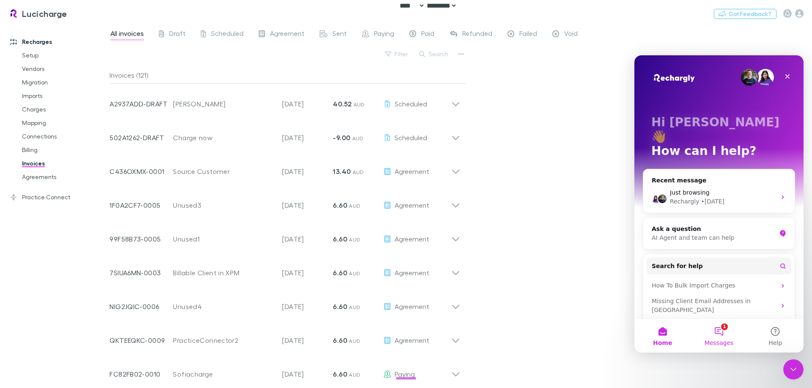
click at [720, 340] on span "Messages" at bounding box center [718, 343] width 29 height 6
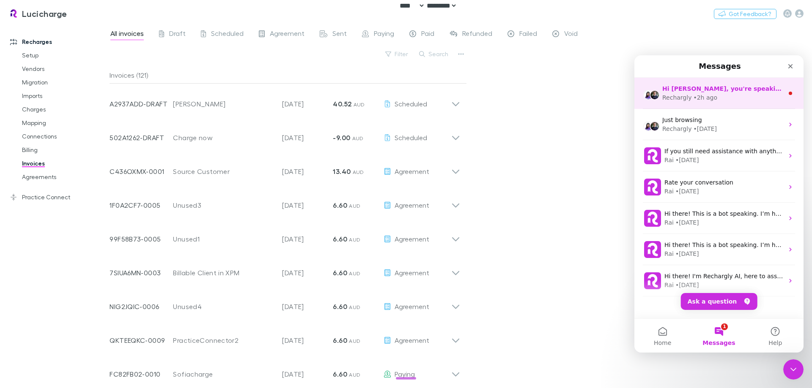
click at [745, 102] on div "Hi [PERSON_NAME], you're speaking with Rechargly AI. How can I help? Rechargly …" at bounding box center [718, 93] width 169 height 31
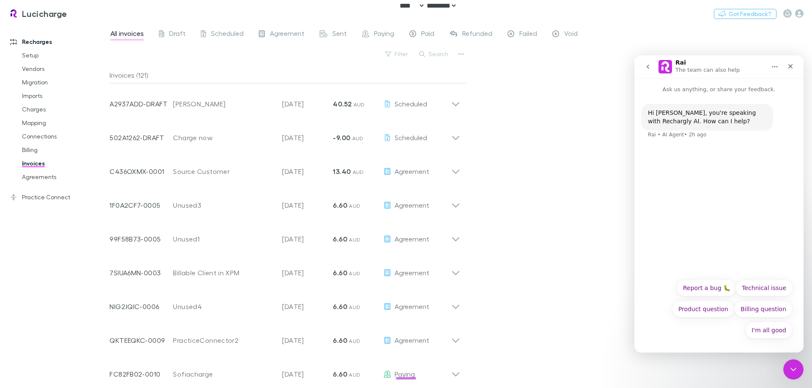
click at [647, 68] on icon "go back" at bounding box center [647, 66] width 7 height 7
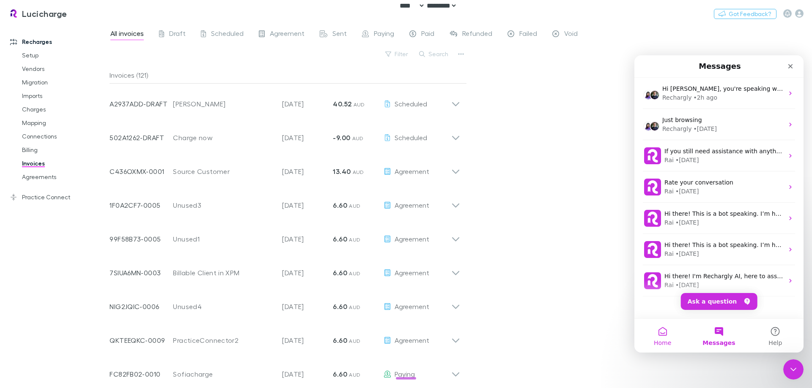
click at [668, 346] on span "Home" at bounding box center [662, 343] width 17 height 6
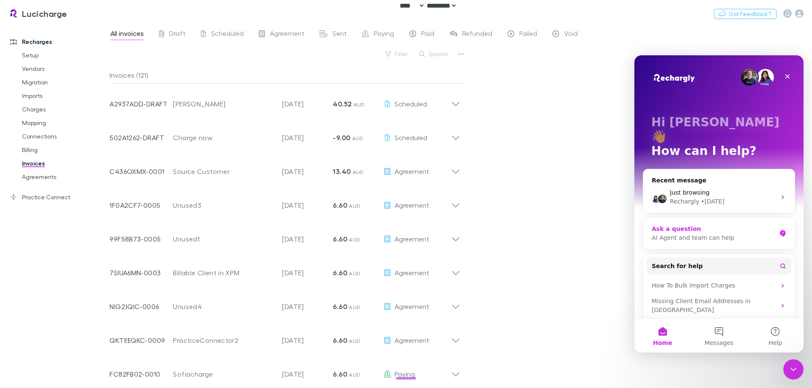
click at [717, 234] on div "AI Agent and team can help" at bounding box center [713, 238] width 124 height 9
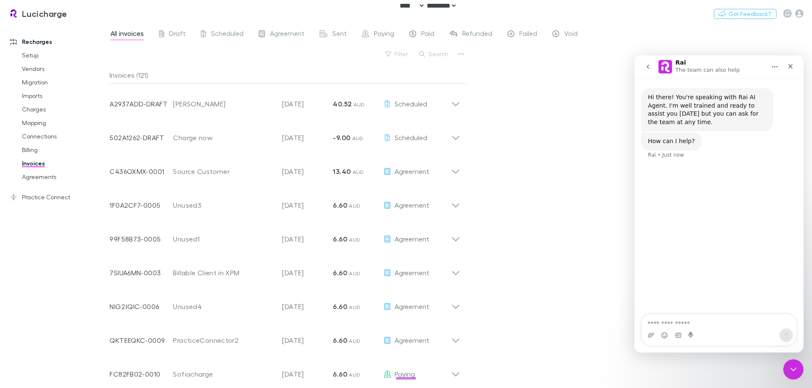
click at [648, 70] on button "go back" at bounding box center [648, 67] width 16 height 16
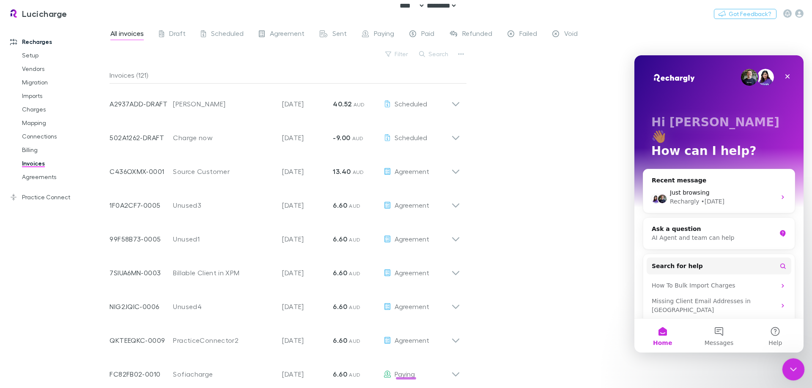
click at [795, 366] on icon "Close Intercom Messenger" at bounding box center [792, 369] width 10 height 10
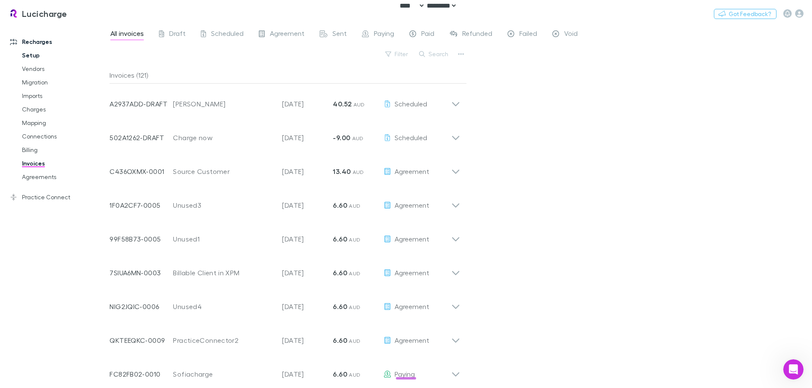
click at [38, 52] on link "Setup" at bounding box center [64, 56] width 101 height 14
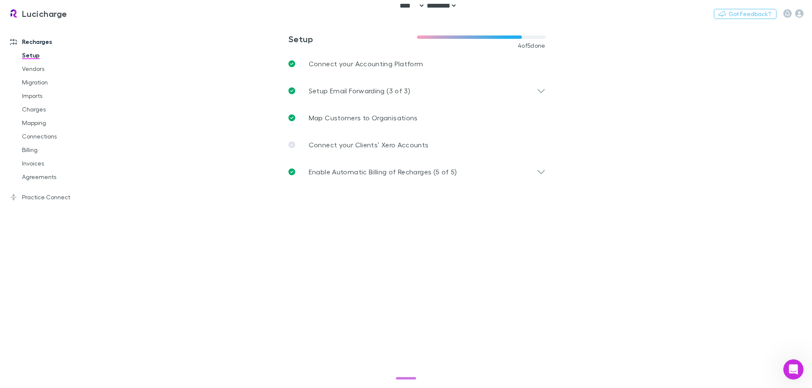
click at [645, 152] on main "**********" at bounding box center [460, 206] width 702 height 365
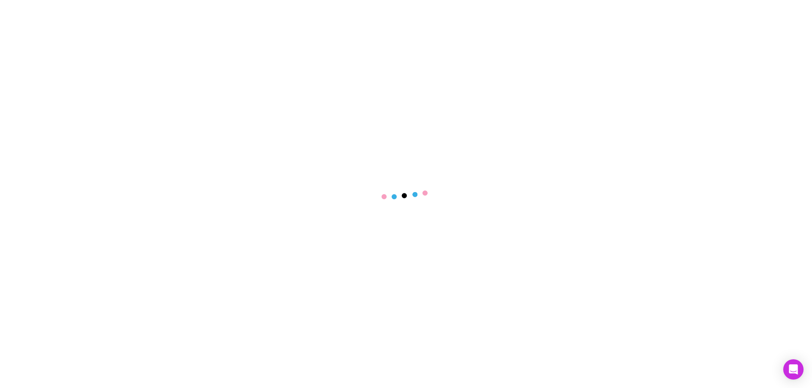
select select "****"
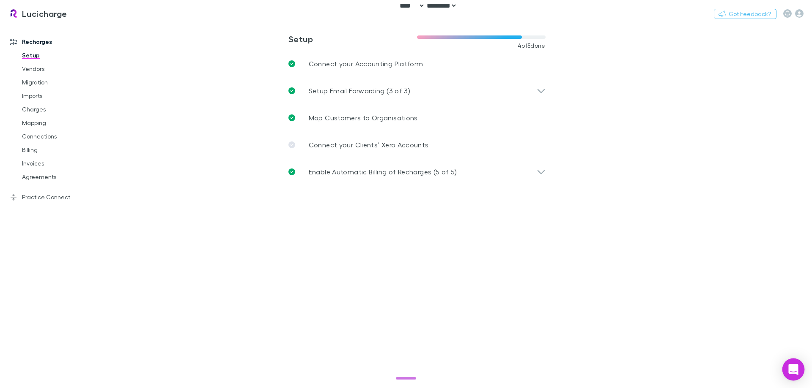
click at [797, 368] on icon "Open Intercom Messenger" at bounding box center [793, 369] width 11 height 11
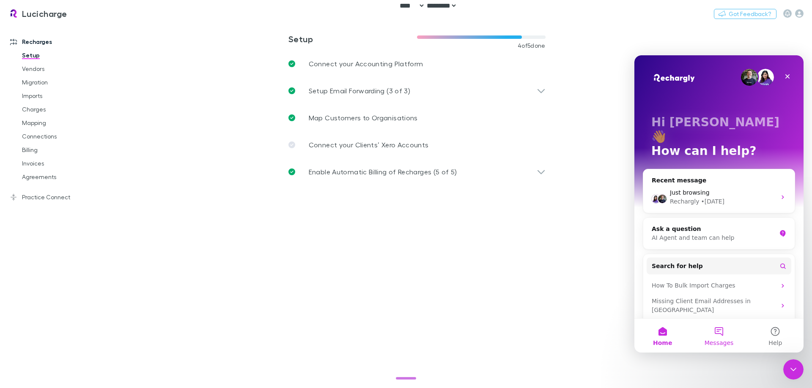
click at [720, 337] on button "Messages" at bounding box center [718, 336] width 56 height 34
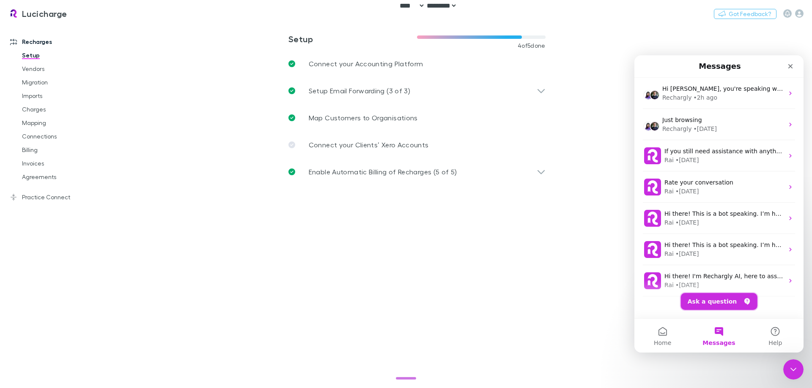
click at [726, 303] on button "Ask a question" at bounding box center [719, 301] width 77 height 17
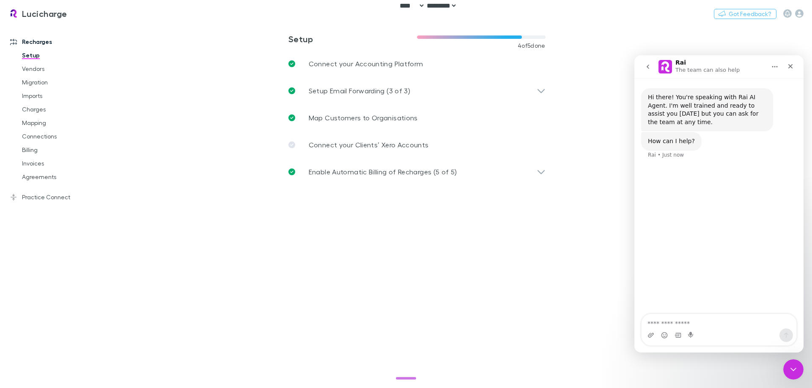
click at [644, 66] on icon "go back" at bounding box center [647, 66] width 7 height 7
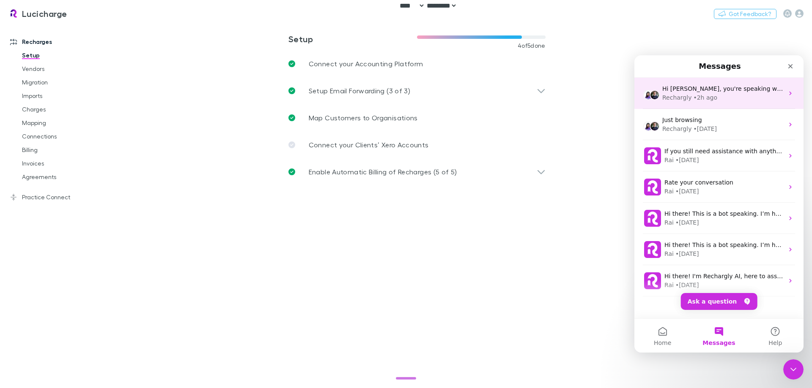
click at [685, 96] on div "Rechargly" at bounding box center [676, 97] width 29 height 9
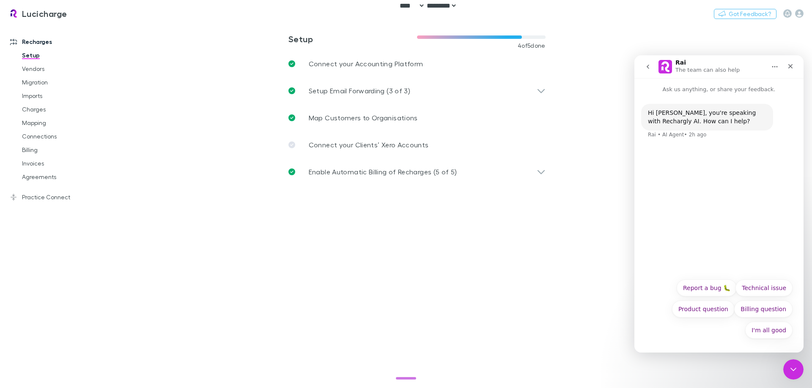
click at [647, 64] on icon "go back" at bounding box center [647, 66] width 7 height 7
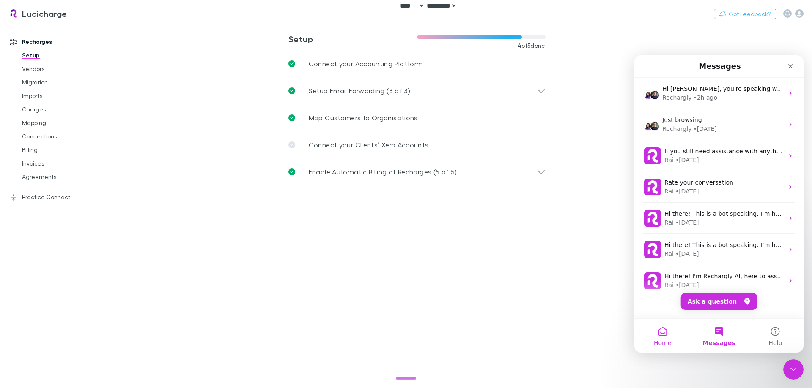
click at [665, 331] on button "Home" at bounding box center [662, 336] width 56 height 34
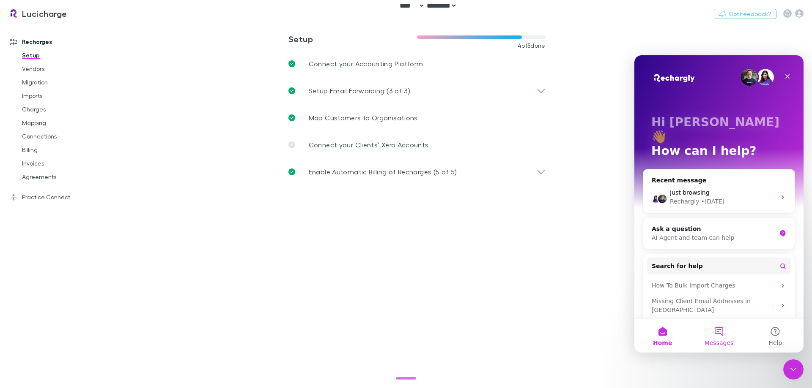
click at [722, 340] on span "Messages" at bounding box center [718, 343] width 29 height 6
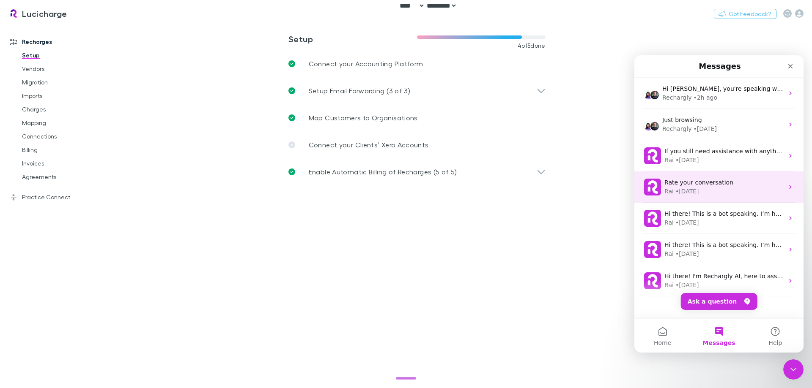
click at [730, 189] on div "Rai • [DATE]" at bounding box center [723, 191] width 119 height 9
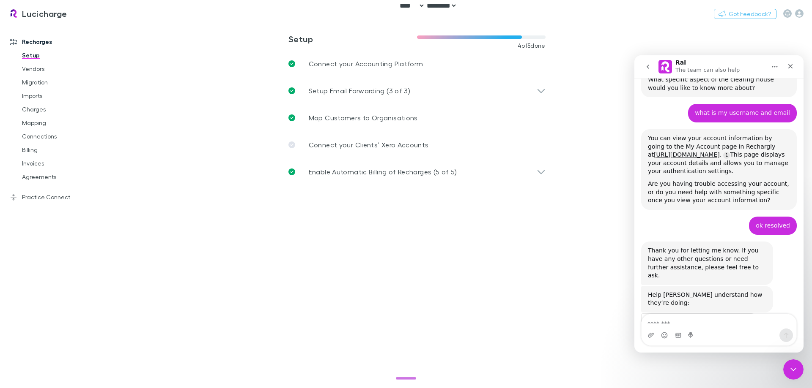
scroll to position [435, 0]
click at [645, 67] on icon "go back" at bounding box center [647, 66] width 7 height 7
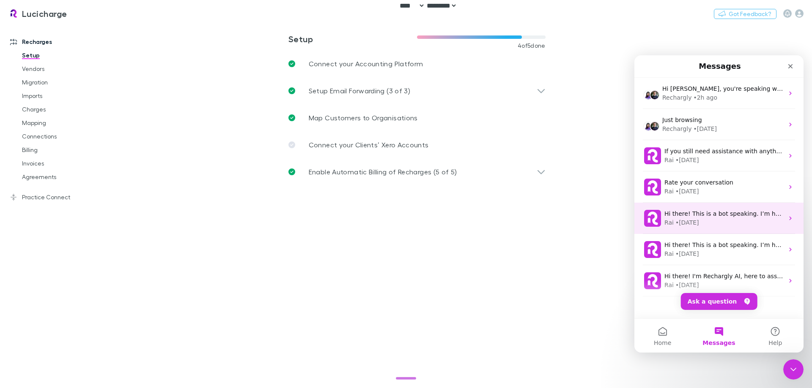
click at [720, 209] on div "Hi there! This is a bot speaking. I’m here to answer your questions, but you’ll…" at bounding box center [718, 218] width 169 height 31
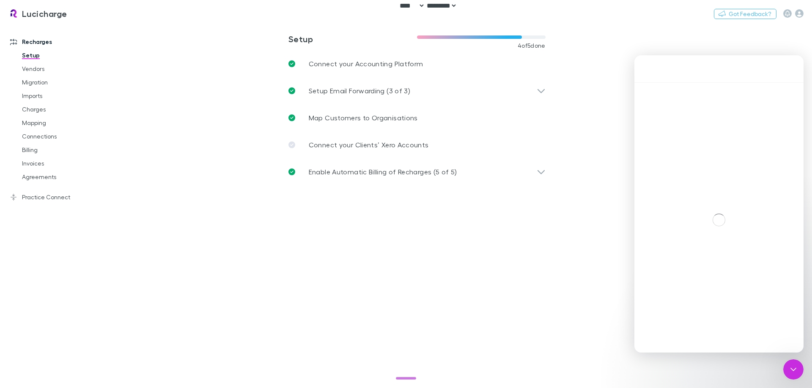
scroll to position [202, 0]
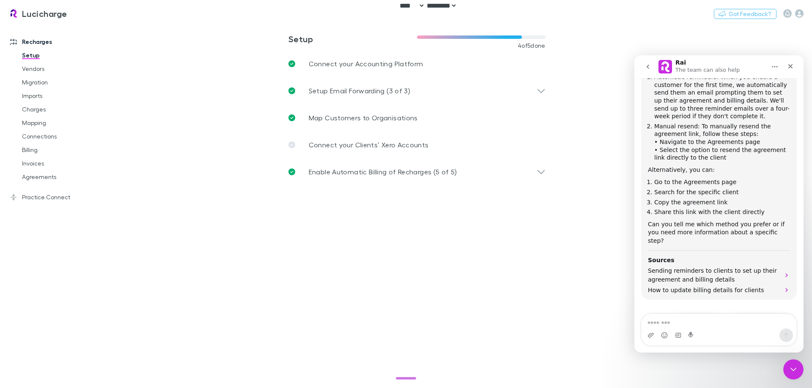
click at [648, 68] on icon "go back" at bounding box center [647, 67] width 3 height 4
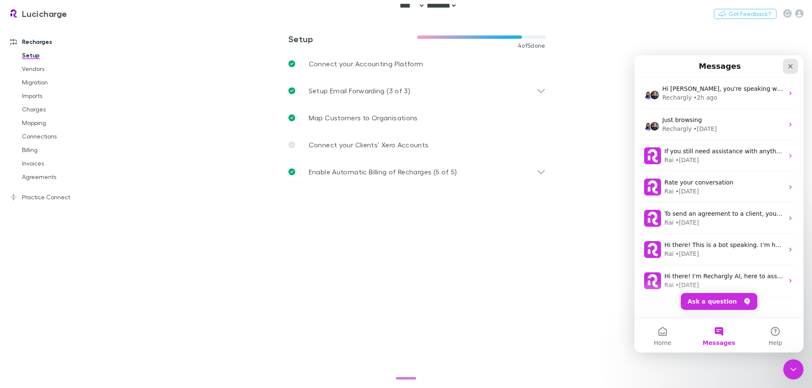
click at [789, 66] on icon "Close" at bounding box center [790, 66] width 5 height 5
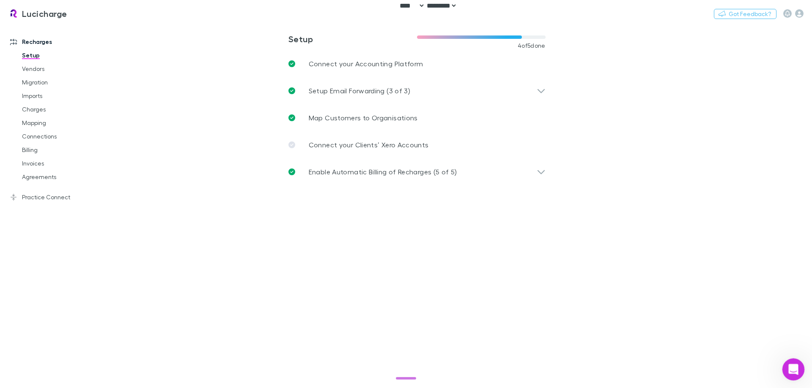
click at [789, 358] on div "Open Intercom Messenger" at bounding box center [792, 369] width 28 height 28
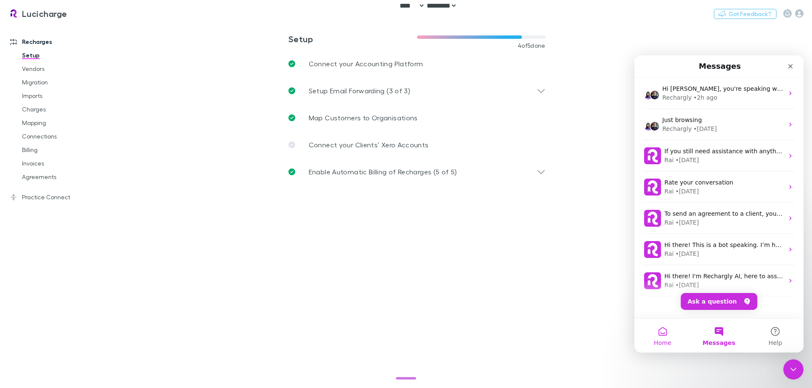
click at [663, 330] on button "Home" at bounding box center [662, 336] width 56 height 34
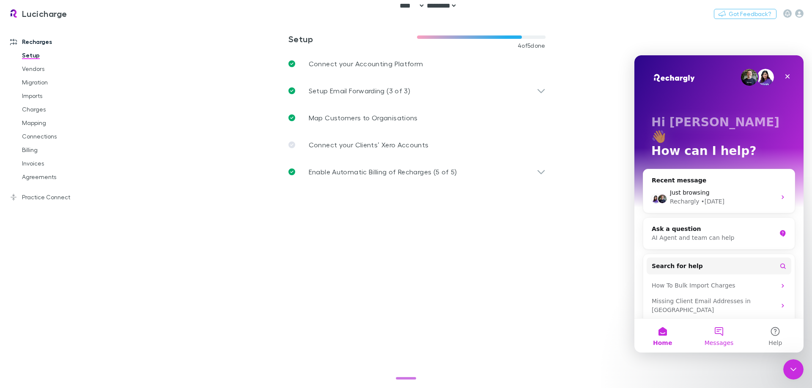
click at [721, 337] on button "Messages" at bounding box center [718, 336] width 56 height 34
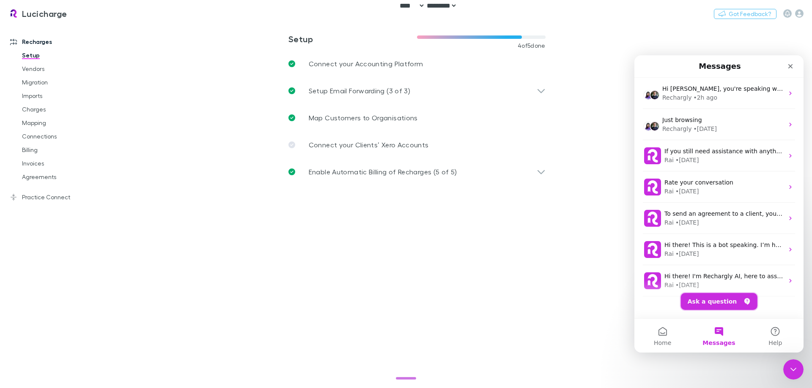
click at [719, 301] on button "Ask a question" at bounding box center [719, 301] width 77 height 17
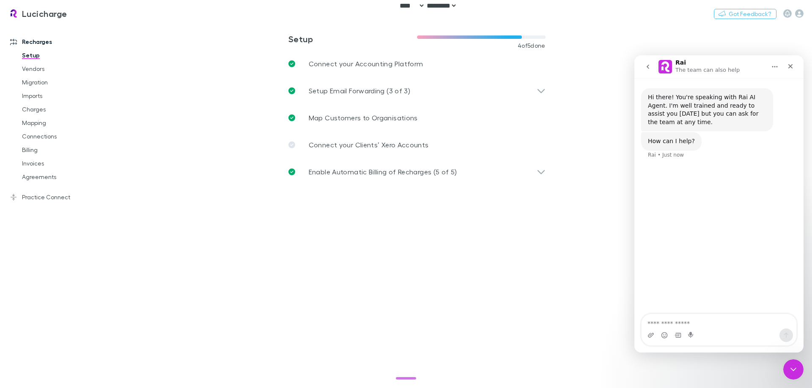
click at [648, 68] on icon "go back" at bounding box center [647, 67] width 3 height 4
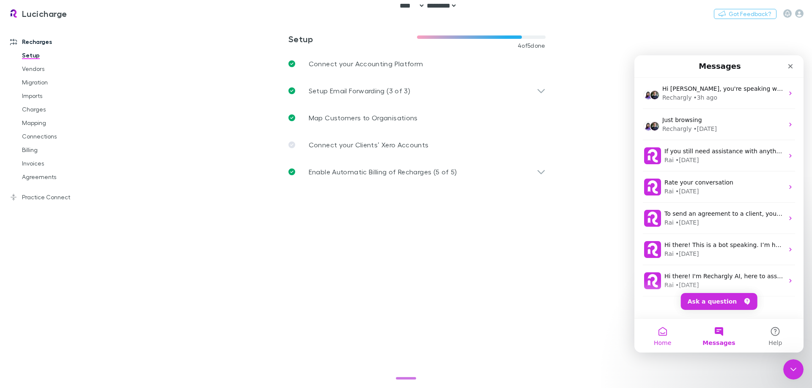
click at [666, 334] on button "Home" at bounding box center [662, 336] width 56 height 34
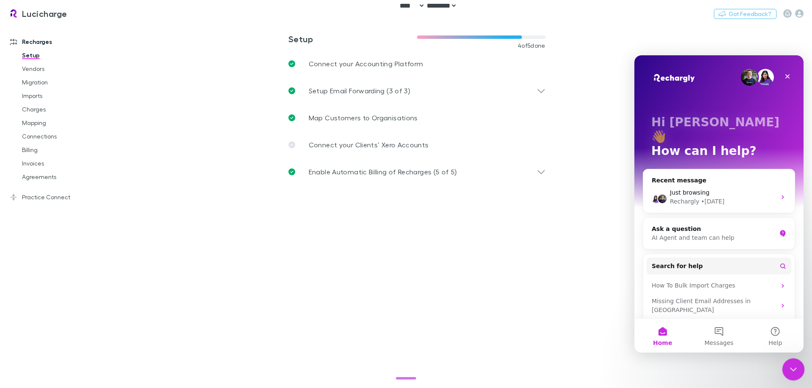
click at [785, 369] on div "Close Intercom Messenger" at bounding box center [792, 368] width 20 height 20
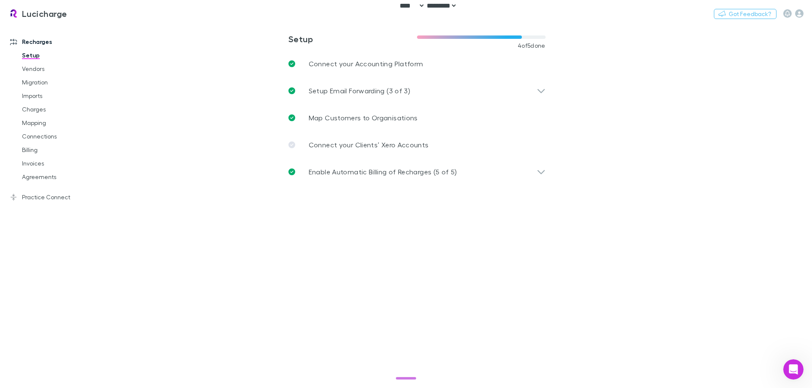
click at [416, 295] on main "**********" at bounding box center [460, 206] width 702 height 365
click at [415, 240] on main "**********" at bounding box center [460, 206] width 702 height 365
click at [41, 63] on link "Vendors" at bounding box center [64, 69] width 101 height 14
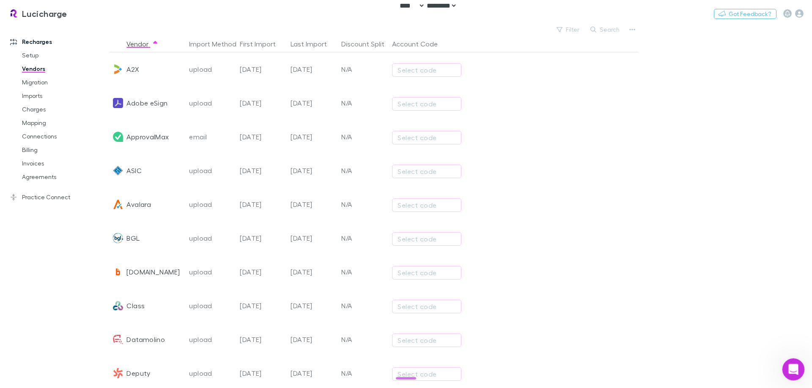
click at [793, 373] on icon "Open Intercom Messenger" at bounding box center [792, 369] width 14 height 14
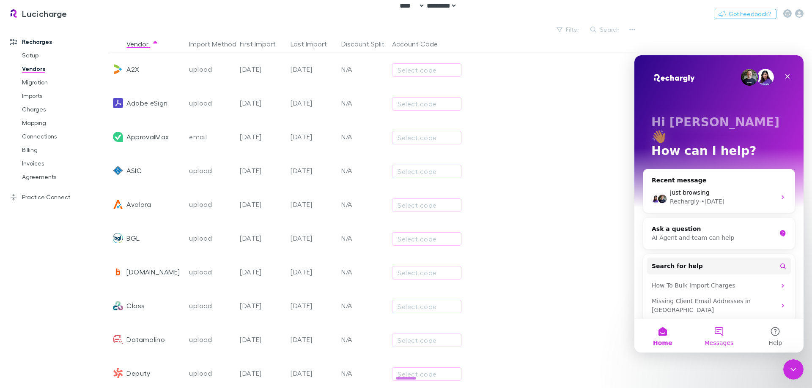
click at [729, 341] on span "Messages" at bounding box center [718, 343] width 29 height 6
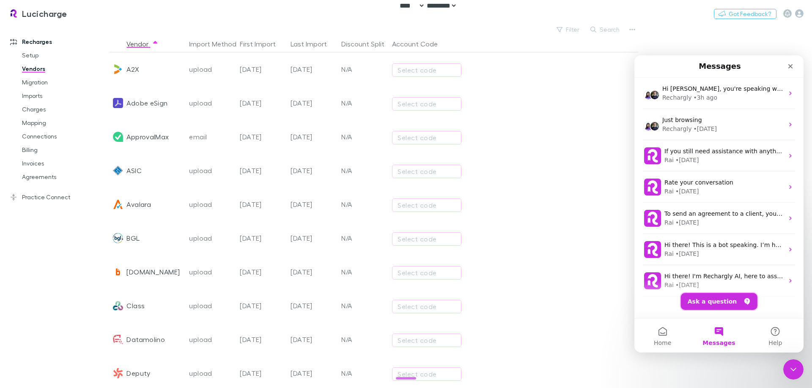
click at [720, 301] on button "Ask a question" at bounding box center [719, 301] width 77 height 17
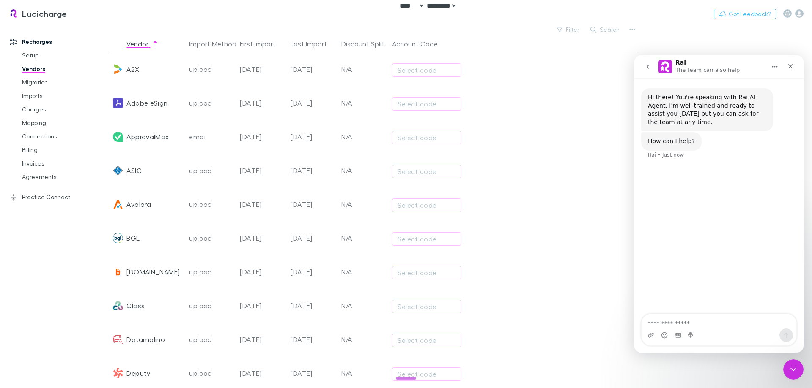
click at [649, 65] on icon "go back" at bounding box center [647, 66] width 7 height 7
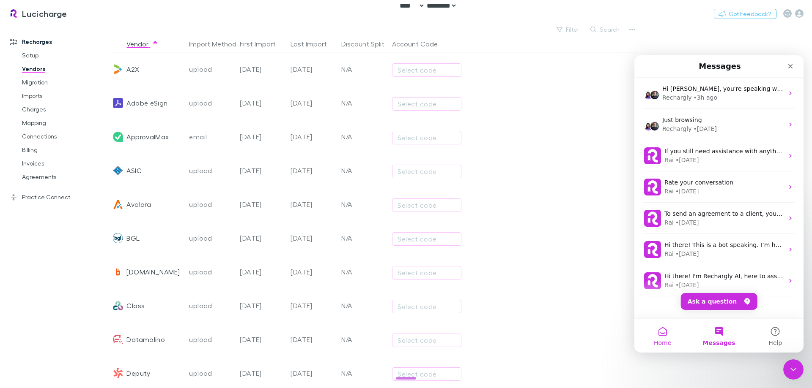
click at [659, 335] on button "Home" at bounding box center [662, 336] width 56 height 34
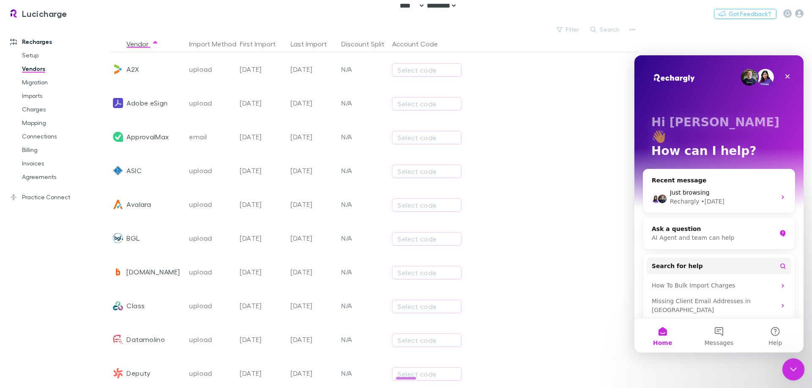
click at [793, 364] on icon "Close Intercom Messenger" at bounding box center [792, 369] width 10 height 10
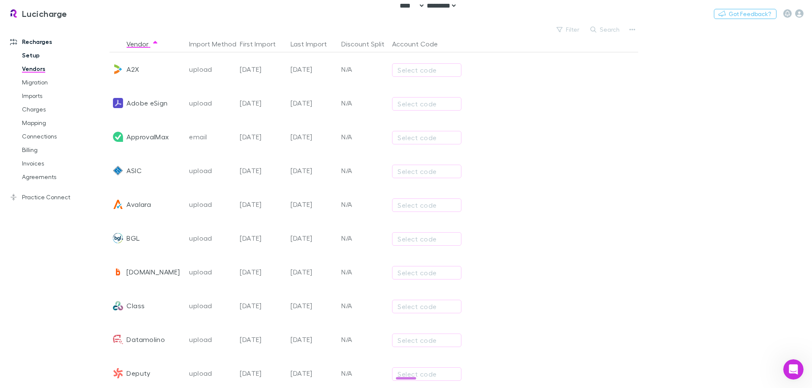
click at [30, 57] on link "Setup" at bounding box center [64, 56] width 101 height 14
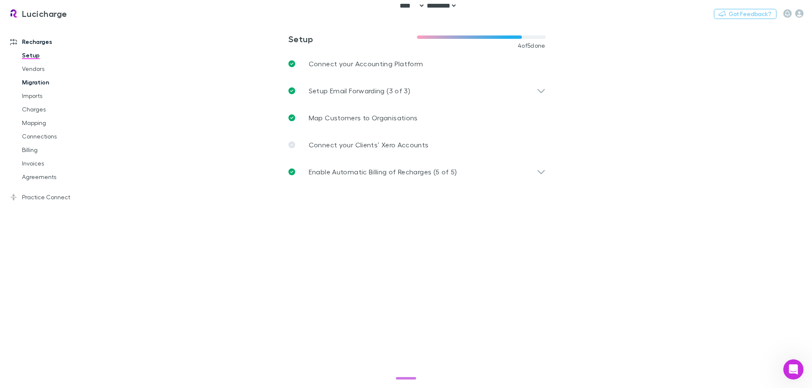
click at [31, 81] on link "Migration" at bounding box center [64, 83] width 101 height 14
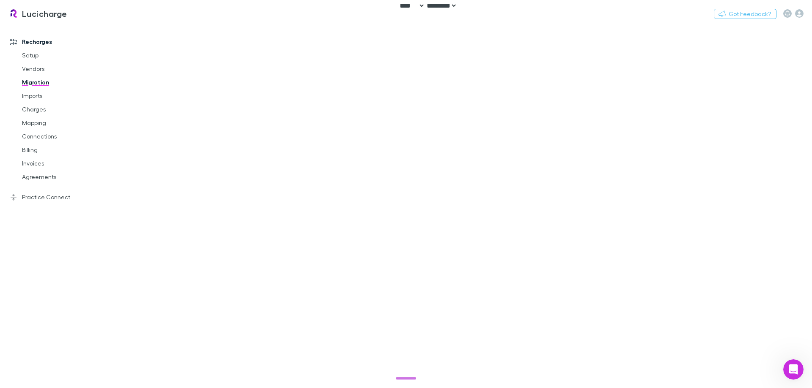
click at [39, 104] on div "Lucicharge Switch company Nothing Got Feedback? Recharges Setup Vendors Migrati…" at bounding box center [406, 194] width 812 height 388
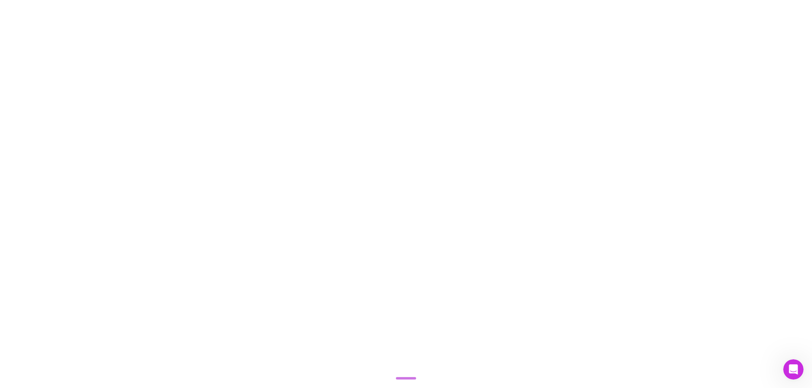
click at [152, 55] on div at bounding box center [406, 194] width 812 height 388
select select "****"
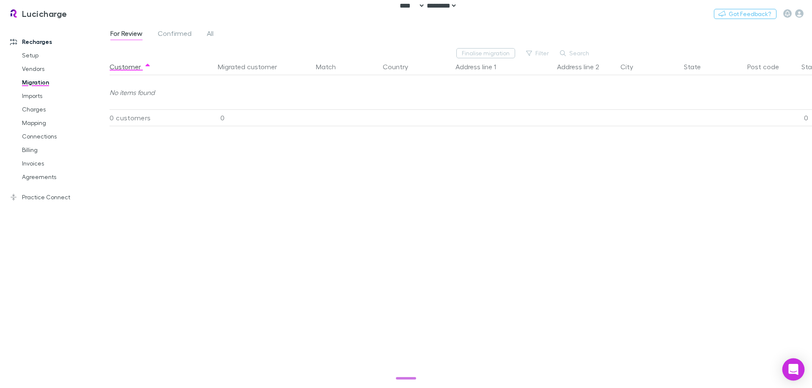
click at [786, 365] on div "Open Intercom Messenger" at bounding box center [793, 370] width 22 height 22
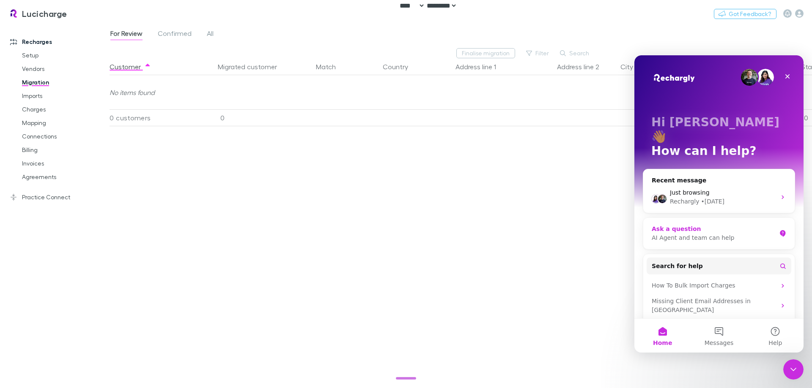
click at [712, 225] on div "Ask a question" at bounding box center [713, 229] width 124 height 9
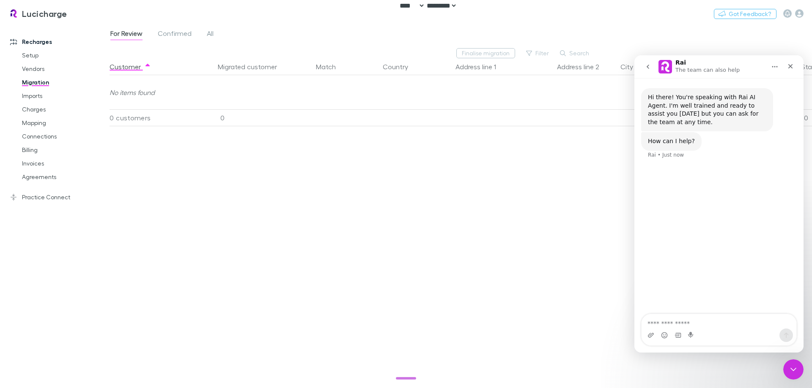
click at [718, 324] on textarea "Ask a question…" at bounding box center [718, 322] width 155 height 14
type textarea "**********"
type textarea "*"
click at [790, 68] on icon "Close" at bounding box center [790, 66] width 7 height 7
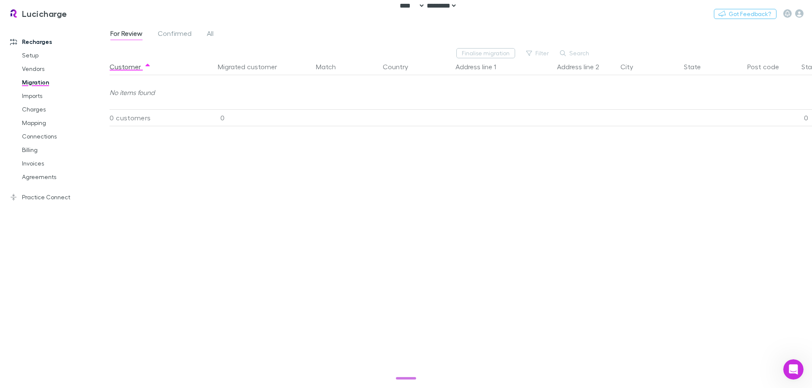
click at [172, 222] on div "Customer Migrated customer Match Country Address line 1 Address line 2 City Sta…" at bounding box center [489, 219] width 761 height 323
click at [32, 53] on link "Setup" at bounding box center [64, 56] width 101 height 14
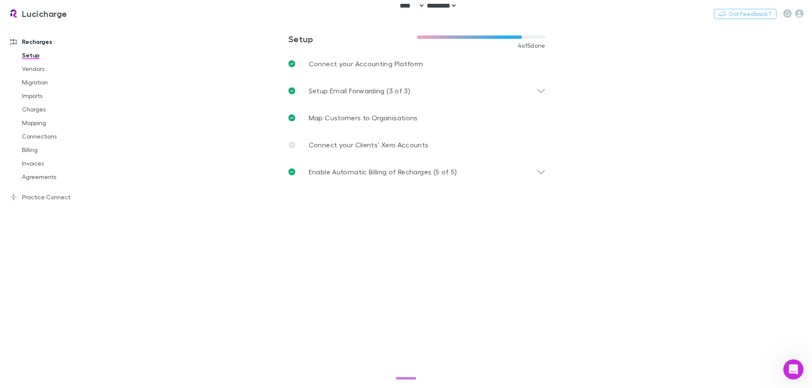
click at [313, 246] on main "**********" at bounding box center [460, 206] width 702 height 365
click at [731, 146] on main "**********" at bounding box center [460, 206] width 702 height 365
click at [35, 71] on link "Vendors" at bounding box center [64, 69] width 101 height 14
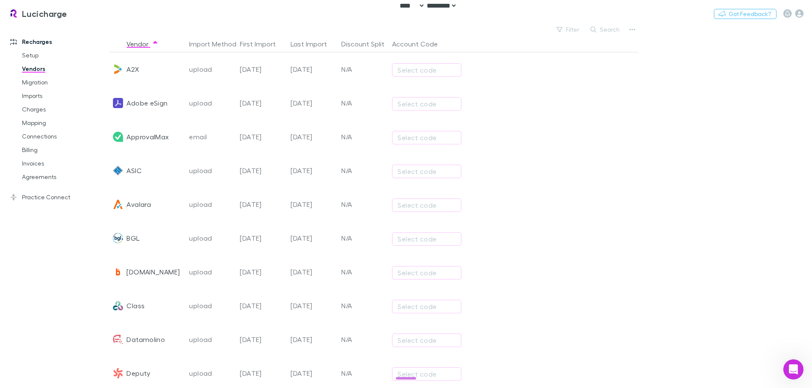
click at [615, 232] on div at bounding box center [579, 239] width 76 height 34
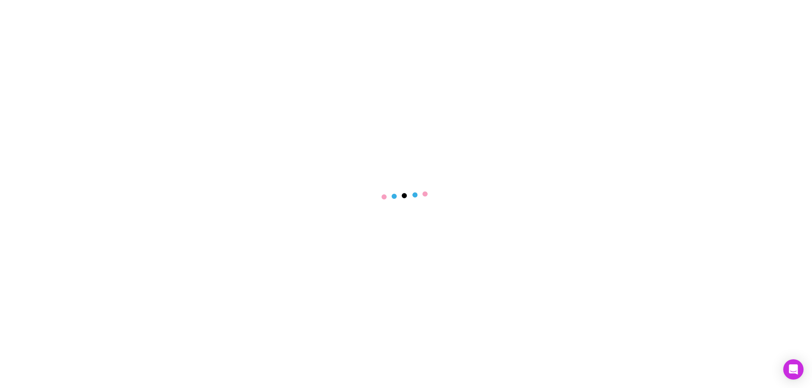
select select "****"
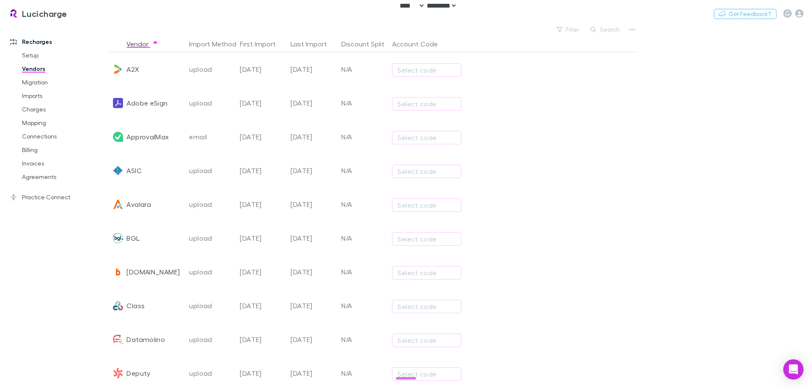
click at [602, 139] on div at bounding box center [579, 137] width 76 height 34
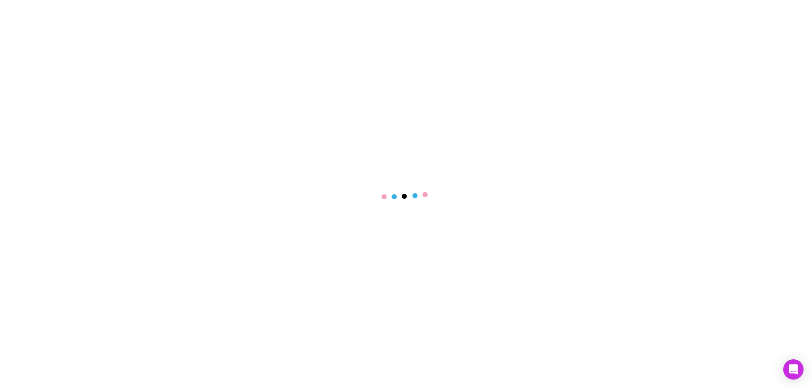
select select "****"
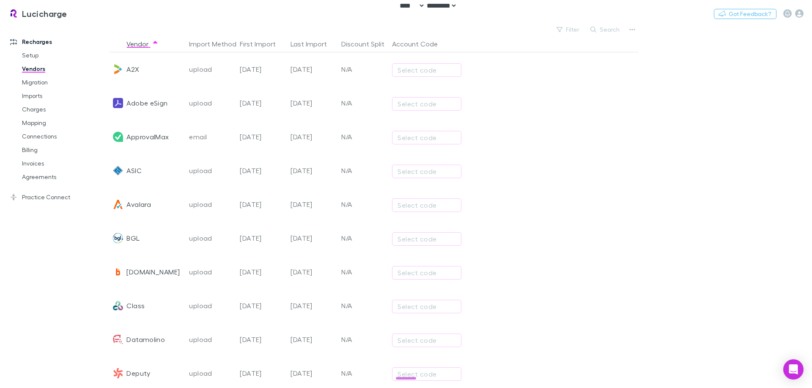
click at [537, 105] on div at bounding box center [503, 103] width 76 height 34
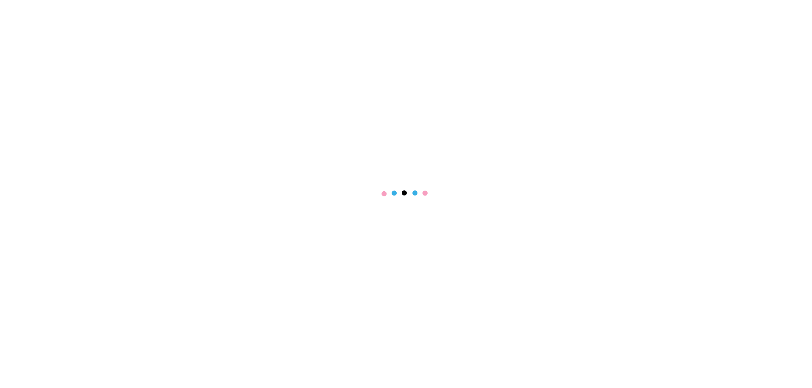
select select "****"
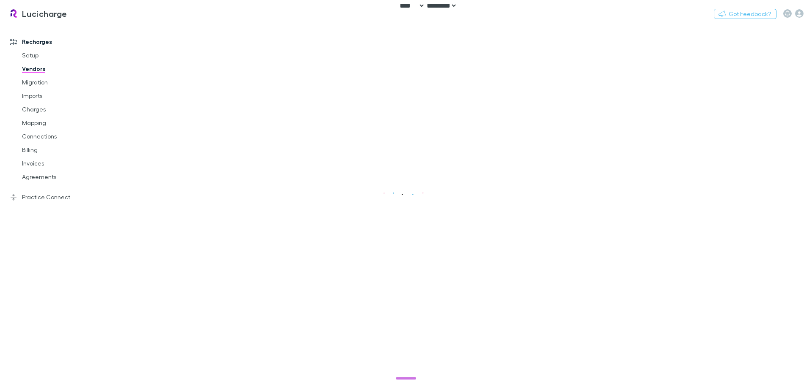
click at [565, 122] on main at bounding box center [460, 206] width 702 height 365
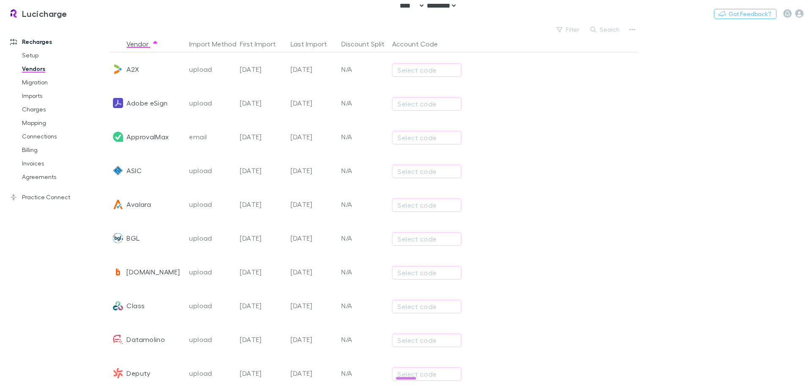
drag, startPoint x: 599, startPoint y: 192, endPoint x: 599, endPoint y: 187, distance: 5.1
click at [599, 190] on div at bounding box center [579, 205] width 76 height 34
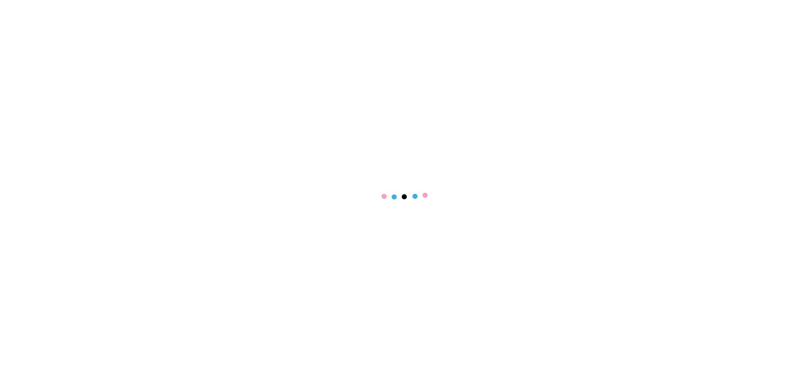
select select "****"
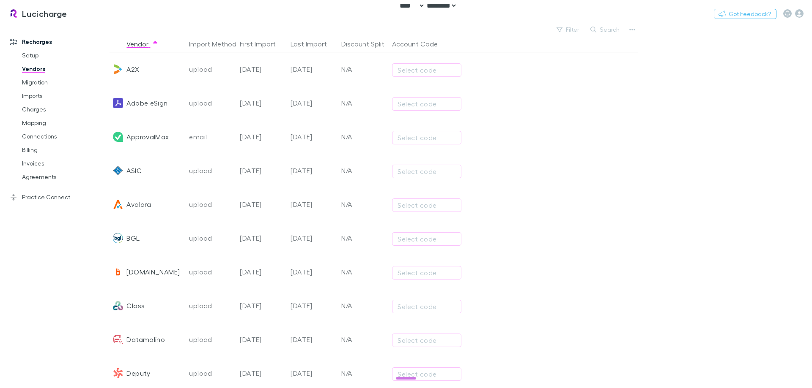
drag, startPoint x: 639, startPoint y: 191, endPoint x: 626, endPoint y: 187, distance: 13.4
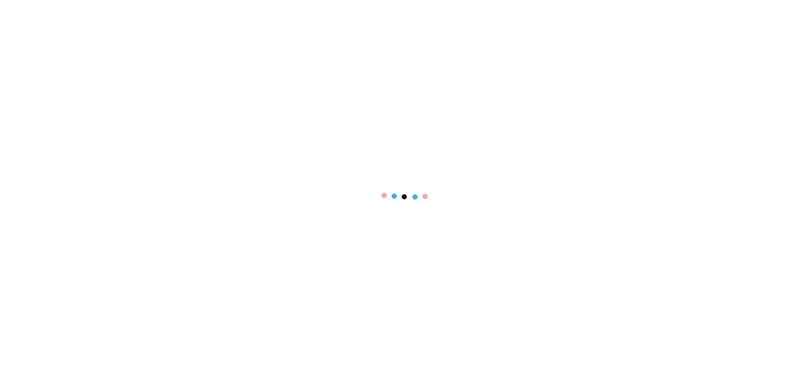
select select "****"
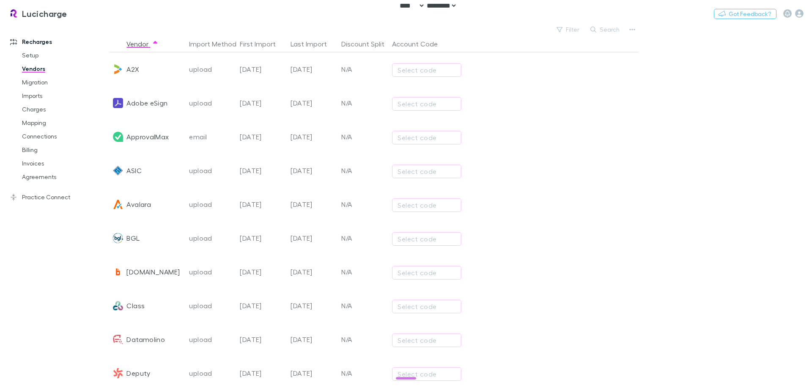
click at [639, 155] on main "Filter Search Vendor Import Method First Import Last Import Discount Split Acco…" at bounding box center [460, 206] width 702 height 365
click at [637, 181] on div at bounding box center [642, 171] width 51 height 34
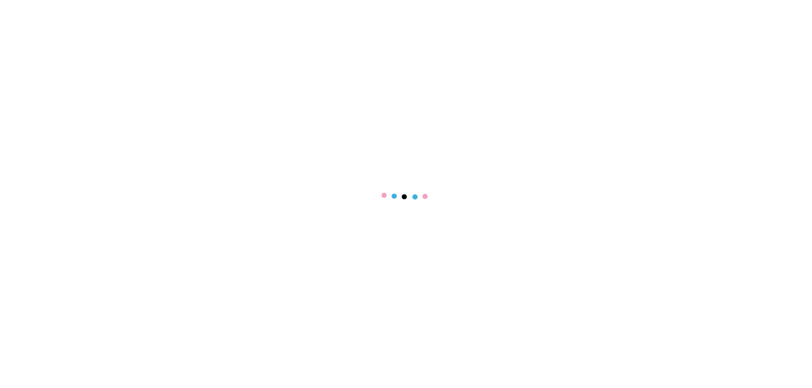
select select "****"
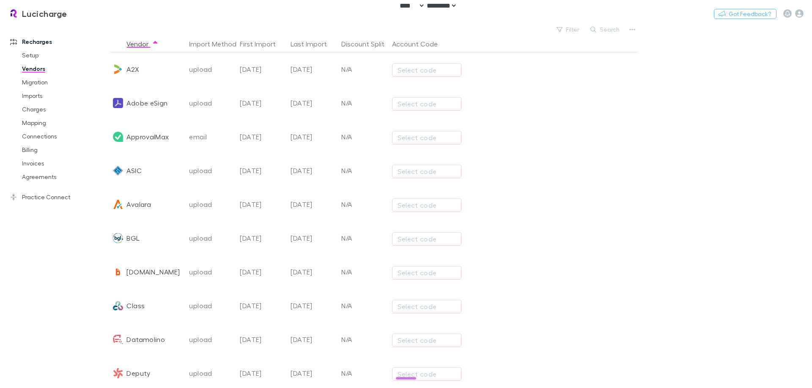
click at [636, 228] on div at bounding box center [642, 239] width 51 height 34
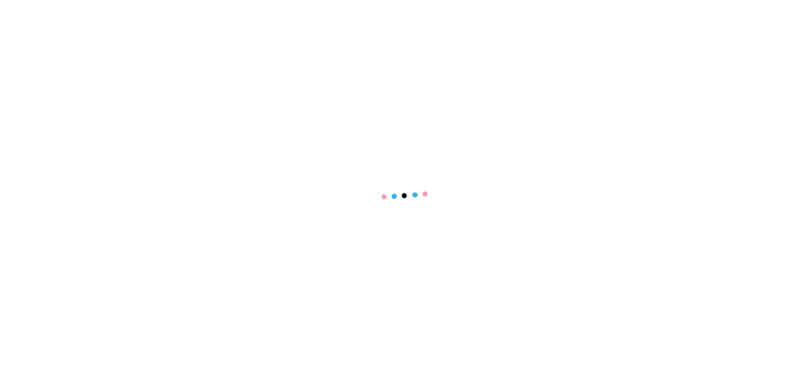
select select "****"
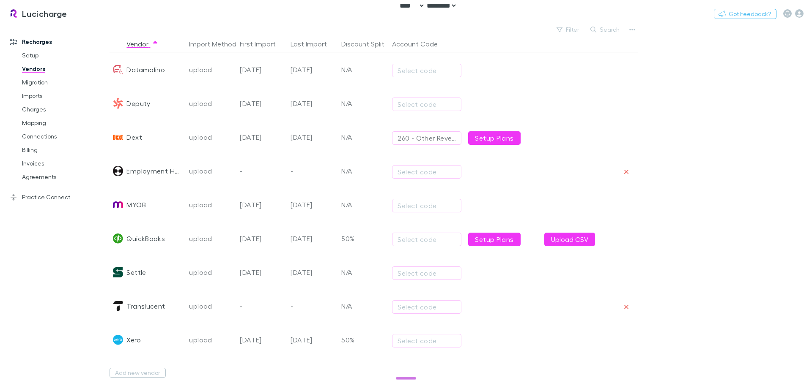
scroll to position [276, 0]
click at [39, 57] on link "Setup" at bounding box center [64, 56] width 101 height 14
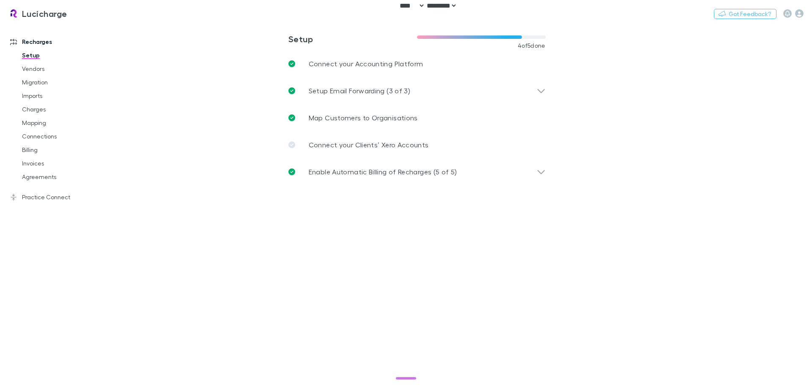
click at [187, 144] on main "**********" at bounding box center [460, 206] width 702 height 365
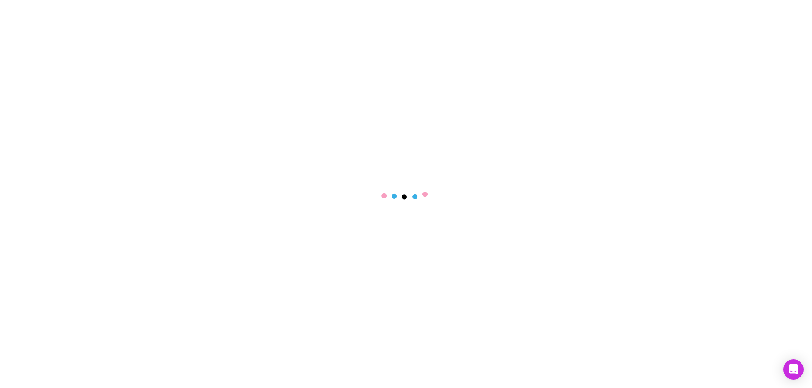
select select "****"
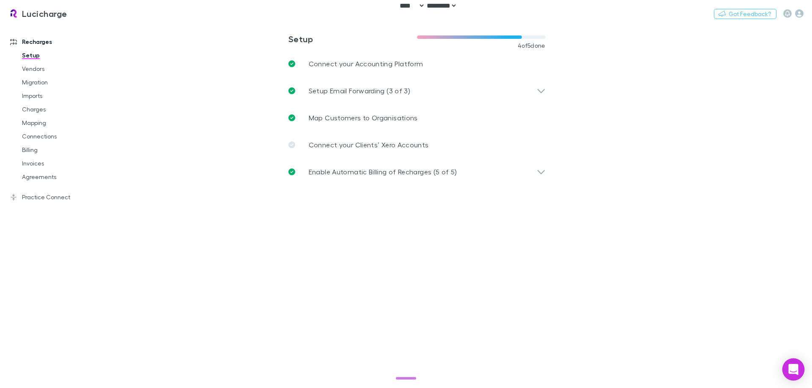
click at [794, 361] on div "Open Intercom Messenger" at bounding box center [793, 370] width 22 height 22
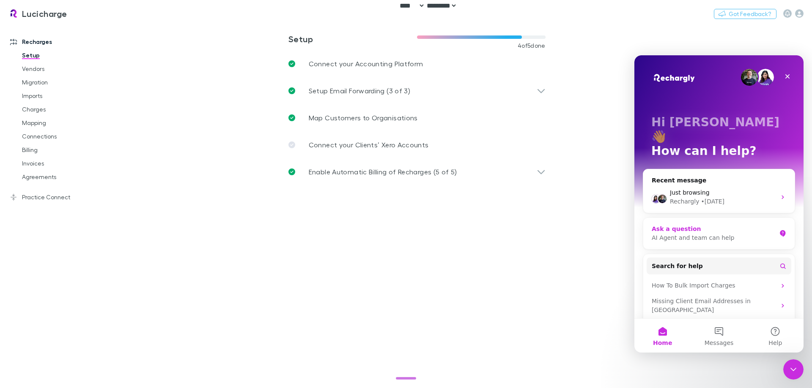
click at [747, 225] on div "Ask a question" at bounding box center [713, 229] width 124 height 9
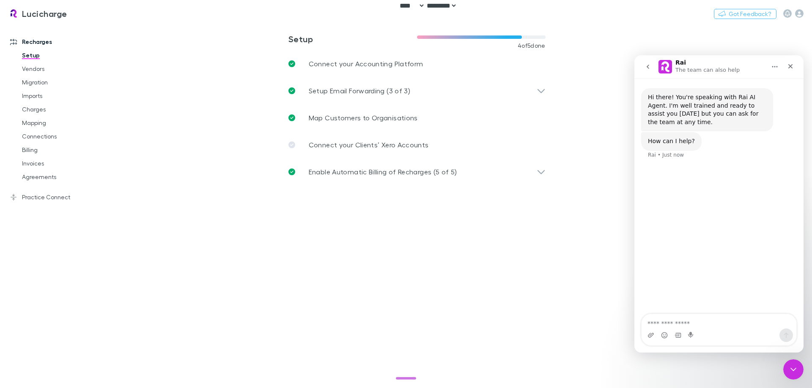
click at [647, 69] on icon "go back" at bounding box center [647, 66] width 7 height 7
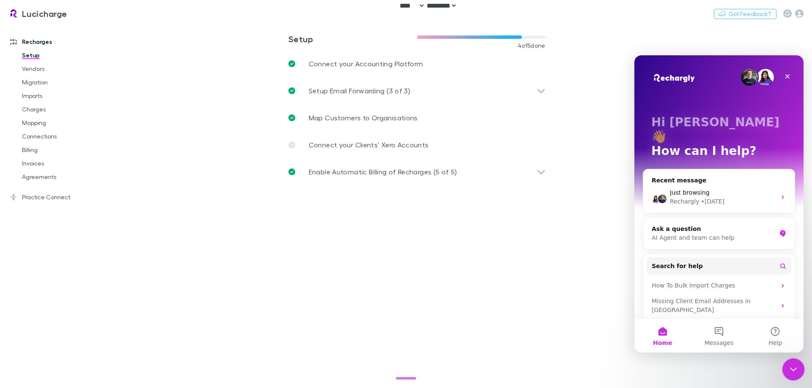
click at [788, 367] on icon "Close Intercom Messenger" at bounding box center [792, 369] width 10 height 10
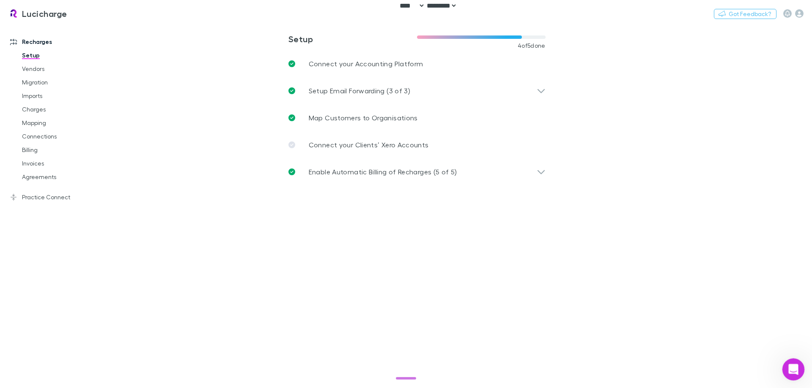
click at [788, 367] on icon "Open Intercom Messenger" at bounding box center [792, 369] width 14 height 14
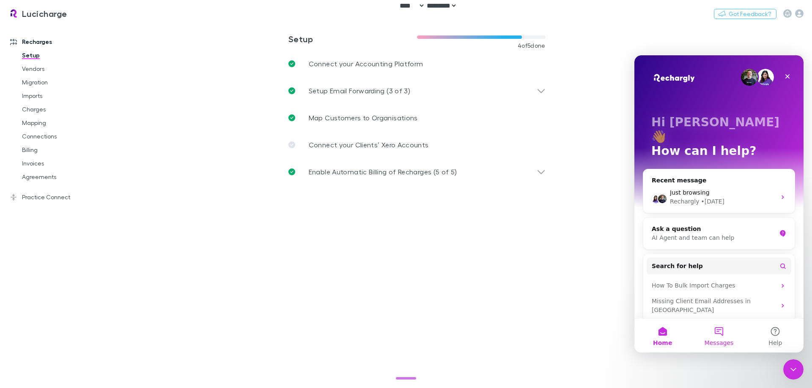
click at [728, 334] on button "Messages" at bounding box center [718, 336] width 56 height 34
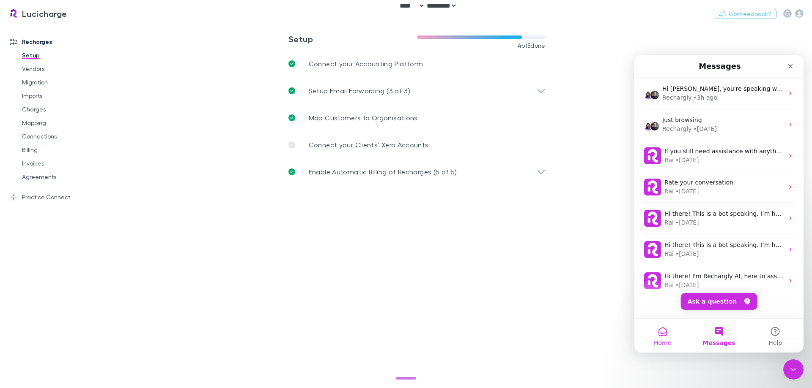
click at [663, 331] on button "Home" at bounding box center [662, 336] width 56 height 34
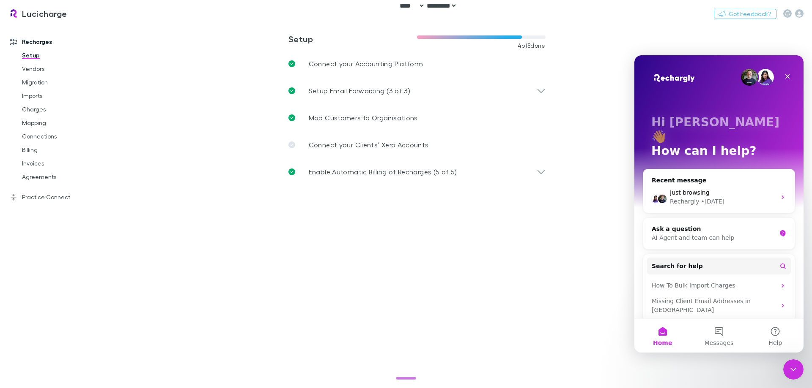
click at [231, 287] on main "**********" at bounding box center [460, 206] width 702 height 365
click at [757, 197] on div "Rechargly • 2d ago" at bounding box center [723, 201] width 106 height 9
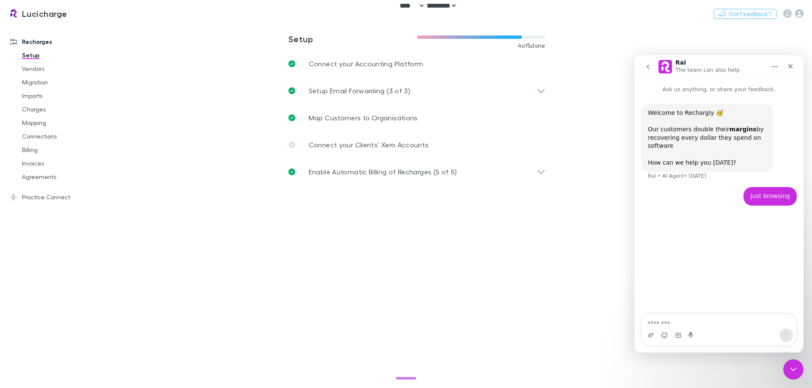
click at [778, 66] on button "Home" at bounding box center [774, 67] width 16 height 16
drag, startPoint x: 1267, startPoint y: 127, endPoint x: 644, endPoint y: 72, distance: 626.0
click at [643, 72] on button "go back" at bounding box center [648, 67] width 16 height 16
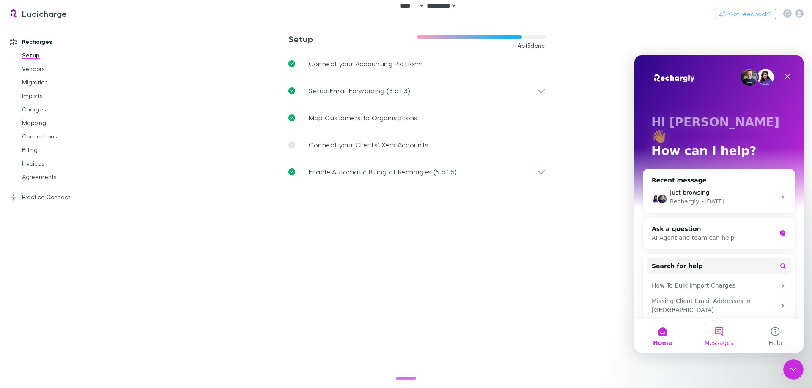
click at [728, 332] on button "Messages" at bounding box center [718, 336] width 56 height 34
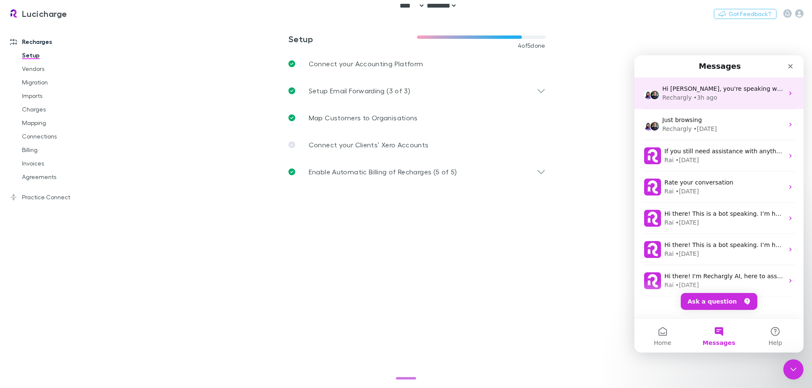
click at [714, 103] on div "Hi Jazmin, you're speaking with Rechargly AI. How can I help? Rechargly • 3h ago" at bounding box center [718, 93] width 169 height 31
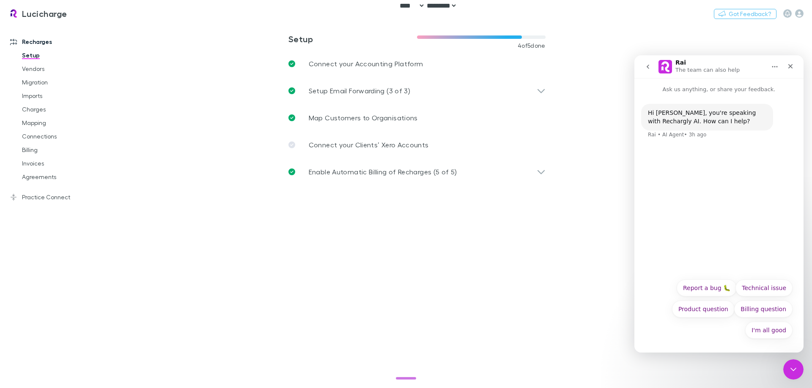
click at [656, 71] on div "Intercom messenger" at bounding box center [649, 67] width 18 height 16
click at [651, 68] on icon "go back" at bounding box center [647, 66] width 7 height 7
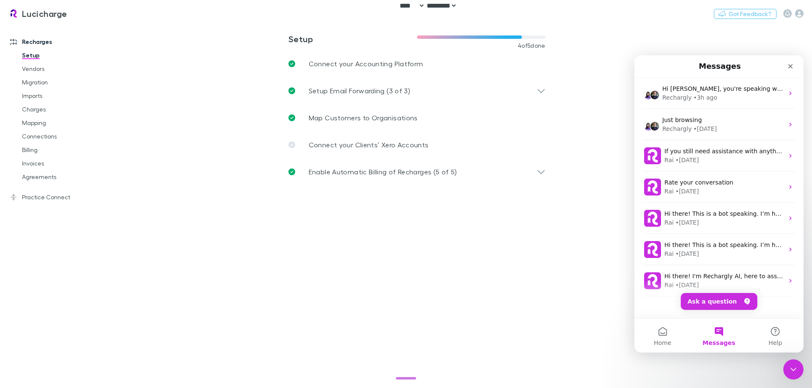
click at [185, 74] on main "**********" at bounding box center [460, 206] width 702 height 365
click at [793, 70] on div "Close" at bounding box center [789, 66] width 15 height 15
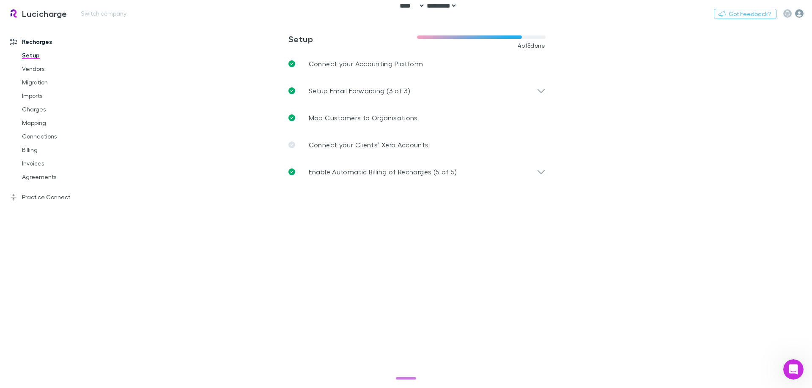
click at [798, 14] on icon "button" at bounding box center [799, 13] width 8 height 8
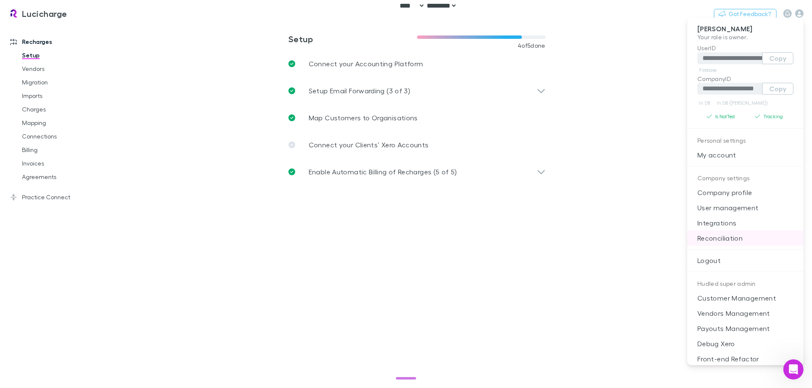
click at [763, 239] on p "Reconciliation" at bounding box center [745, 238] width 116 height 15
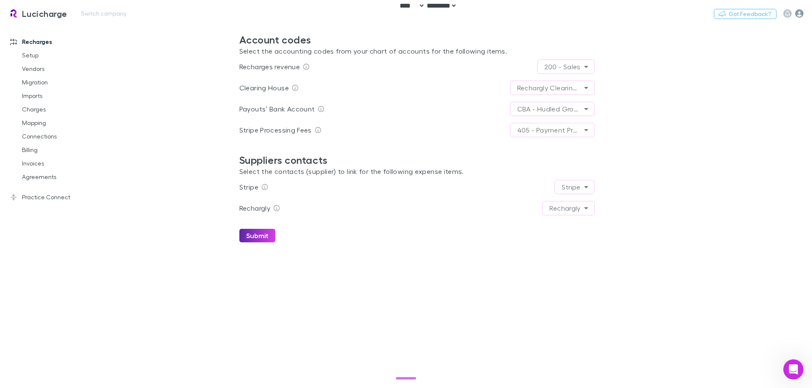
click at [802, 14] on icon "button" at bounding box center [799, 13] width 8 height 8
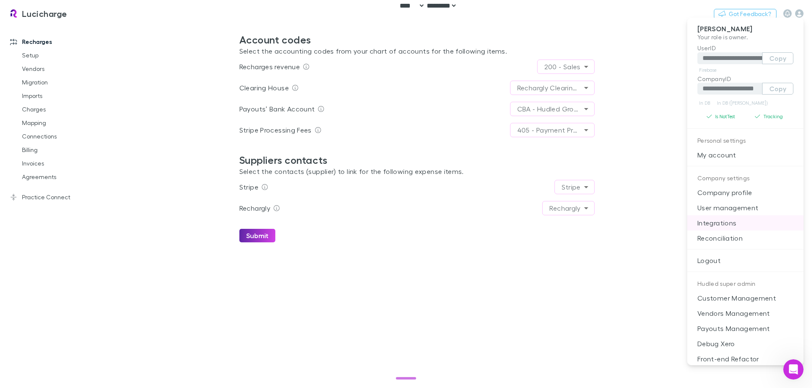
click at [731, 222] on p "Integrations" at bounding box center [745, 223] width 116 height 15
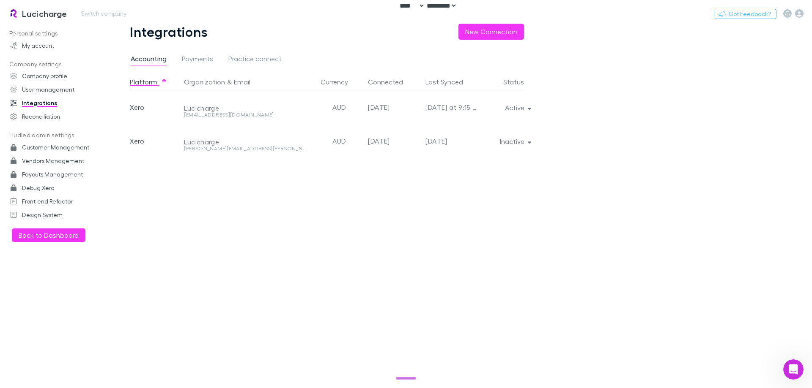
click at [28, 16] on h3 "Lucicharge" at bounding box center [44, 13] width 45 height 10
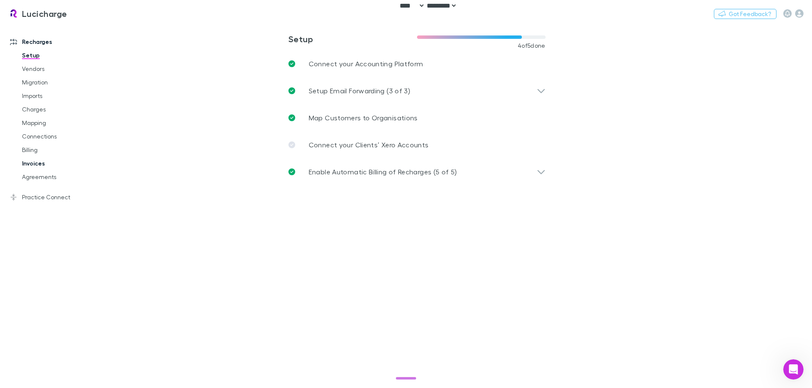
click at [42, 163] on link "Invoices" at bounding box center [64, 164] width 101 height 14
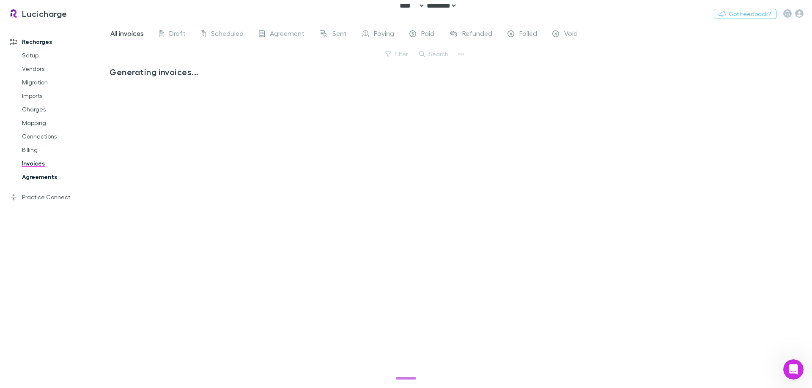
click at [44, 172] on link "Agreements" at bounding box center [64, 177] width 101 height 14
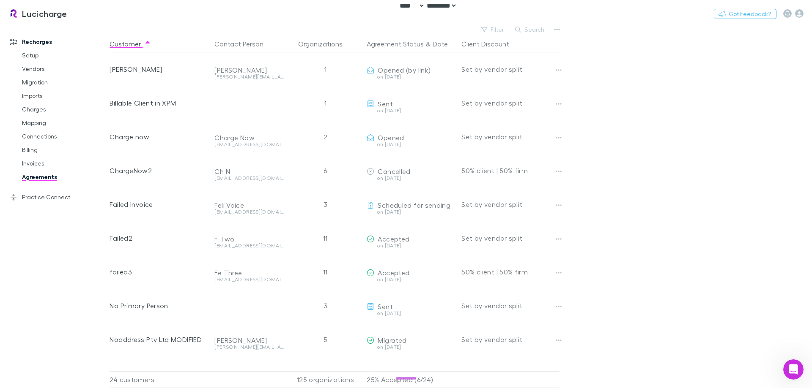
click at [30, 262] on div "Recharges Setup Vendors Migration Imports Charges Mapping Connections Billing I…" at bounding box center [58, 204] width 116 height 355
click at [486, 30] on icon "button" at bounding box center [484, 30] width 6 height 6
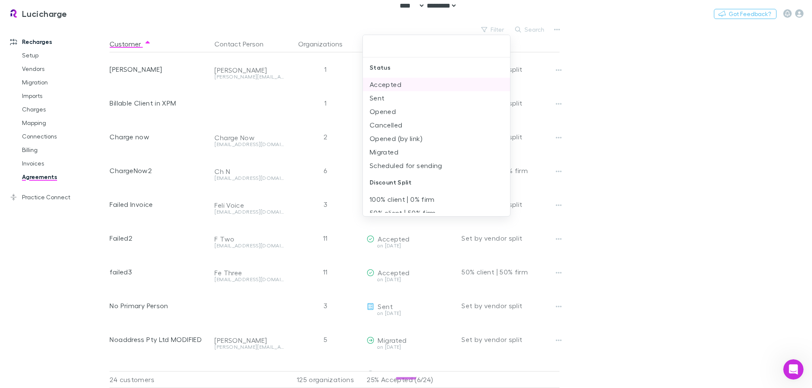
click at [428, 83] on li "Accepted" at bounding box center [436, 85] width 147 height 14
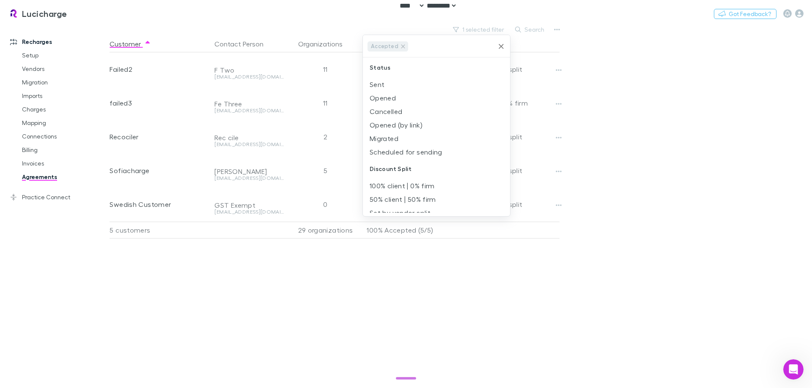
click at [640, 86] on div at bounding box center [406, 194] width 812 height 388
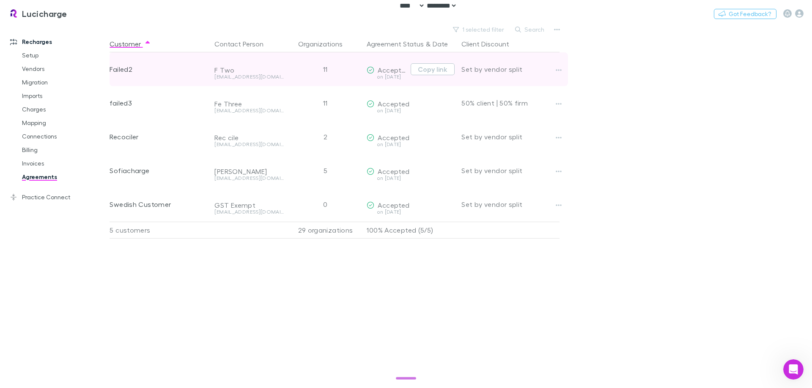
click at [565, 69] on div at bounding box center [566, 69] width 27 height 34
click at [561, 69] on icon "button" at bounding box center [558, 70] width 6 height 7
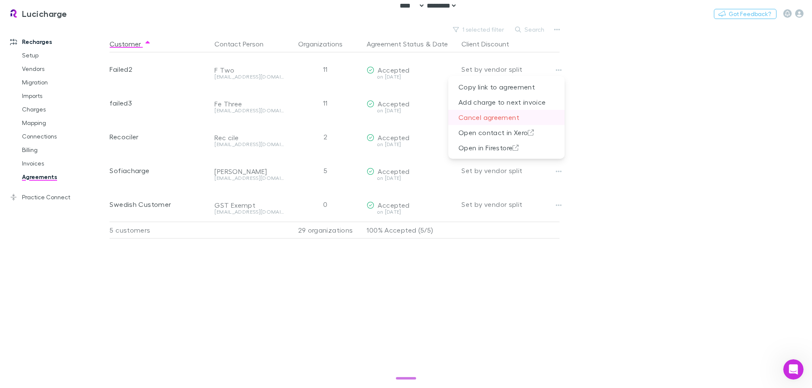
click at [517, 118] on p "Cancel agreement" at bounding box center [506, 117] width 116 height 15
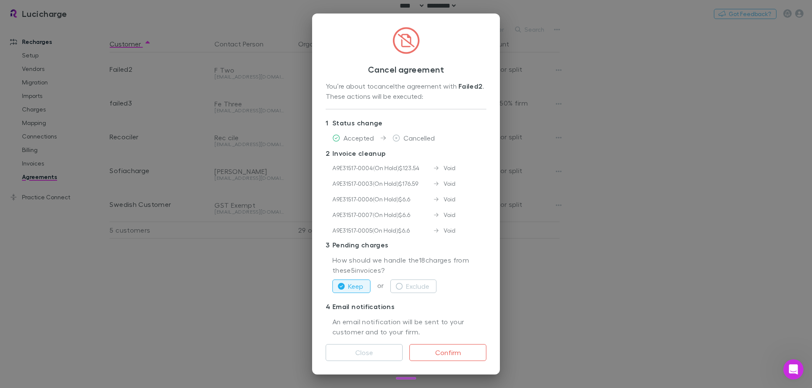
click at [411, 370] on div "Cancel agreement You’re about to cancel the agreement with Failed2 . These acti…" at bounding box center [406, 194] width 188 height 361
click at [566, 279] on div "Cancel agreement You’re about to cancel the agreement with Failed2 . These acti…" at bounding box center [406, 194] width 812 height 388
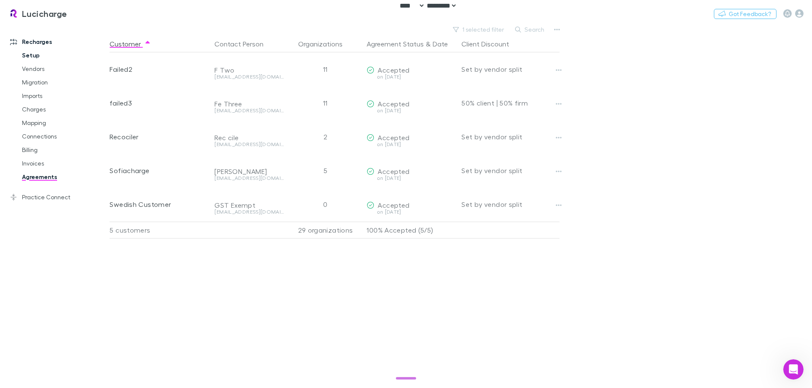
click at [40, 55] on link "Setup" at bounding box center [64, 56] width 101 height 14
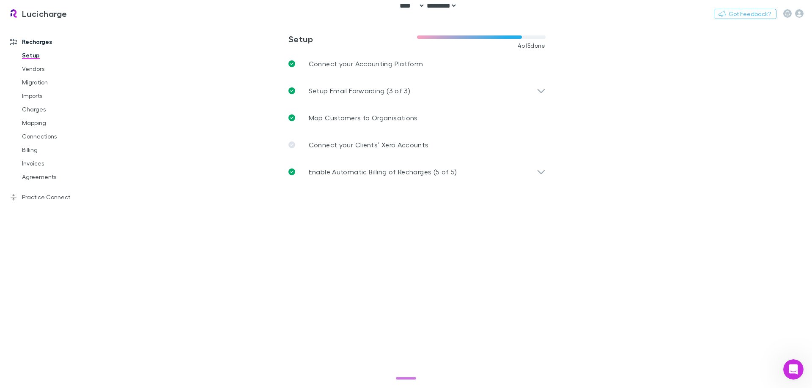
click at [231, 177] on main "**********" at bounding box center [460, 206] width 702 height 365
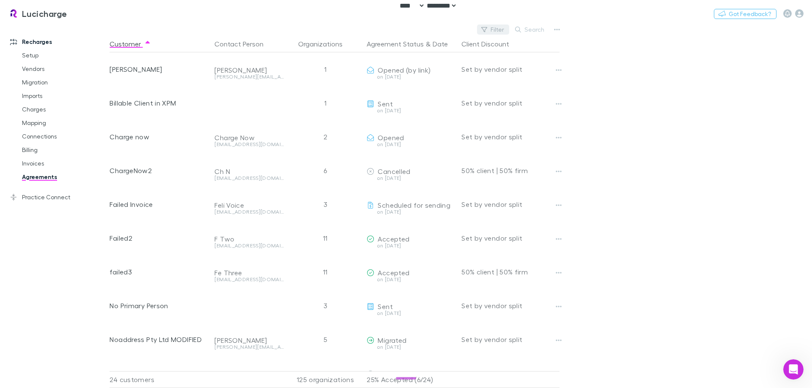
click at [498, 27] on button "Filter" at bounding box center [493, 30] width 32 height 10
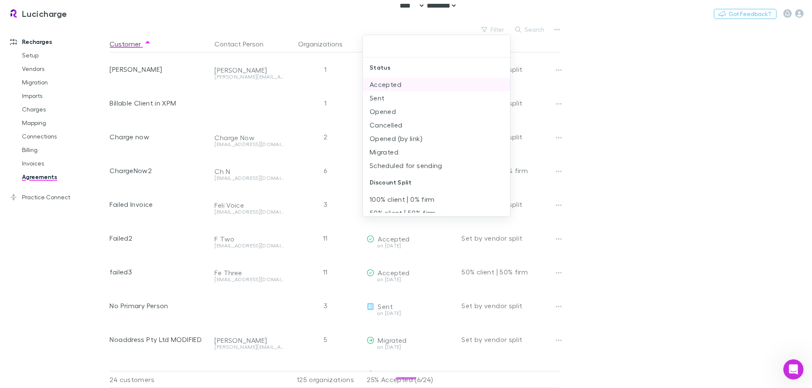
click at [461, 87] on li "Accepted" at bounding box center [436, 85] width 147 height 14
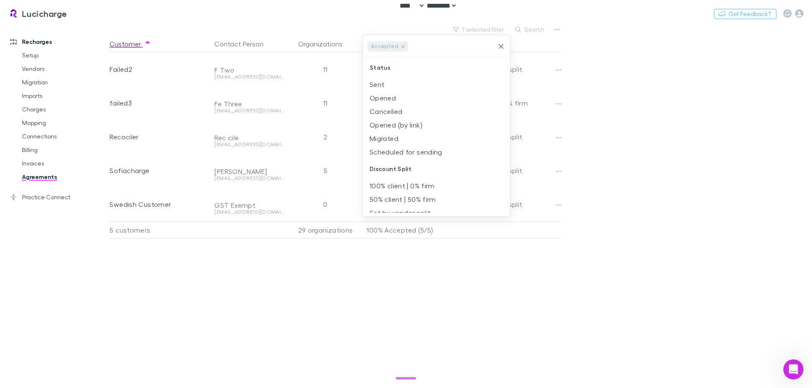
click at [689, 118] on div at bounding box center [406, 194] width 812 height 388
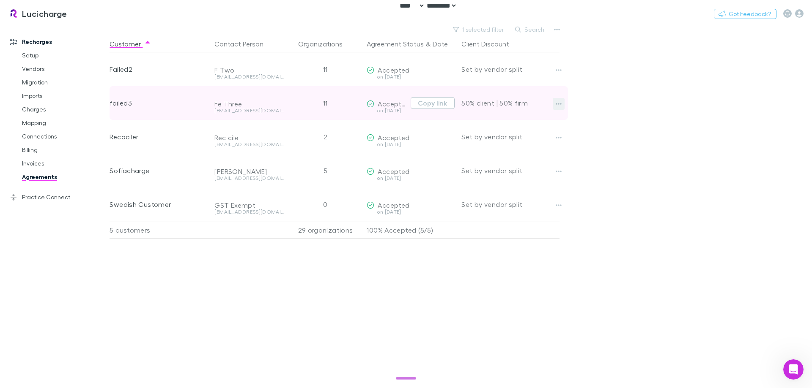
click at [559, 103] on icon "button" at bounding box center [558, 104] width 6 height 7
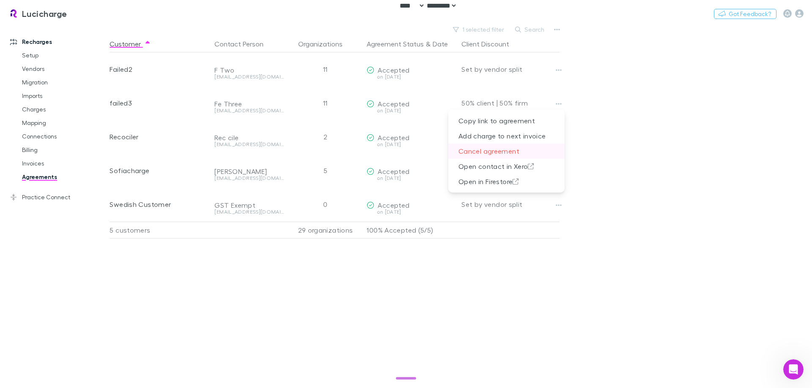
click at [513, 157] on p "Cancel agreement" at bounding box center [506, 151] width 116 height 15
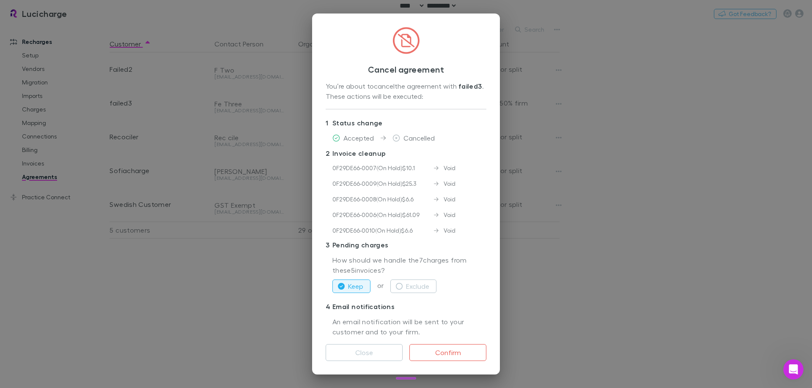
click at [627, 202] on div "Cancel agreement You’re about to cancel the agreement with failed3 . These acti…" at bounding box center [406, 194] width 812 height 388
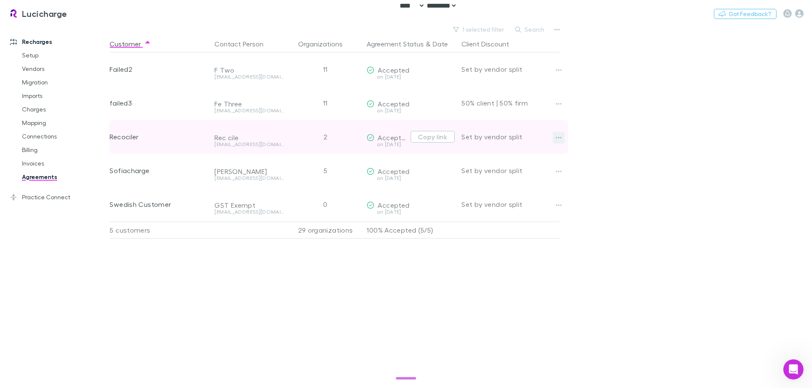
click at [555, 137] on button "button" at bounding box center [559, 138] width 12 height 12
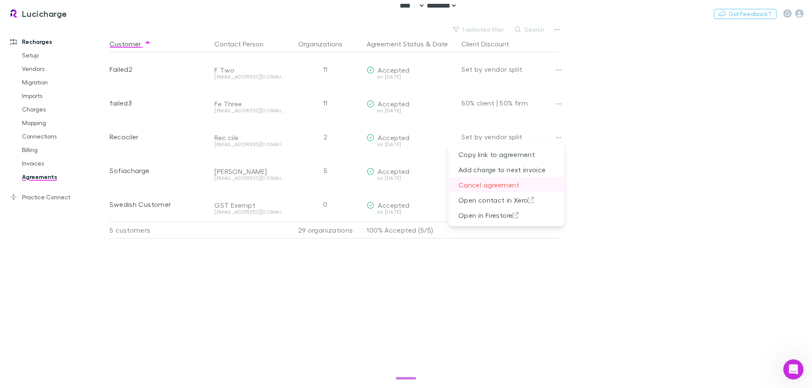
click at [507, 187] on p "Cancel agreement" at bounding box center [506, 185] width 116 height 15
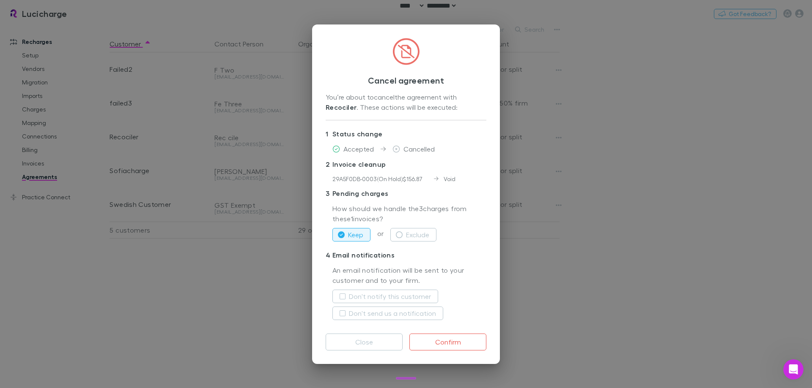
click at [574, 203] on div "Cancel agreement You’re about to cancel the agreement with Recociler . These ac…" at bounding box center [406, 194] width 812 height 388
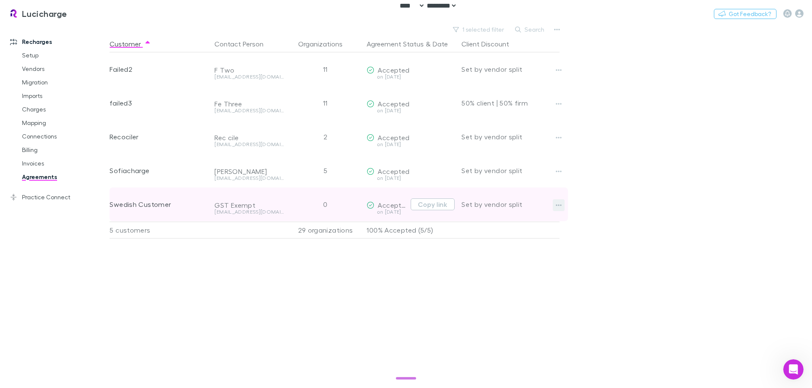
click at [558, 208] on icon "button" at bounding box center [558, 205] width 6 height 7
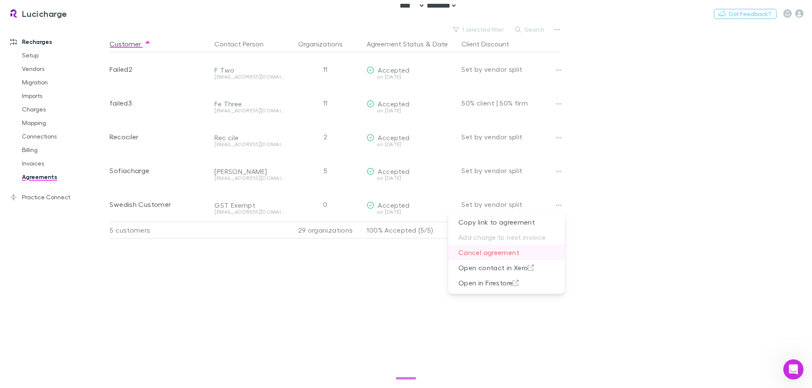
click at [500, 257] on p "Cancel agreement" at bounding box center [506, 252] width 116 height 15
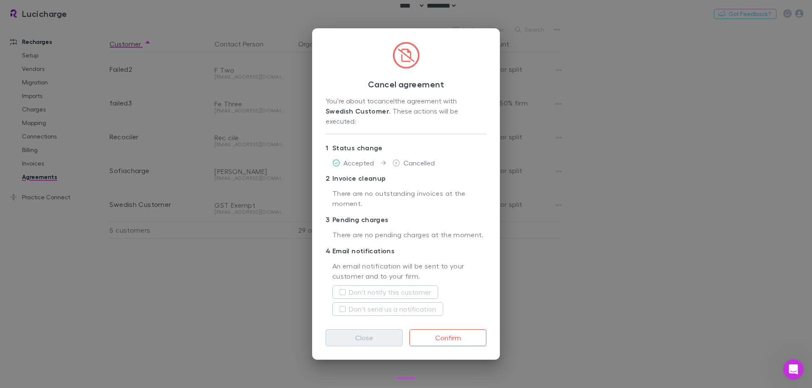
click at [365, 331] on button "Close" at bounding box center [364, 338] width 77 height 17
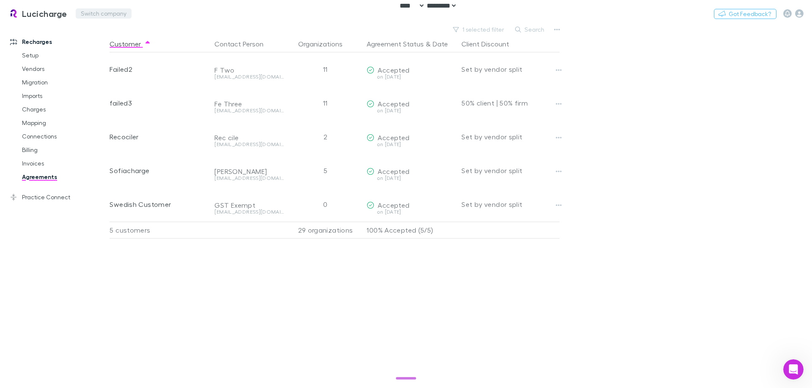
click at [106, 15] on button "Switch company" at bounding box center [104, 13] width 56 height 10
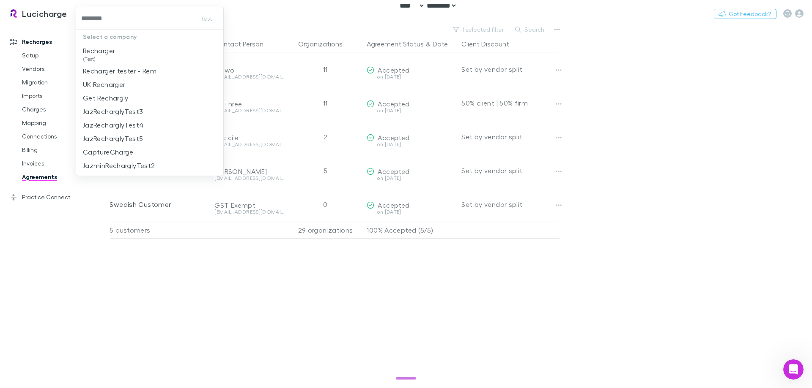
type input "*********"
click at [120, 55] on li "Recharger (Test)" at bounding box center [149, 54] width 147 height 20
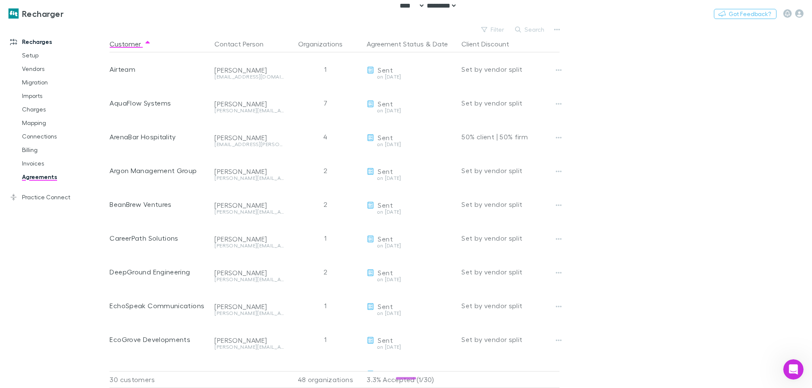
drag, startPoint x: 693, startPoint y: 101, endPoint x: 684, endPoint y: 107, distance: 10.8
click at [685, 107] on main "Filter Search Customer Contact Person Organizations Agreement Status & Date Cli…" at bounding box center [460, 206] width 702 height 365
click at [791, 224] on main "Filter Search Customer Contact Person Organizations Agreement Status & Date Cli…" at bounding box center [460, 206] width 702 height 365
drag, startPoint x: 36, startPoint y: 243, endPoint x: 37, endPoint y: 247, distance: 4.4
click at [36, 245] on div "Recharges Setup Vendors Migration Imports Charges Mapping Connections Billing I…" at bounding box center [58, 204] width 116 height 355
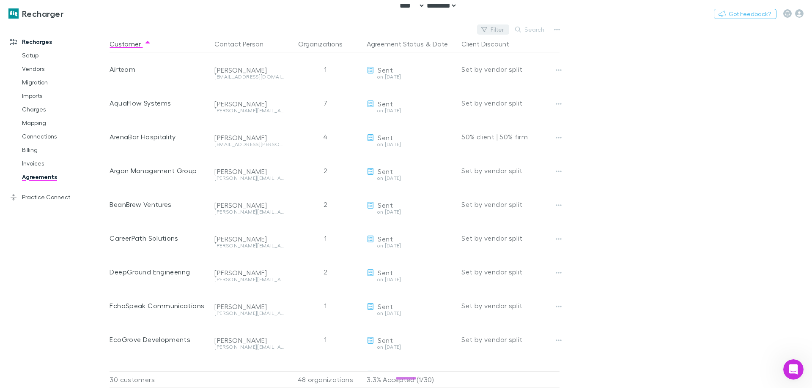
click at [494, 30] on button "Filter" at bounding box center [493, 30] width 32 height 10
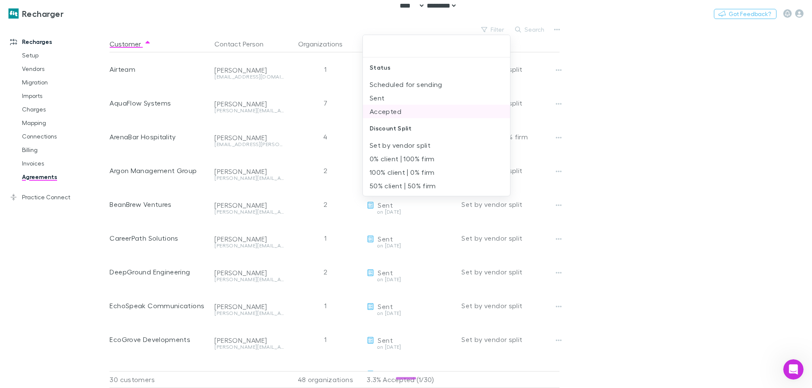
click at [419, 117] on li "Accepted" at bounding box center [436, 112] width 147 height 14
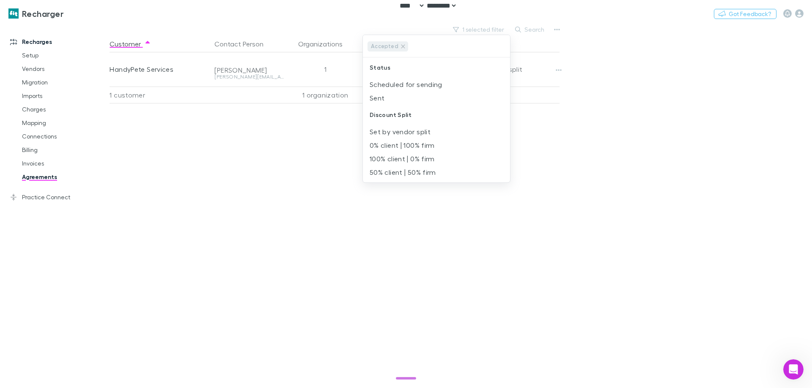
click at [645, 118] on div at bounding box center [406, 194] width 812 height 388
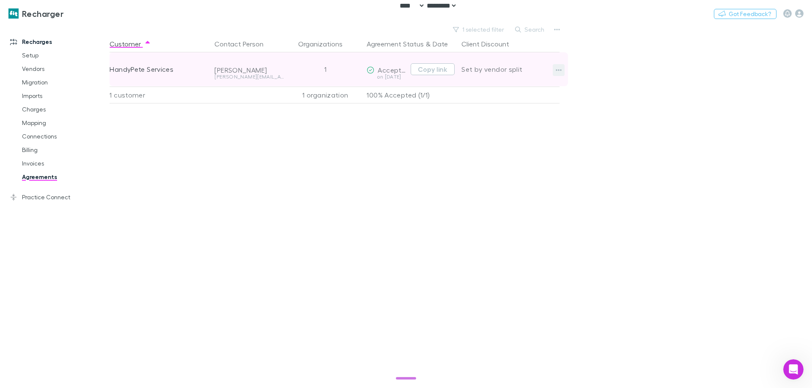
click at [563, 71] on button "button" at bounding box center [559, 70] width 12 height 12
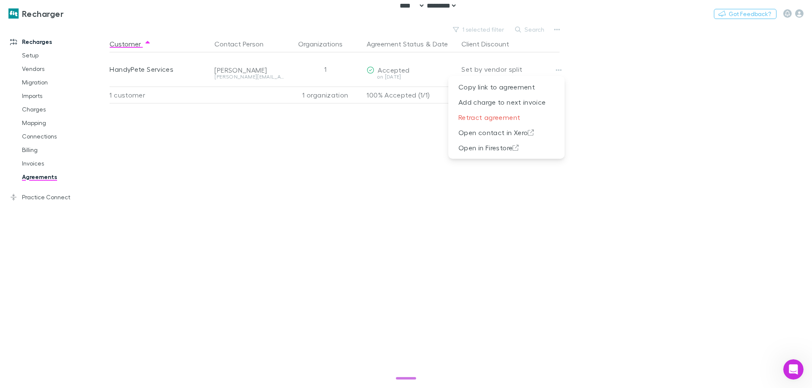
drag, startPoint x: 512, startPoint y: 119, endPoint x: 648, endPoint y: 66, distance: 145.1
click at [648, 66] on div "Copy link to agreement Add charge to next invoice Retract agreement Open contac…" at bounding box center [406, 194] width 812 height 388
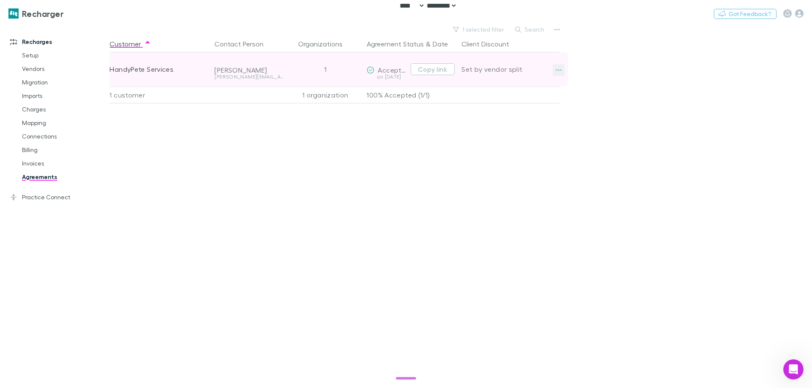
click at [556, 68] on icon "button" at bounding box center [558, 70] width 6 height 7
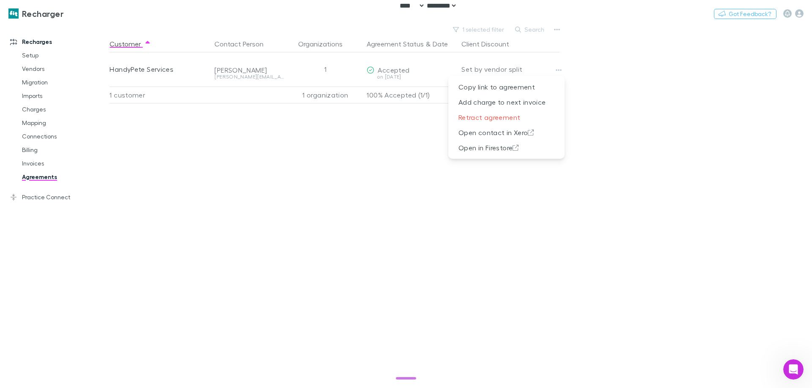
click at [294, 99] on div at bounding box center [406, 194] width 812 height 388
click at [106, 14] on button "Switch company" at bounding box center [100, 13] width 56 height 10
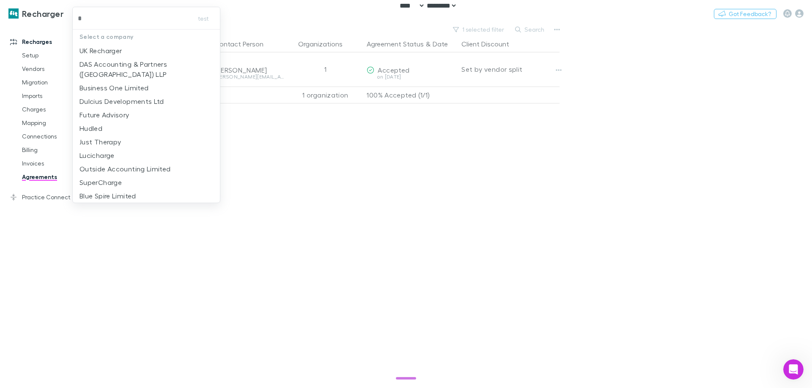
type input "**"
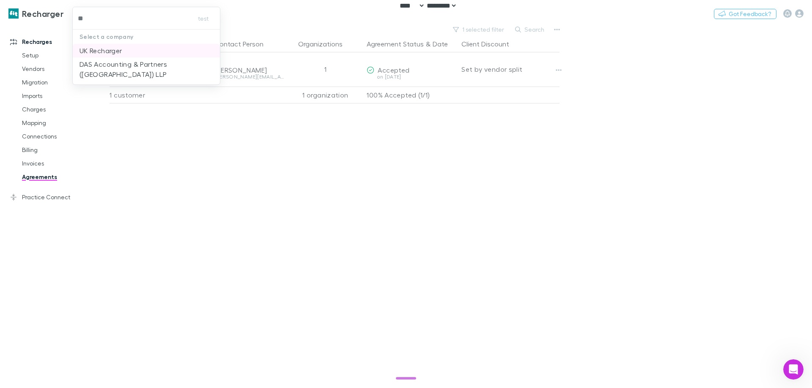
click at [116, 49] on p "UK Recharger" at bounding box center [100, 51] width 42 height 10
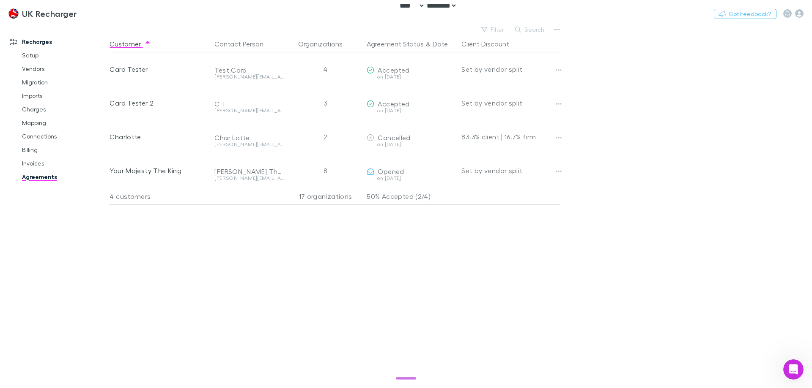
drag, startPoint x: 19, startPoint y: 206, endPoint x: 29, endPoint y: 206, distance: 9.7
click at [19, 206] on div "Recharges Setup Vendors Migration Imports Charges Mapping Connections Billing I…" at bounding box center [58, 204] width 116 height 355
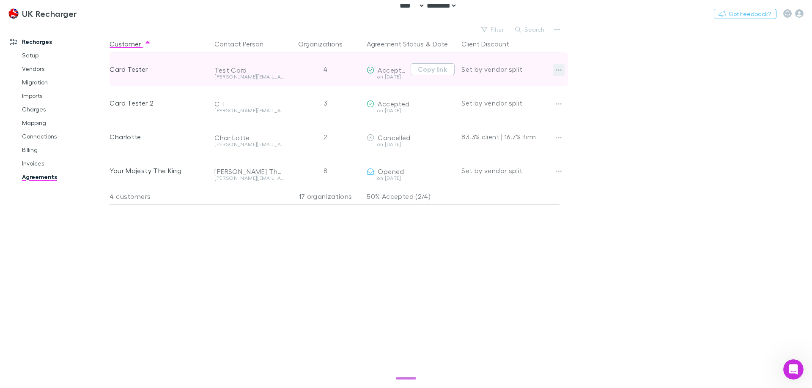
click at [557, 70] on icon "button" at bounding box center [559, 70] width 6 height 2
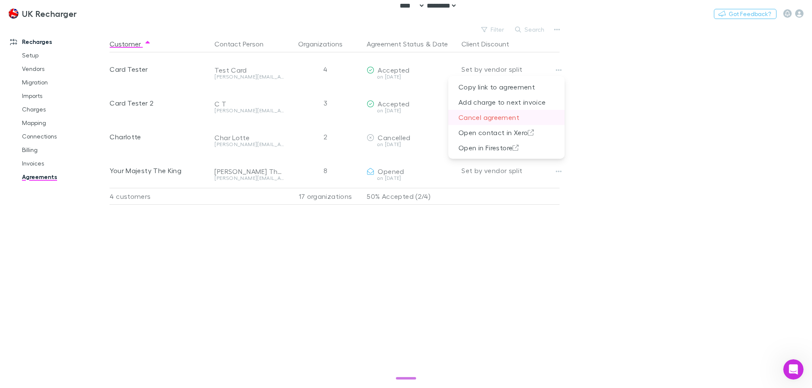
click at [507, 118] on p "Cancel agreement" at bounding box center [506, 117] width 116 height 15
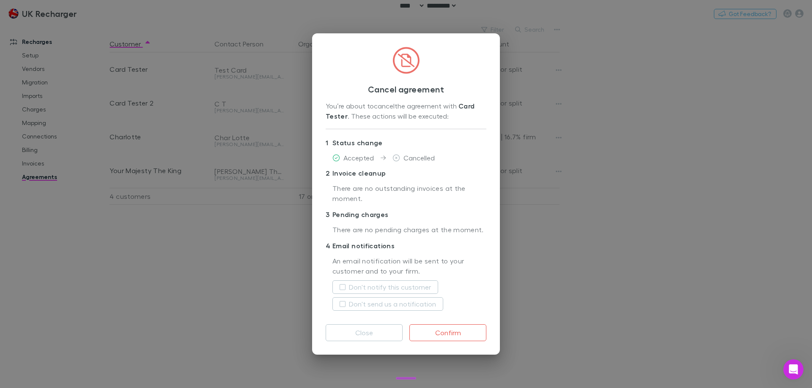
click at [590, 167] on div "Cancel agreement You’re about to cancel the agreement with Card Tester . These …" at bounding box center [406, 194] width 812 height 388
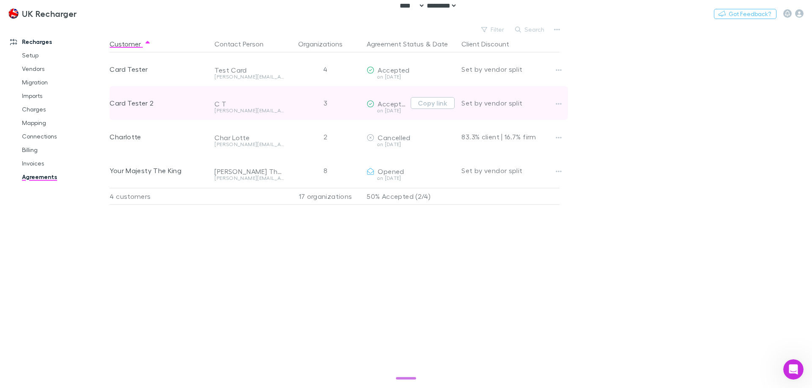
click at [551, 101] on div "Set by vendor split" at bounding box center [510, 103] width 98 height 34
click at [554, 101] on button "button" at bounding box center [559, 104] width 12 height 12
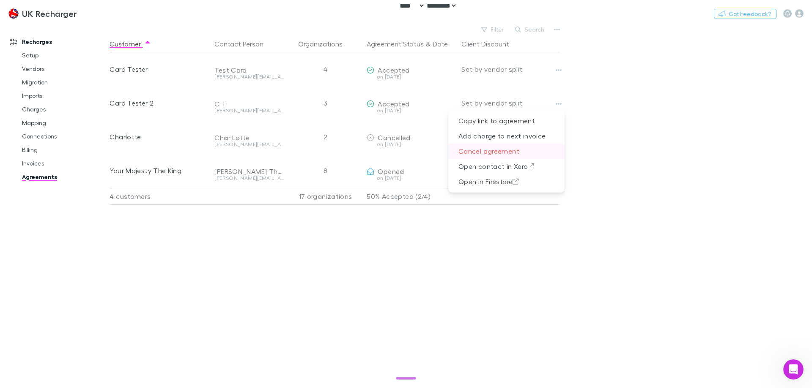
click at [508, 150] on p "Cancel agreement" at bounding box center [506, 151] width 116 height 15
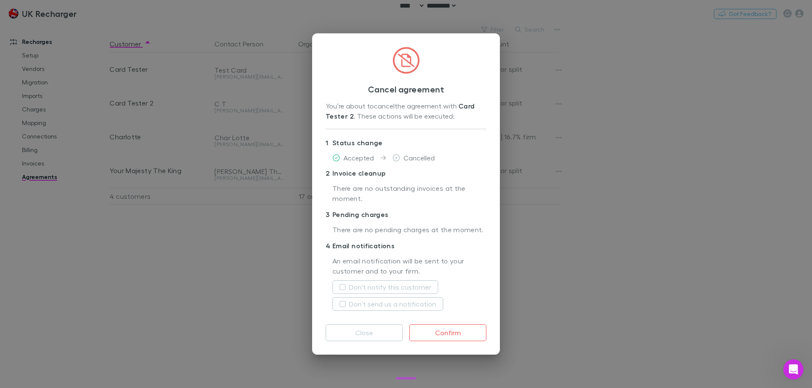
click at [591, 141] on div "Cancel agreement You’re about to cancel the agreement with Card Tester 2 . Thes…" at bounding box center [406, 194] width 812 height 388
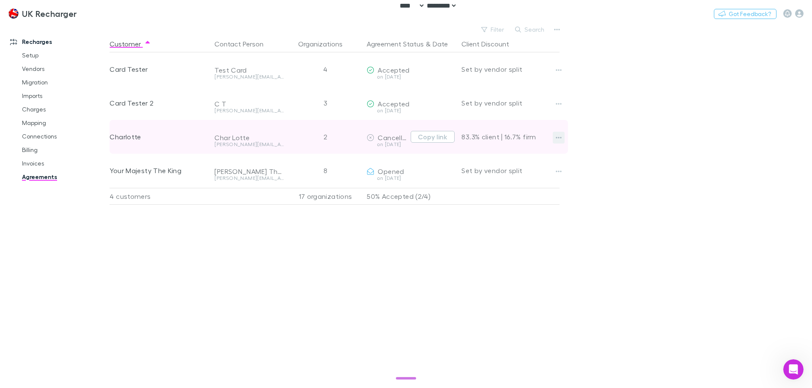
click at [563, 138] on button "button" at bounding box center [559, 138] width 12 height 12
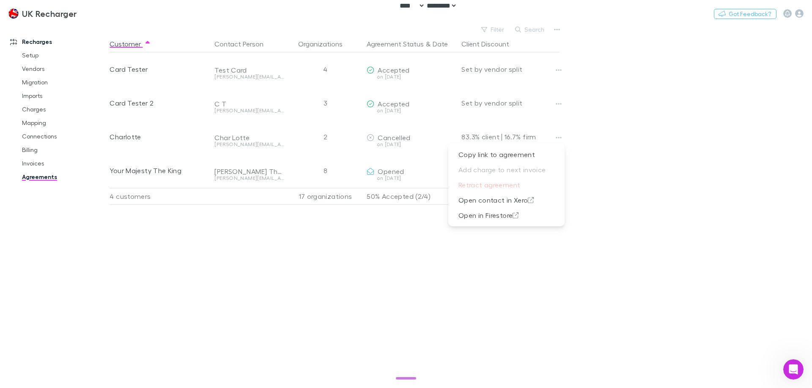
drag, startPoint x: 687, startPoint y: 159, endPoint x: 616, endPoint y: 160, distance: 71.5
click at [682, 158] on div at bounding box center [406, 194] width 812 height 388
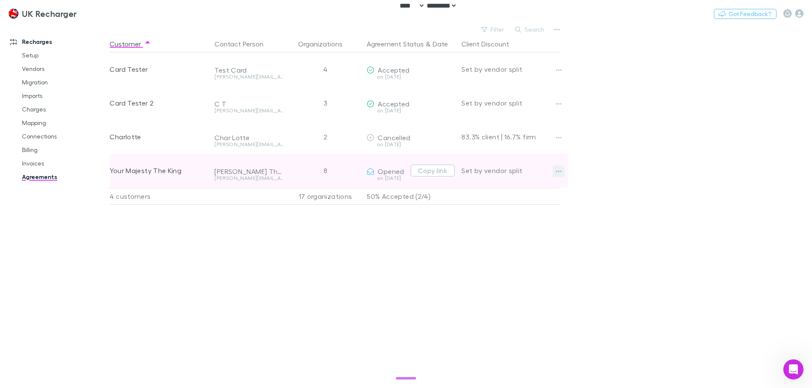
click at [558, 175] on button "button" at bounding box center [559, 172] width 12 height 12
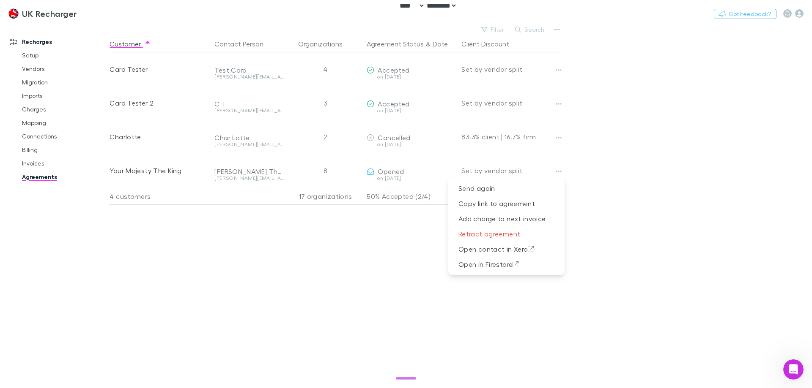
click at [37, 249] on div at bounding box center [406, 194] width 812 height 388
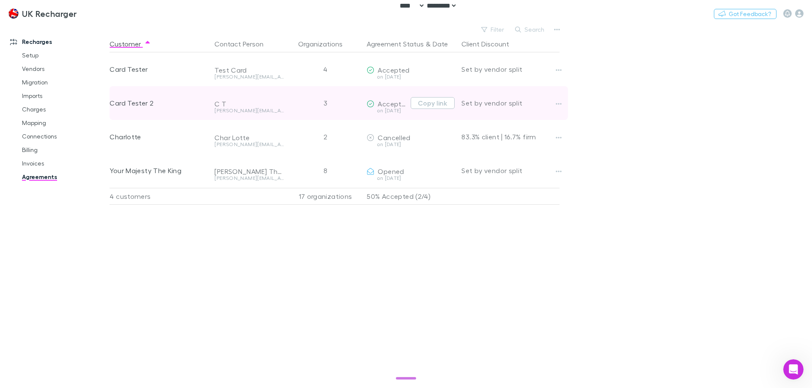
click at [556, 98] on div at bounding box center [566, 103] width 27 height 34
click at [557, 102] on icon "button" at bounding box center [558, 104] width 6 height 7
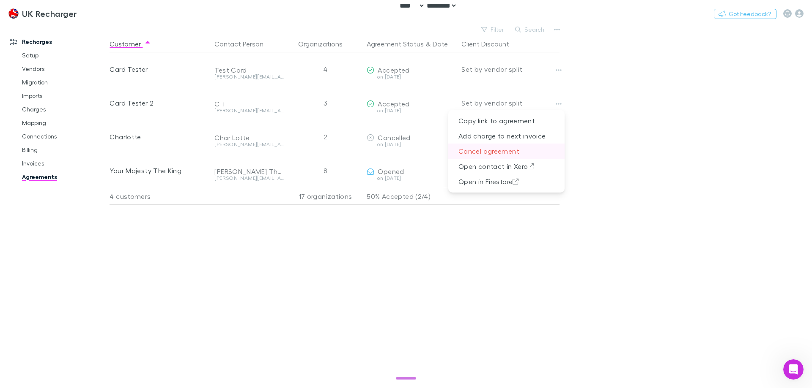
click at [534, 149] on p "Cancel agreement" at bounding box center [506, 151] width 116 height 15
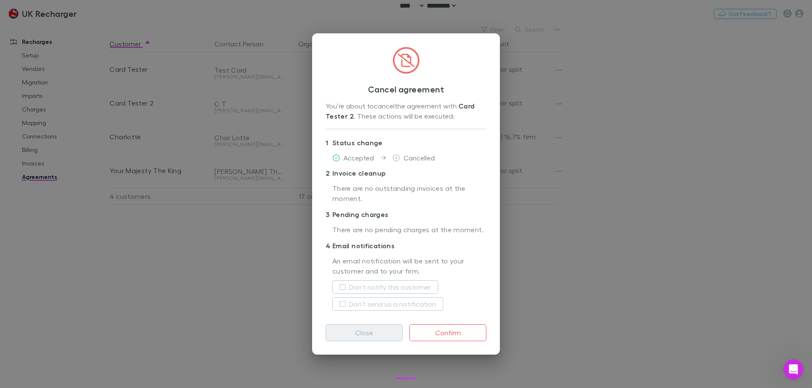
click at [349, 336] on button "Close" at bounding box center [364, 333] width 77 height 17
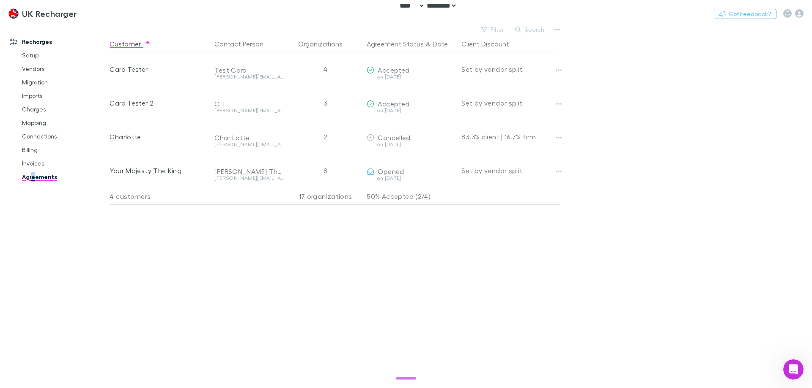
drag, startPoint x: 34, startPoint y: 230, endPoint x: 41, endPoint y: 231, distance: 6.8
click at [37, 230] on div "Recharges Setup Vendors Migration Imports Charges Mapping Connections Billing I…" at bounding box center [58, 204] width 116 height 355
click at [33, 240] on div "Recharges Setup Vendors Migration Imports Charges Mapping Connections Billing I…" at bounding box center [58, 204] width 116 height 355
click at [224, 252] on div "Customer Contact Person Organizations Agreement Status & Date Client Discount C…" at bounding box center [341, 212] width 465 height 353
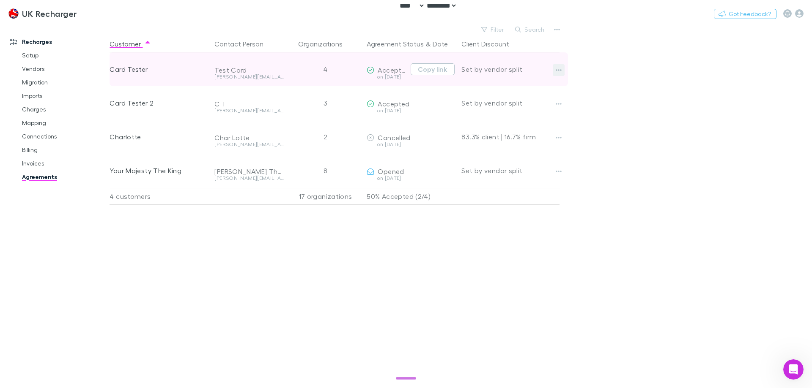
click at [558, 68] on icon "button" at bounding box center [558, 70] width 6 height 7
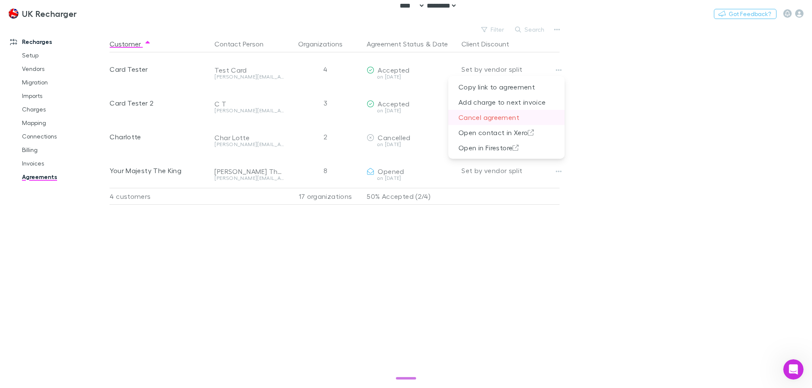
click at [540, 117] on p "Cancel agreement" at bounding box center [506, 117] width 116 height 15
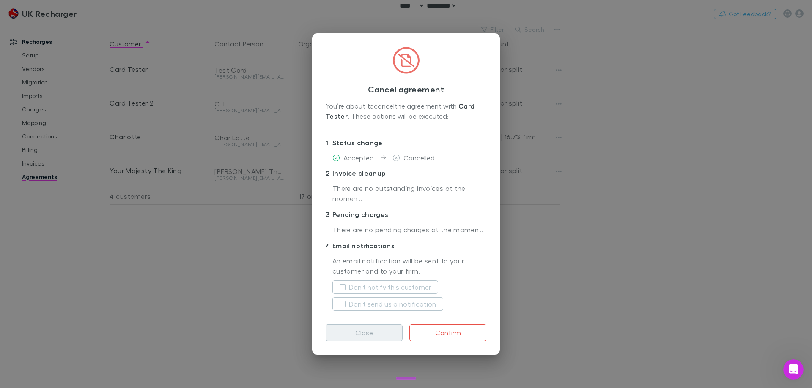
click at [352, 335] on button "Close" at bounding box center [364, 333] width 77 height 17
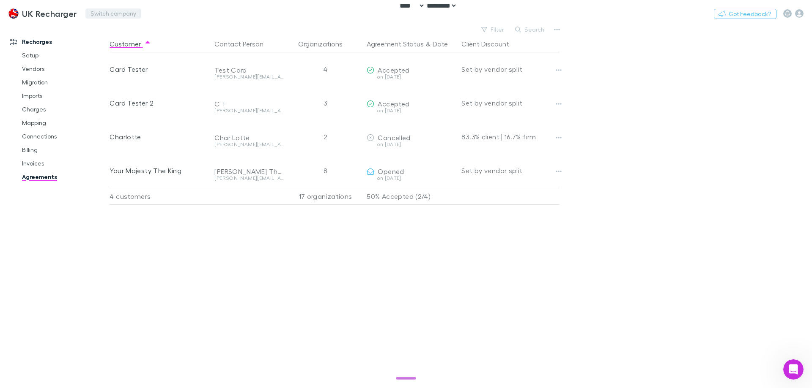
click at [112, 16] on button "Switch company" at bounding box center [113, 13] width 56 height 10
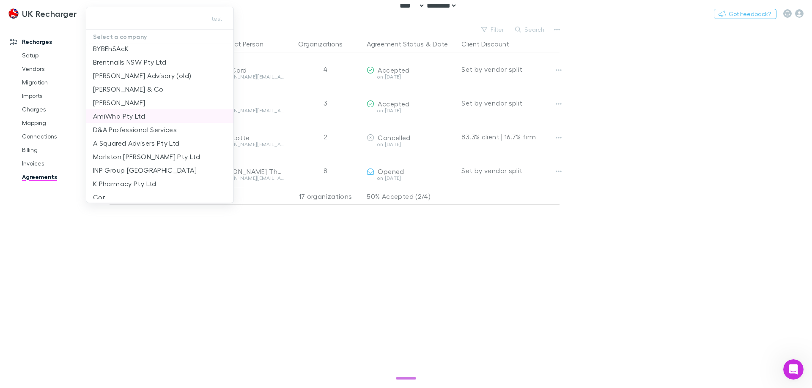
scroll to position [122, 0]
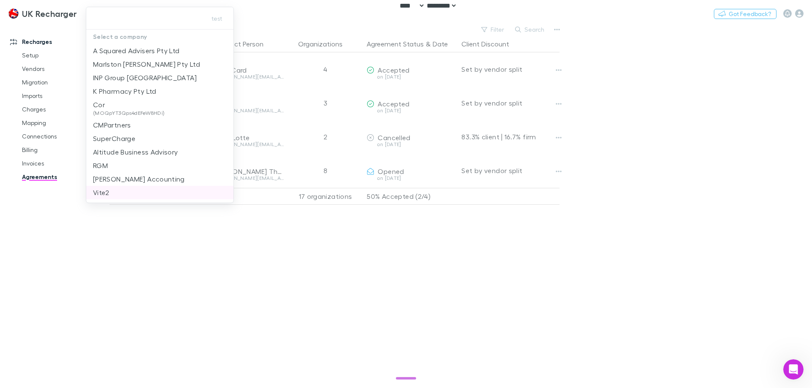
click at [140, 193] on li "Vite2" at bounding box center [159, 193] width 147 height 14
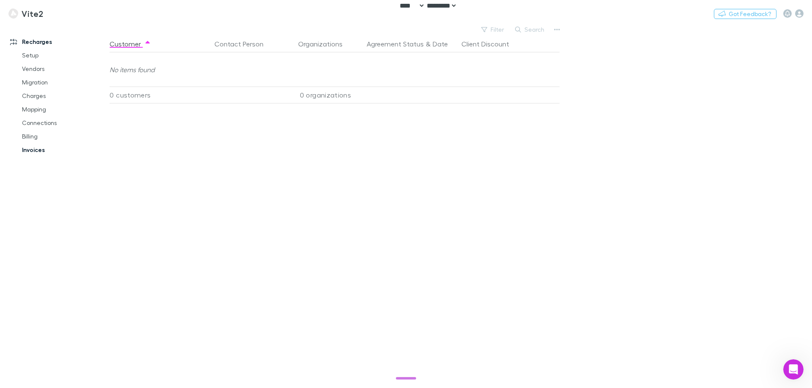
click at [51, 155] on link "Invoices" at bounding box center [64, 150] width 101 height 14
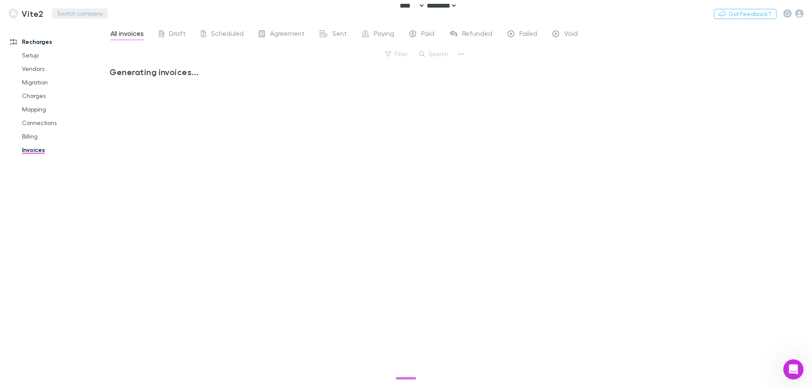
click at [61, 16] on button "Switch company" at bounding box center [80, 13] width 56 height 10
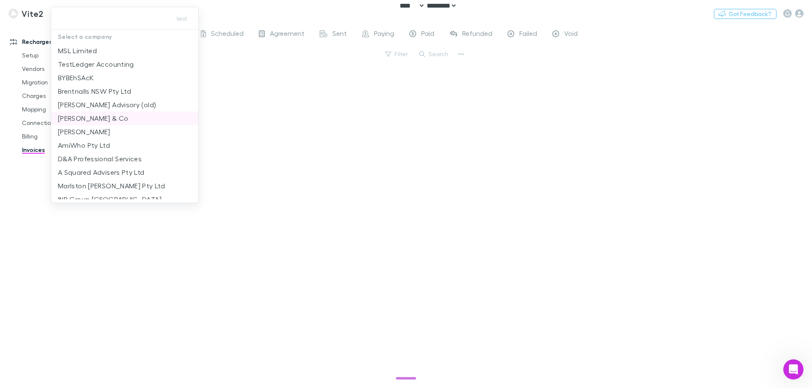
click at [88, 123] on p "Cruz & Co" at bounding box center [93, 118] width 71 height 10
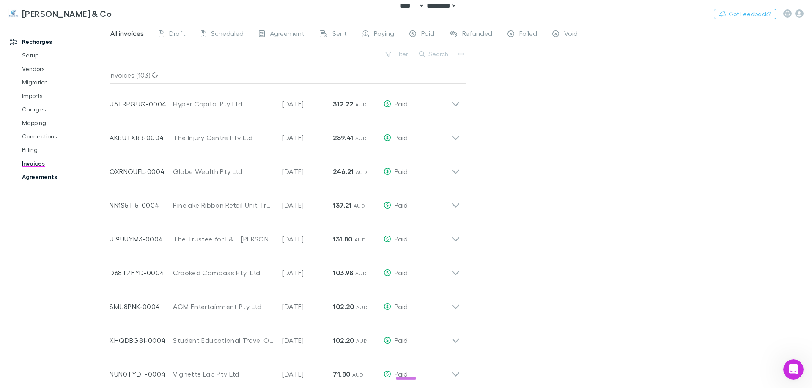
click at [46, 176] on link "Agreements" at bounding box center [64, 177] width 101 height 14
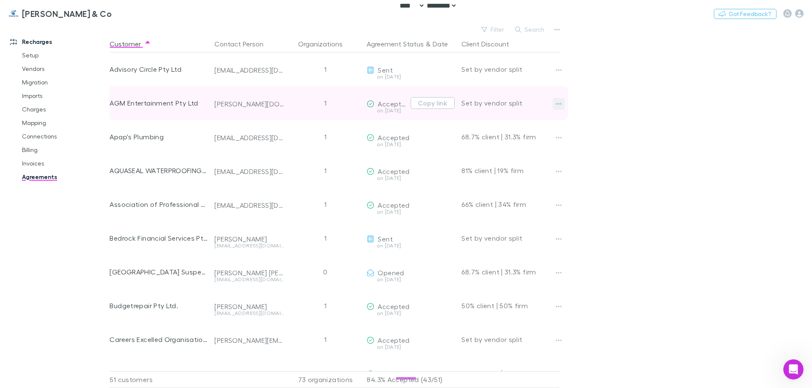
click at [553, 106] on button "button" at bounding box center [559, 104] width 12 height 12
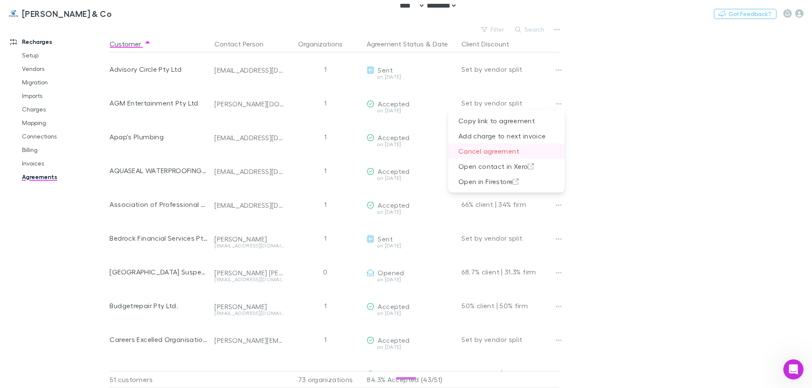
click at [516, 149] on p "Cancel agreement" at bounding box center [506, 151] width 116 height 15
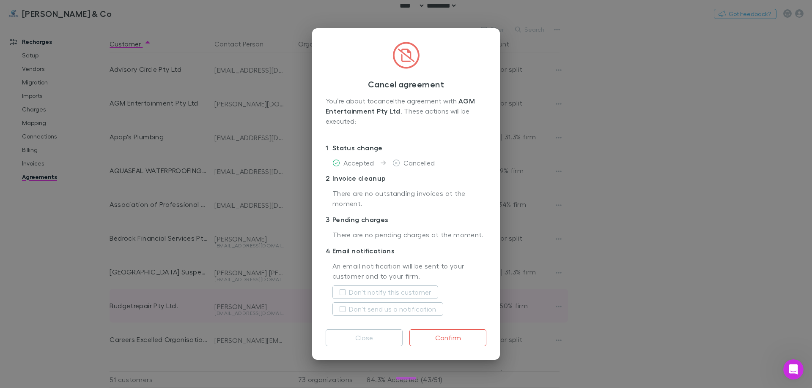
drag, startPoint x: 361, startPoint y: 341, endPoint x: 235, endPoint y: 298, distance: 132.6
click at [359, 341] on button "Close" at bounding box center [364, 338] width 77 height 17
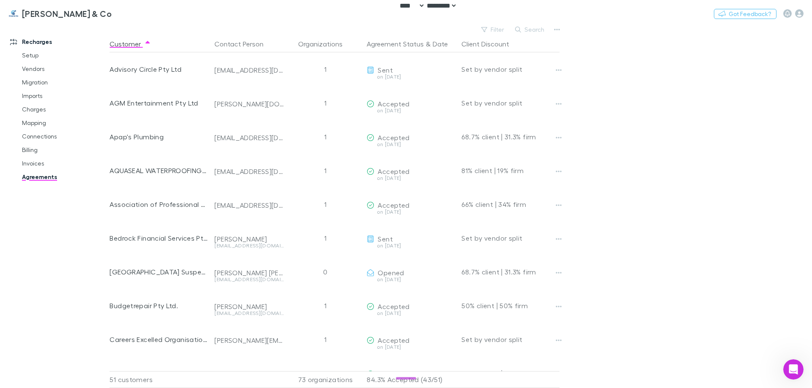
click at [29, 248] on div "Recharges Setup Vendors Migration Imports Charges Mapping Connections Billing I…" at bounding box center [58, 204] width 116 height 355
click at [618, 142] on main "Filter Search Customer Contact Person Organizations Agreement Status & Date Cli…" at bounding box center [460, 206] width 702 height 365
click at [120, 18] on button "Switch company" at bounding box center [148, 13] width 56 height 10
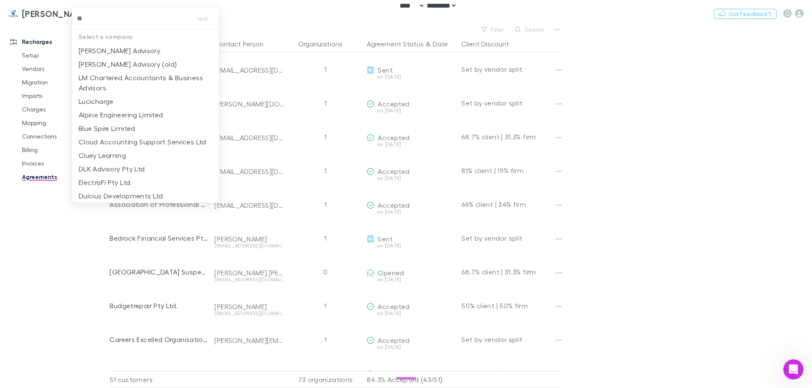
type input "***"
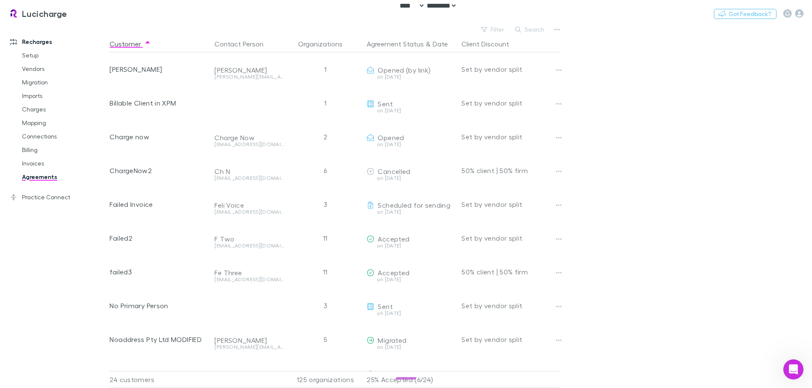
click at [588, 149] on main "Filter Search Customer Contact Person Organizations Agreement Status & Date Cli…" at bounding box center [460, 206] width 702 height 365
click at [796, 363] on div "Open Intercom Messenger" at bounding box center [792, 369] width 28 height 28
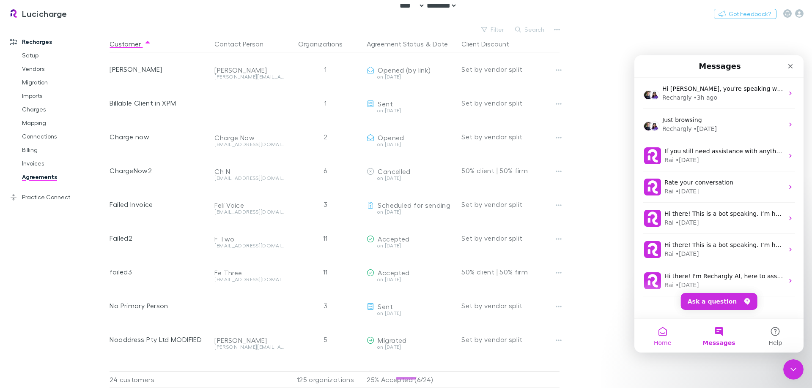
click at [674, 333] on button "Home" at bounding box center [662, 336] width 56 height 34
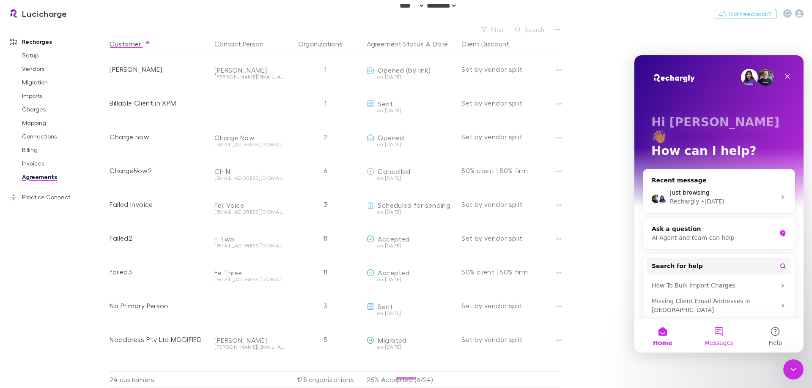
click at [719, 336] on button "Messages" at bounding box center [718, 336] width 56 height 34
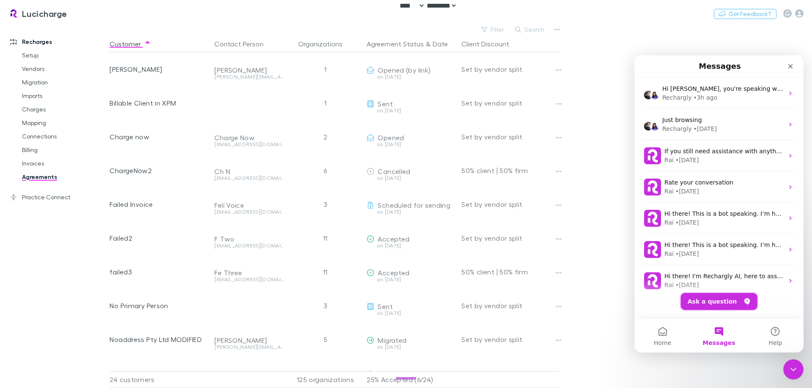
click at [726, 301] on button "Ask a question" at bounding box center [719, 301] width 77 height 17
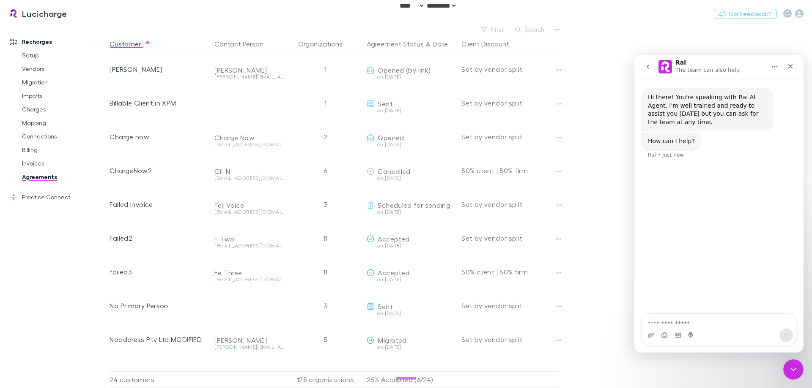
click at [646, 68] on icon "go back" at bounding box center [647, 66] width 7 height 7
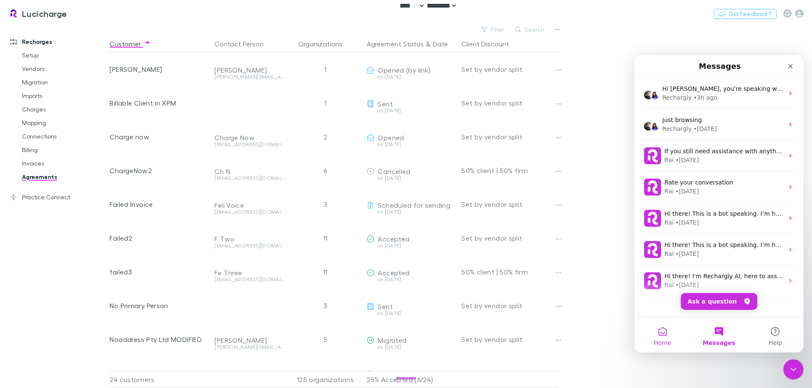
click at [656, 335] on button "Home" at bounding box center [662, 336] width 56 height 34
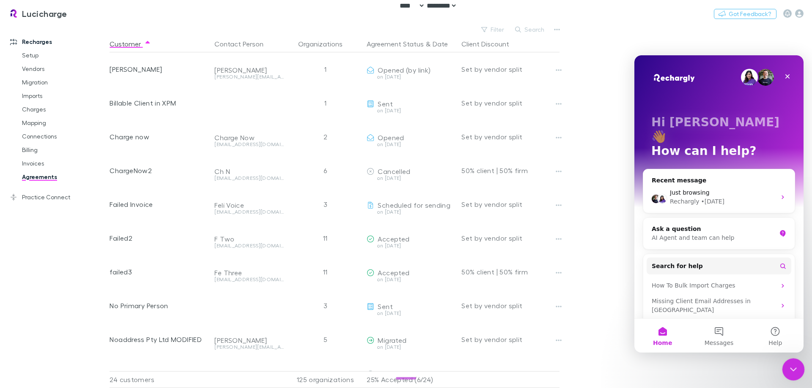
drag, startPoint x: 799, startPoint y: 363, endPoint x: 1582, endPoint y: 721, distance: 861.1
click at [799, 363] on div "Close Intercom Messenger" at bounding box center [792, 368] width 20 height 20
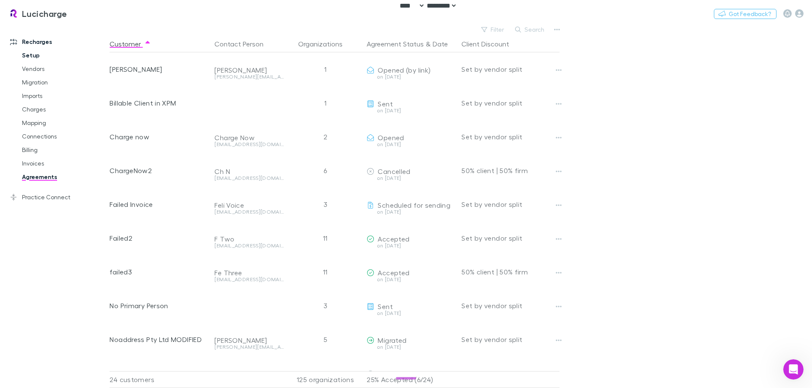
click at [36, 55] on link "Setup" at bounding box center [64, 56] width 101 height 14
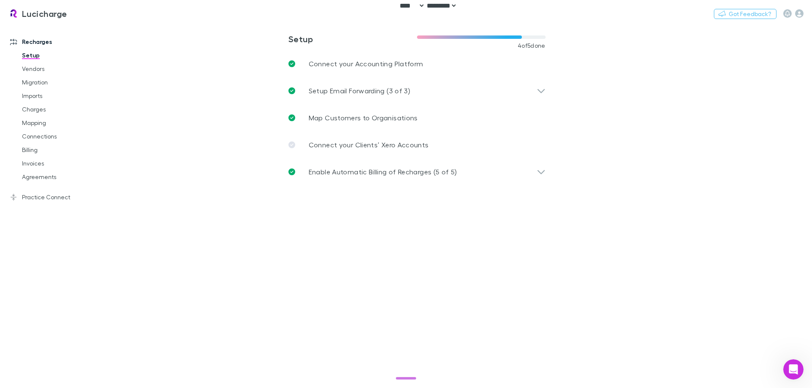
click at [169, 186] on main "**********" at bounding box center [460, 206] width 702 height 365
click at [444, 287] on main "**********" at bounding box center [460, 206] width 702 height 365
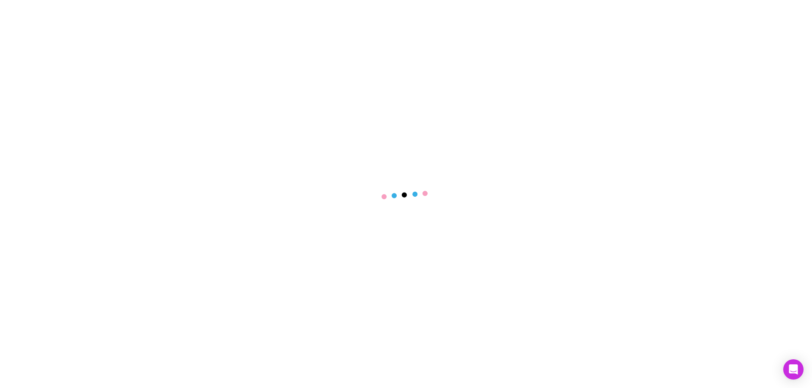
select select "****"
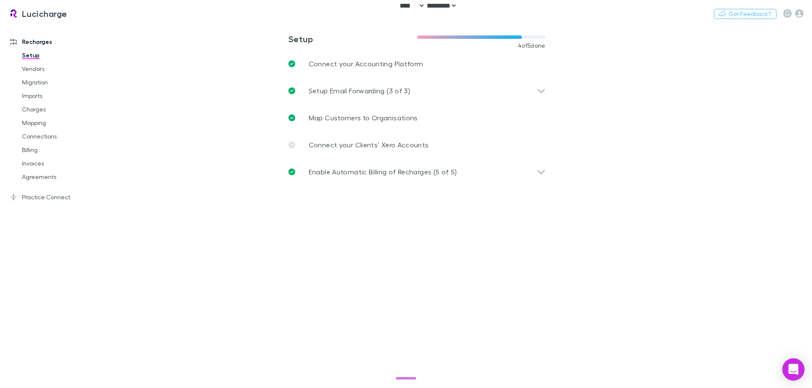
click at [790, 373] on icon "Open Intercom Messenger" at bounding box center [793, 369] width 11 height 11
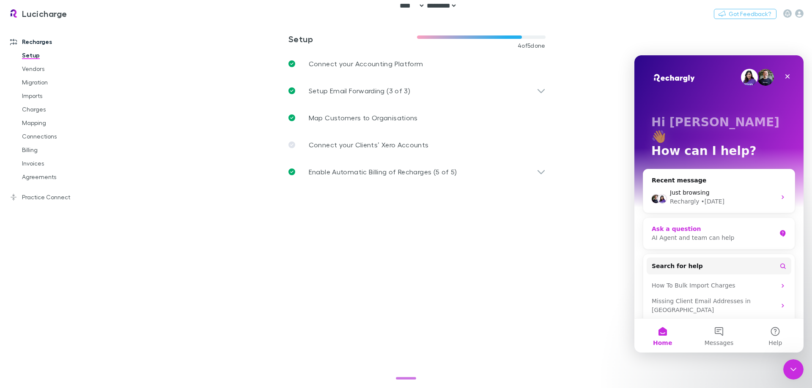
click at [739, 225] on div "Ask a question" at bounding box center [713, 229] width 124 height 9
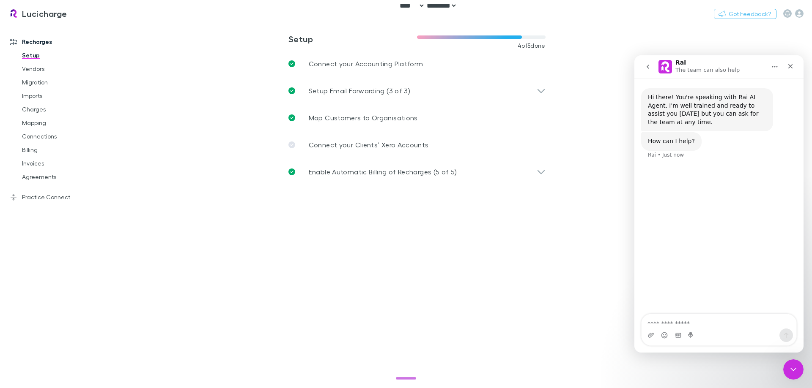
click at [647, 64] on icon "go back" at bounding box center [647, 66] width 7 height 7
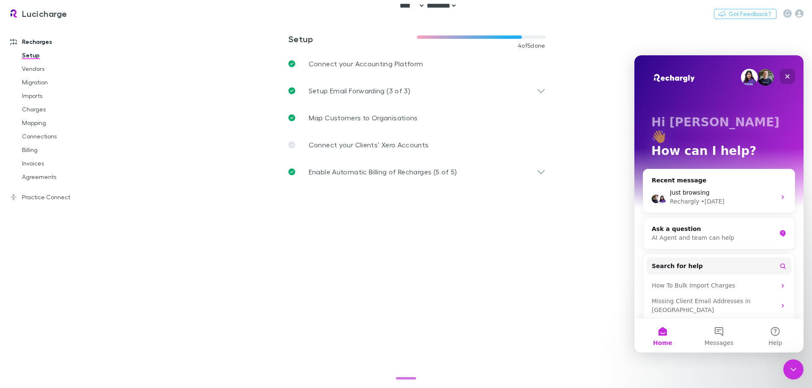
click at [789, 74] on icon "Close" at bounding box center [787, 76] width 7 height 7
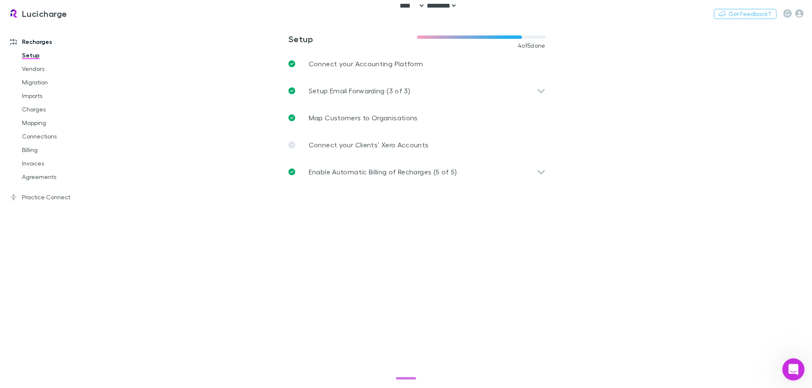
click at [792, 368] on icon "Open Intercom Messenger" at bounding box center [792, 369] width 14 height 14
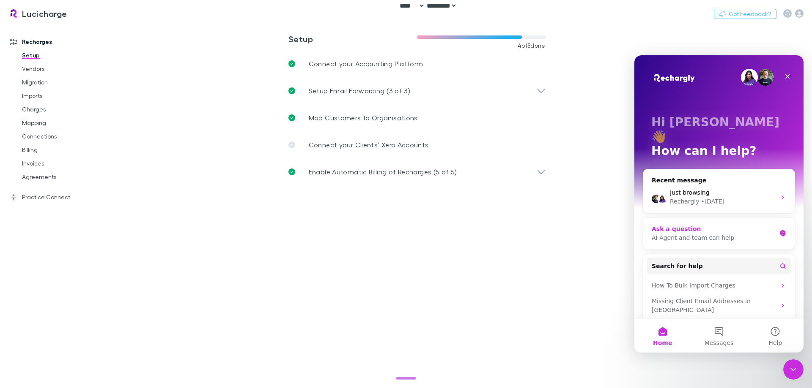
click at [718, 234] on div "AI Agent and team can help" at bounding box center [713, 238] width 124 height 9
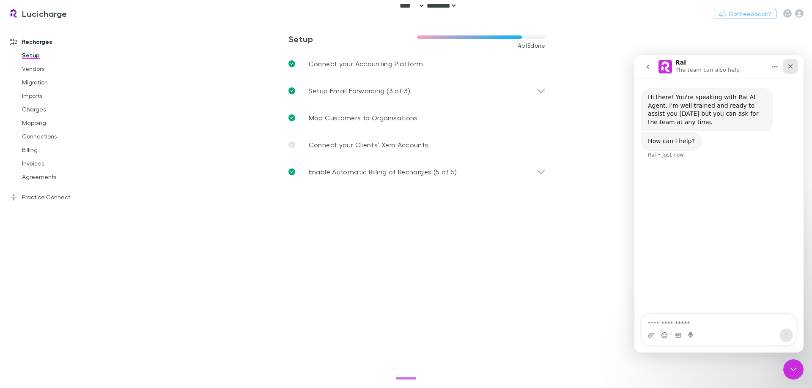
click at [791, 67] on icon "Close" at bounding box center [790, 66] width 5 height 5
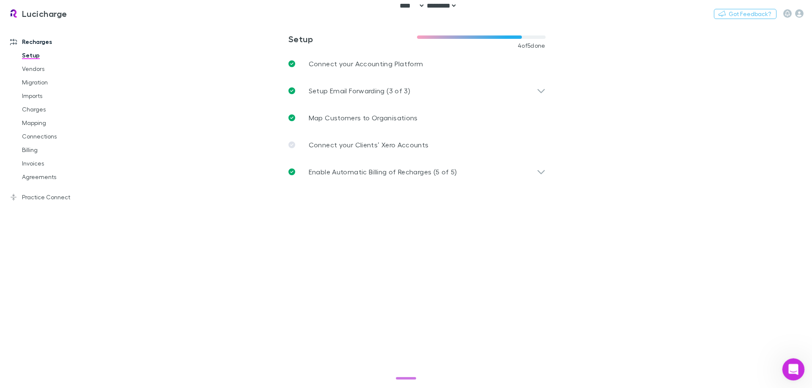
click at [796, 367] on icon "Open Intercom Messenger" at bounding box center [792, 369] width 14 height 14
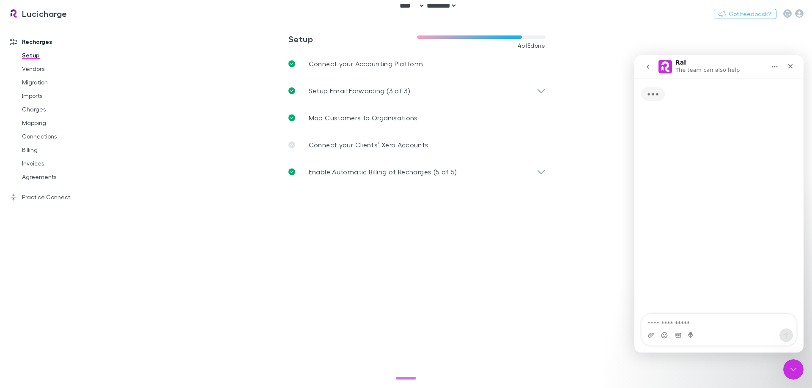
click at [651, 72] on button "go back" at bounding box center [648, 67] width 16 height 16
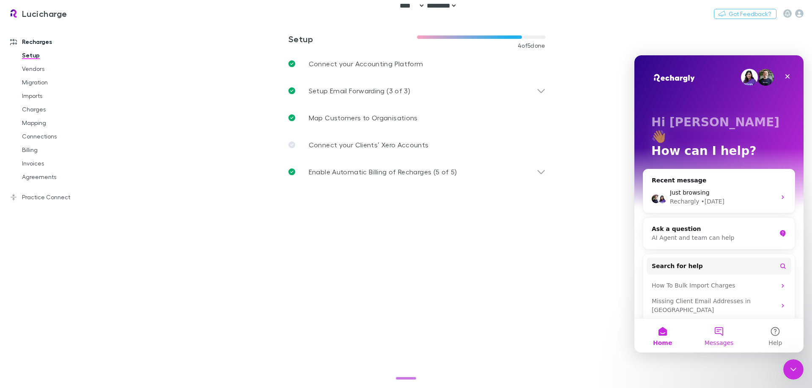
click at [715, 342] on span "Messages" at bounding box center [718, 343] width 29 height 6
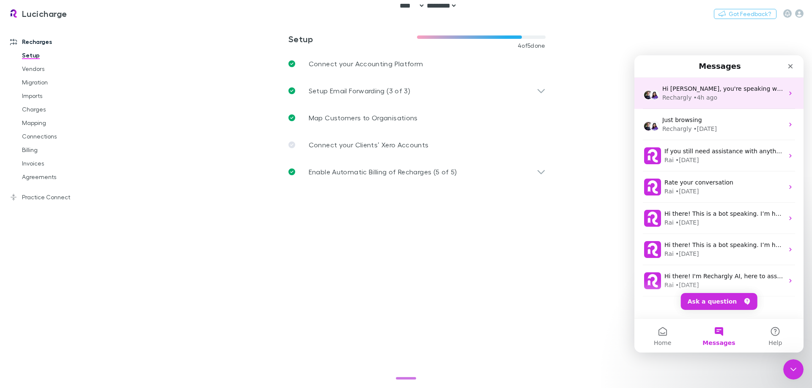
click at [776, 93] on div "Hi [PERSON_NAME], you're speaking with Rechargly AI. How can I help?" at bounding box center [722, 89] width 121 height 9
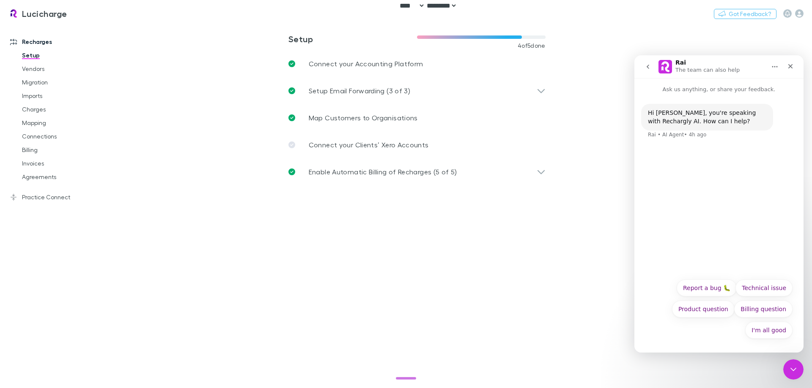
click at [640, 68] on button "go back" at bounding box center [648, 67] width 16 height 16
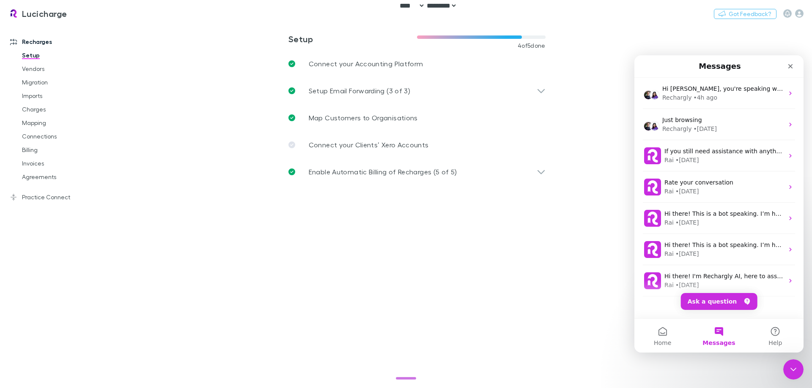
click at [717, 335] on button "Messages" at bounding box center [718, 336] width 56 height 34
click at [793, 339] on button "Help" at bounding box center [775, 336] width 56 height 34
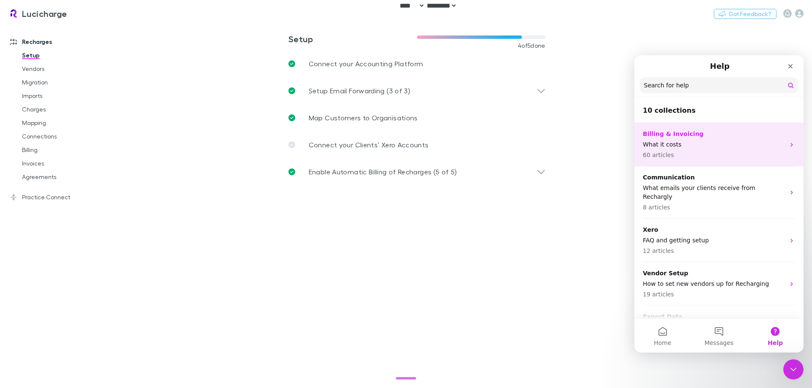
click at [688, 152] on p "60 articles" at bounding box center [714, 155] width 142 height 9
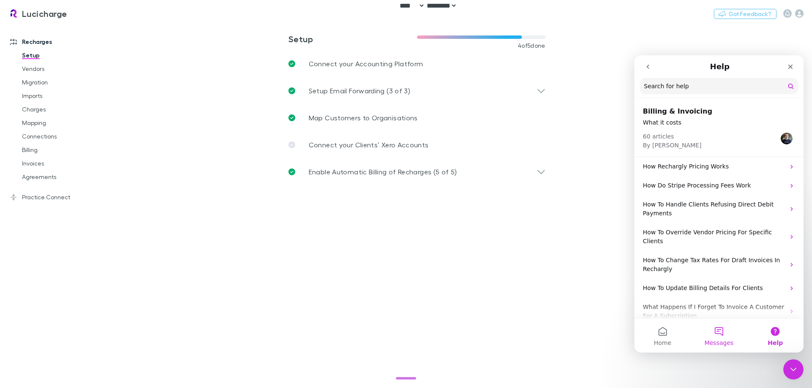
click at [718, 342] on span "Messages" at bounding box center [718, 343] width 29 height 6
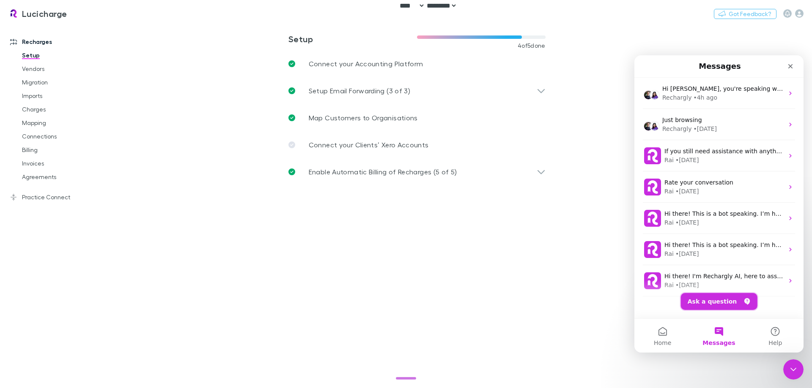
click at [721, 305] on button "Ask a question" at bounding box center [719, 301] width 77 height 17
